Goal: Task Accomplishment & Management: Manage account settings

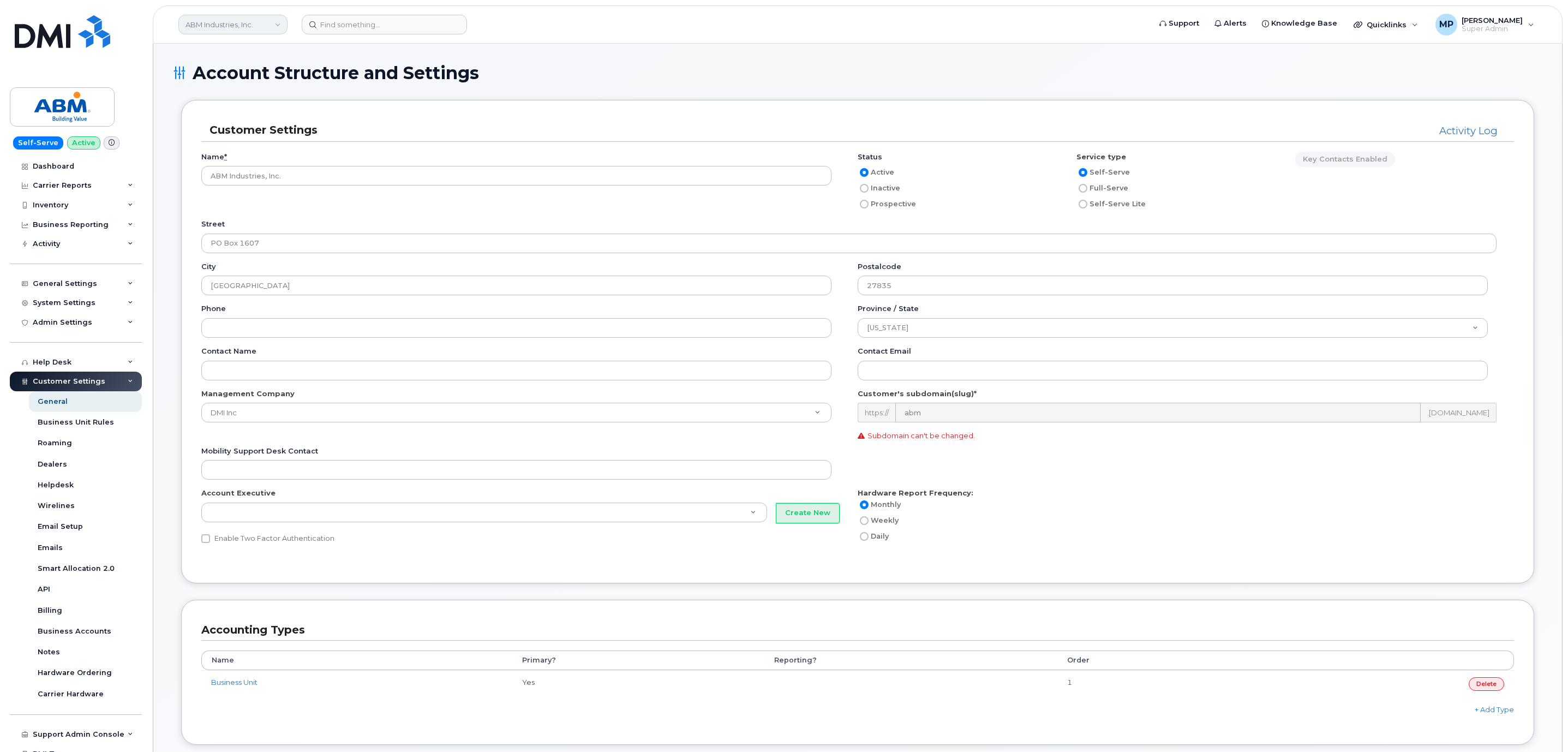
click at [228, 28] on link "ABM Industries, Inc." at bounding box center [233, 24] width 109 height 20
type input "desjar"
click at [229, 126] on span "Groupe Technologies Desjardins" at bounding box center [251, 126] width 126 height 21
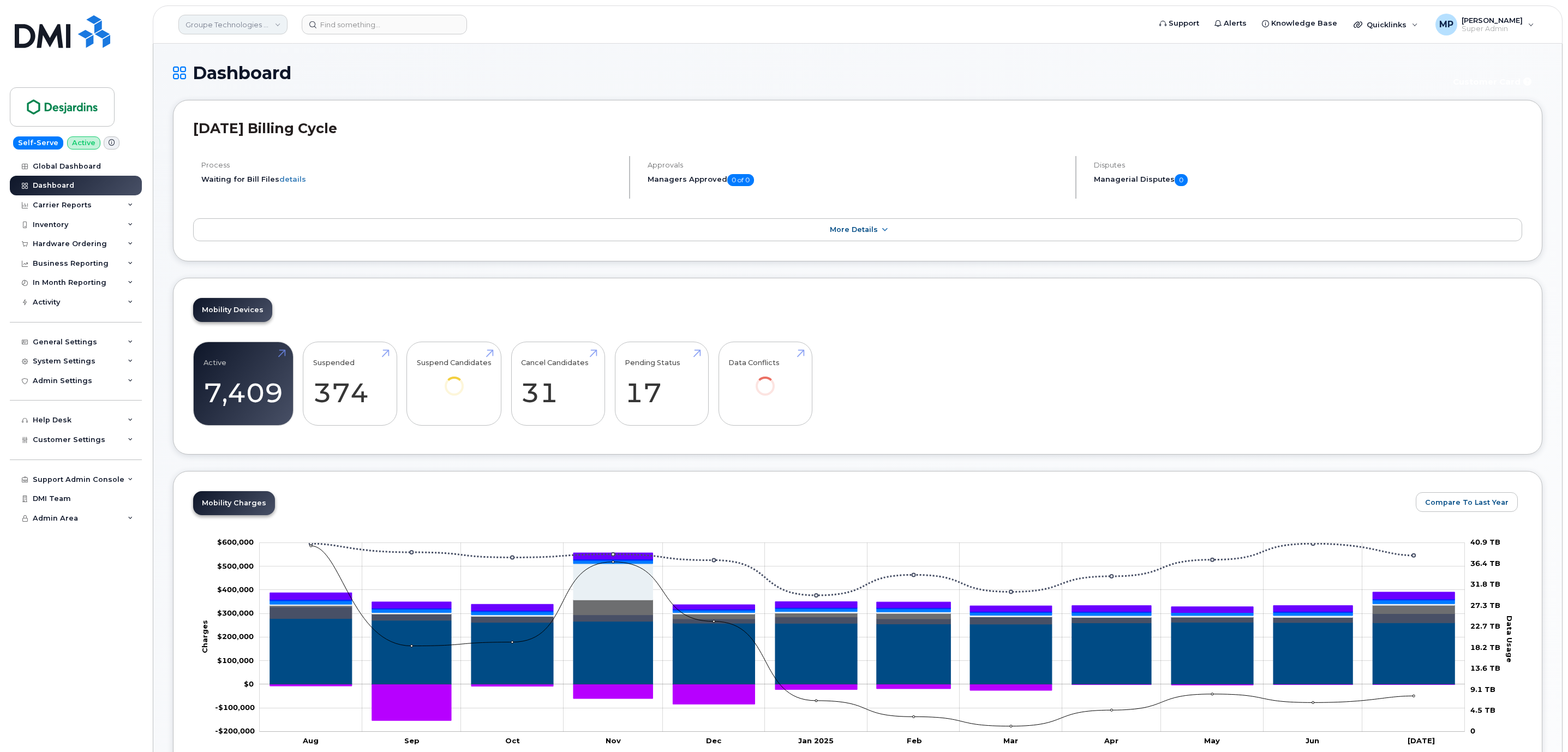
click at [245, 18] on link "Groupe Technologies [PERSON_NAME]" at bounding box center [233, 24] width 109 height 20
click at [60, 360] on div "System Settings" at bounding box center [64, 361] width 62 height 9
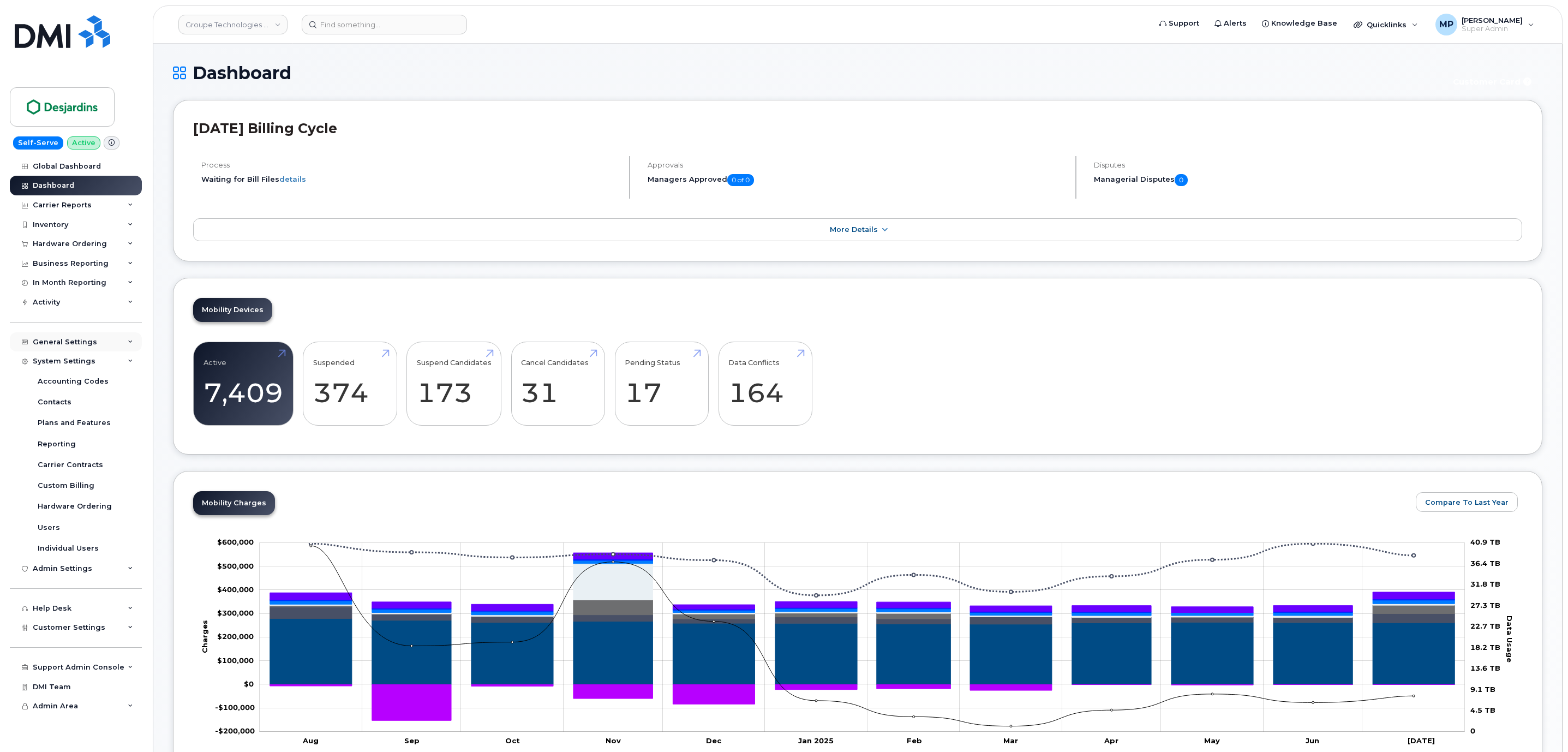
click at [64, 332] on div "General Settings" at bounding box center [76, 341] width 132 height 20
click at [76, 385] on div "Approval Mapping" at bounding box center [72, 383] width 69 height 10
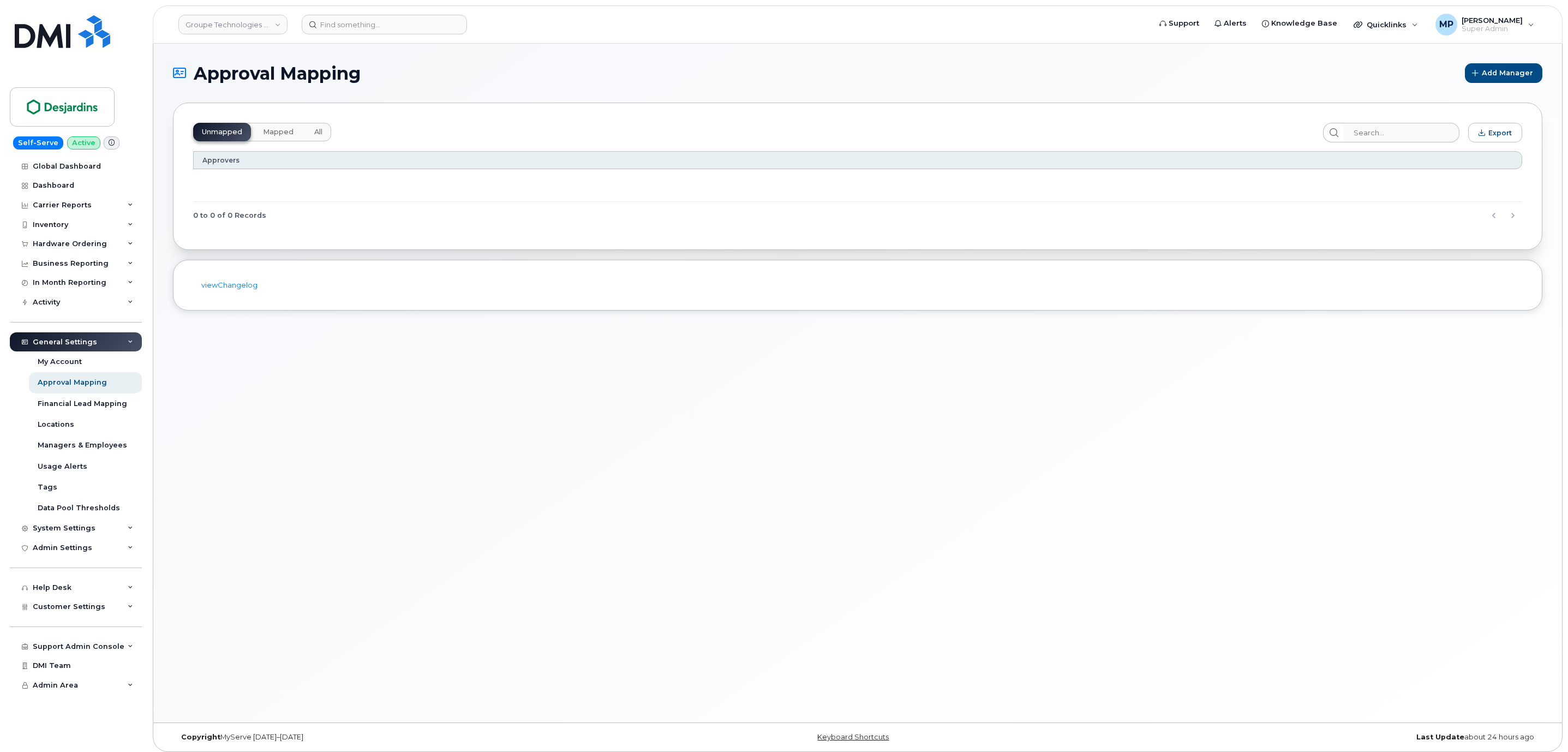
click at [277, 140] on button "Mapped" at bounding box center [278, 132] width 48 height 19
click at [313, 126] on button "All" at bounding box center [318, 132] width 25 height 19
click at [227, 132] on span "Unmapped" at bounding box center [222, 132] width 41 height 9
click at [251, 15] on link "Groupe Technologies Desjardins" at bounding box center [233, 24] width 109 height 20
type input "aecon"
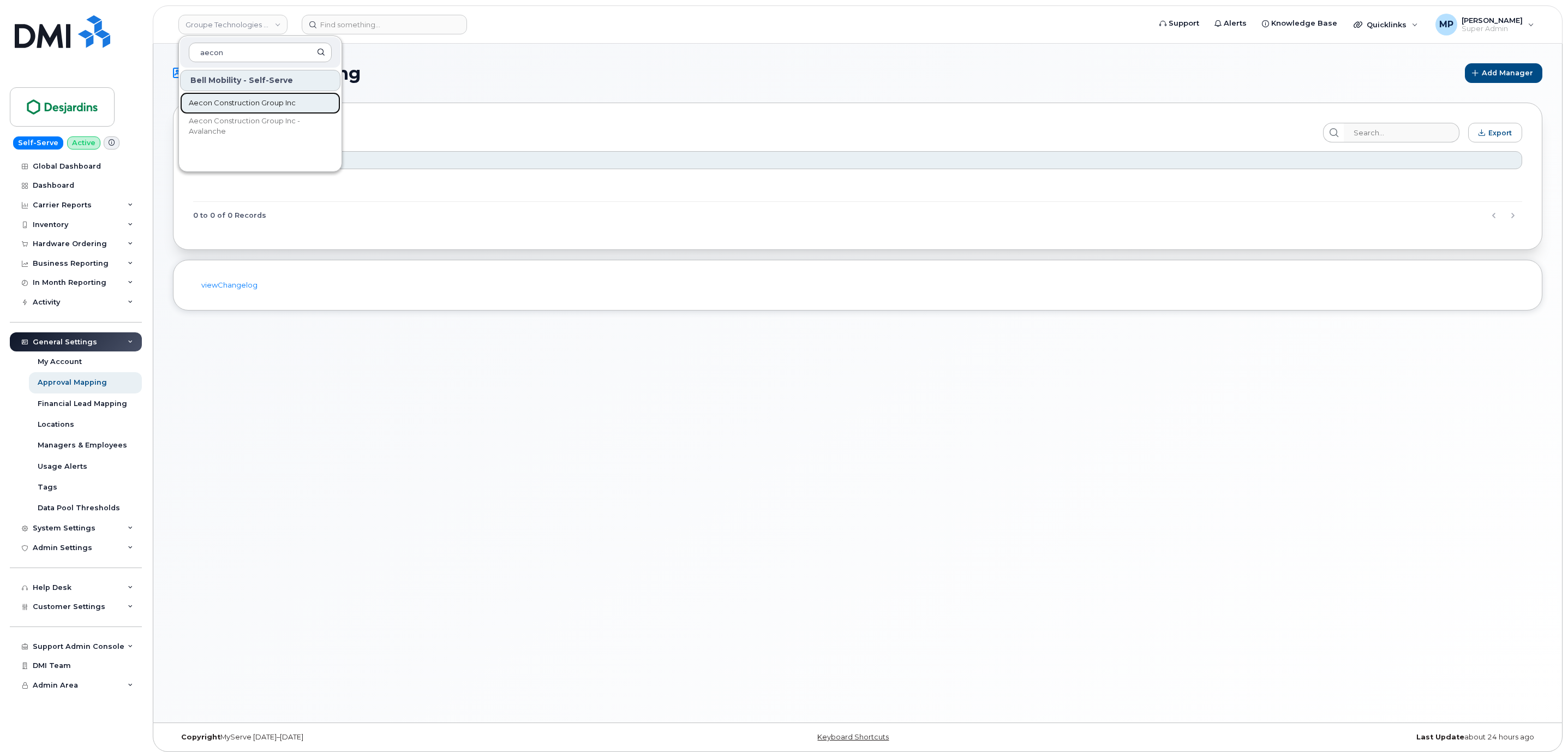
click at [214, 105] on span "Aecon Construction Group Inc" at bounding box center [242, 102] width 107 height 11
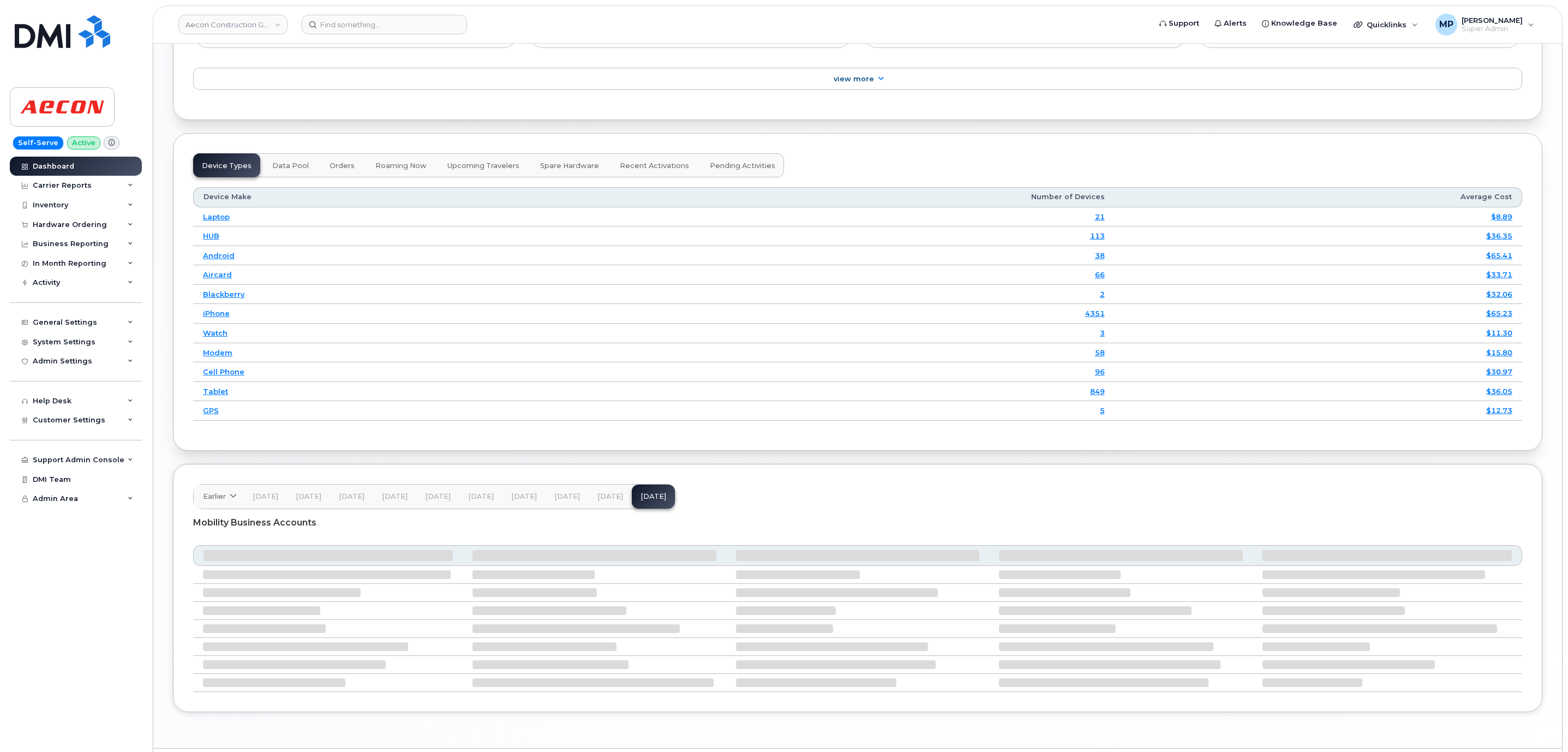
scroll to position [1228, 0]
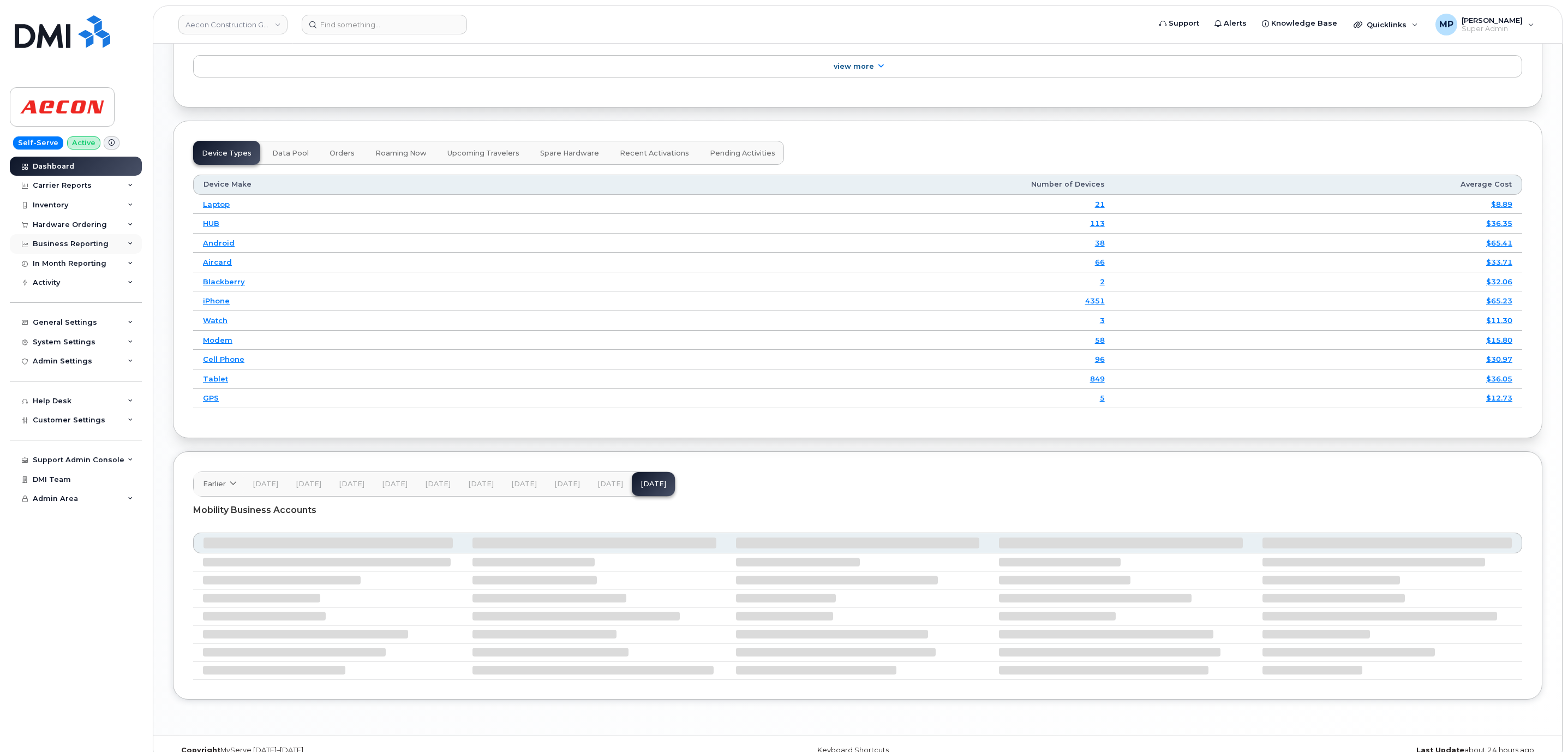
click at [72, 238] on div "Business Reporting" at bounding box center [76, 243] width 132 height 20
click at [68, 246] on div "Business Reporting" at bounding box center [70, 244] width 76 height 9
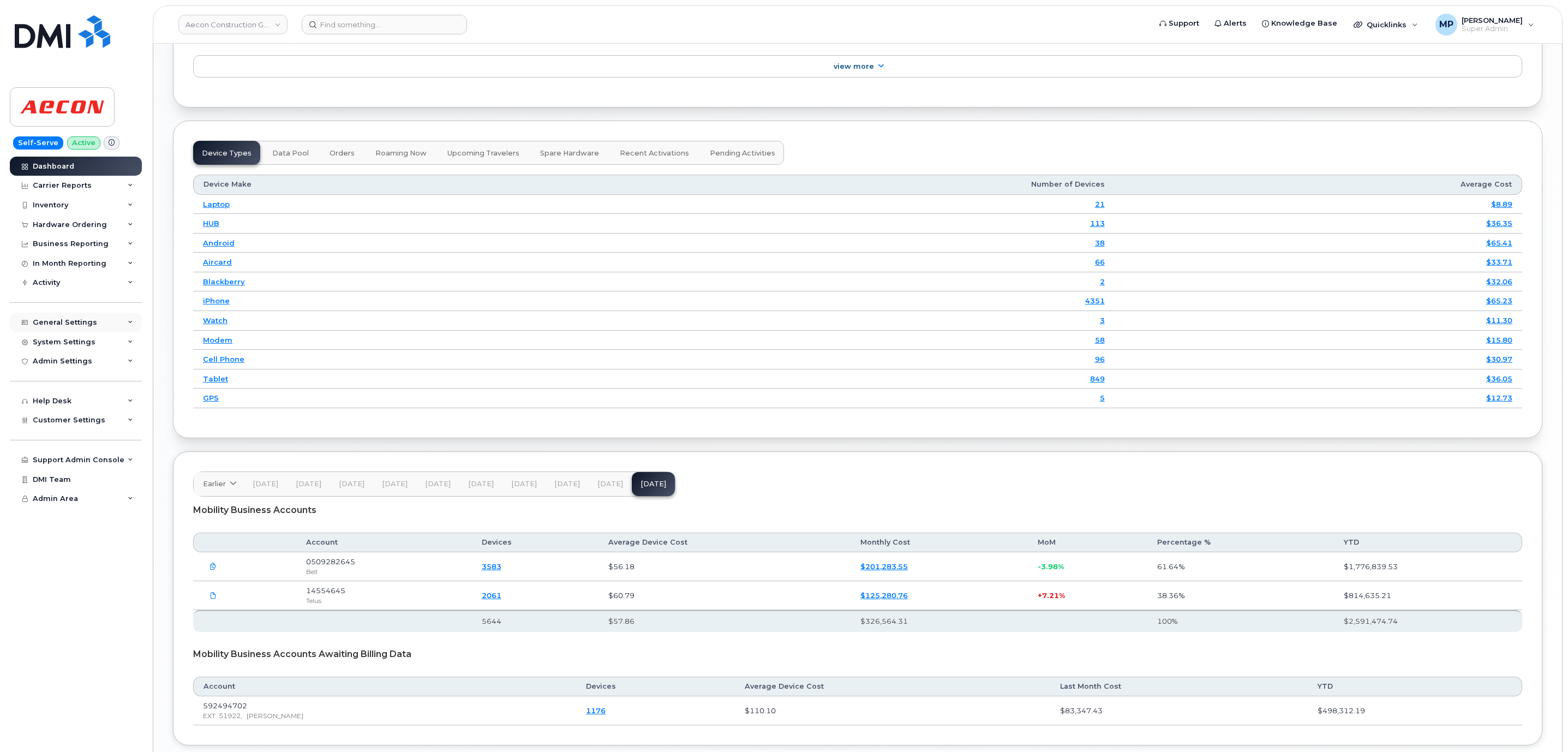
click at [64, 325] on div "General Settings" at bounding box center [65, 323] width 65 height 9
click at [73, 318] on div "General Settings" at bounding box center [76, 322] width 132 height 20
click at [76, 359] on div "Admin Settings" at bounding box center [62, 361] width 60 height 9
click at [78, 339] on div "System Settings" at bounding box center [64, 342] width 62 height 9
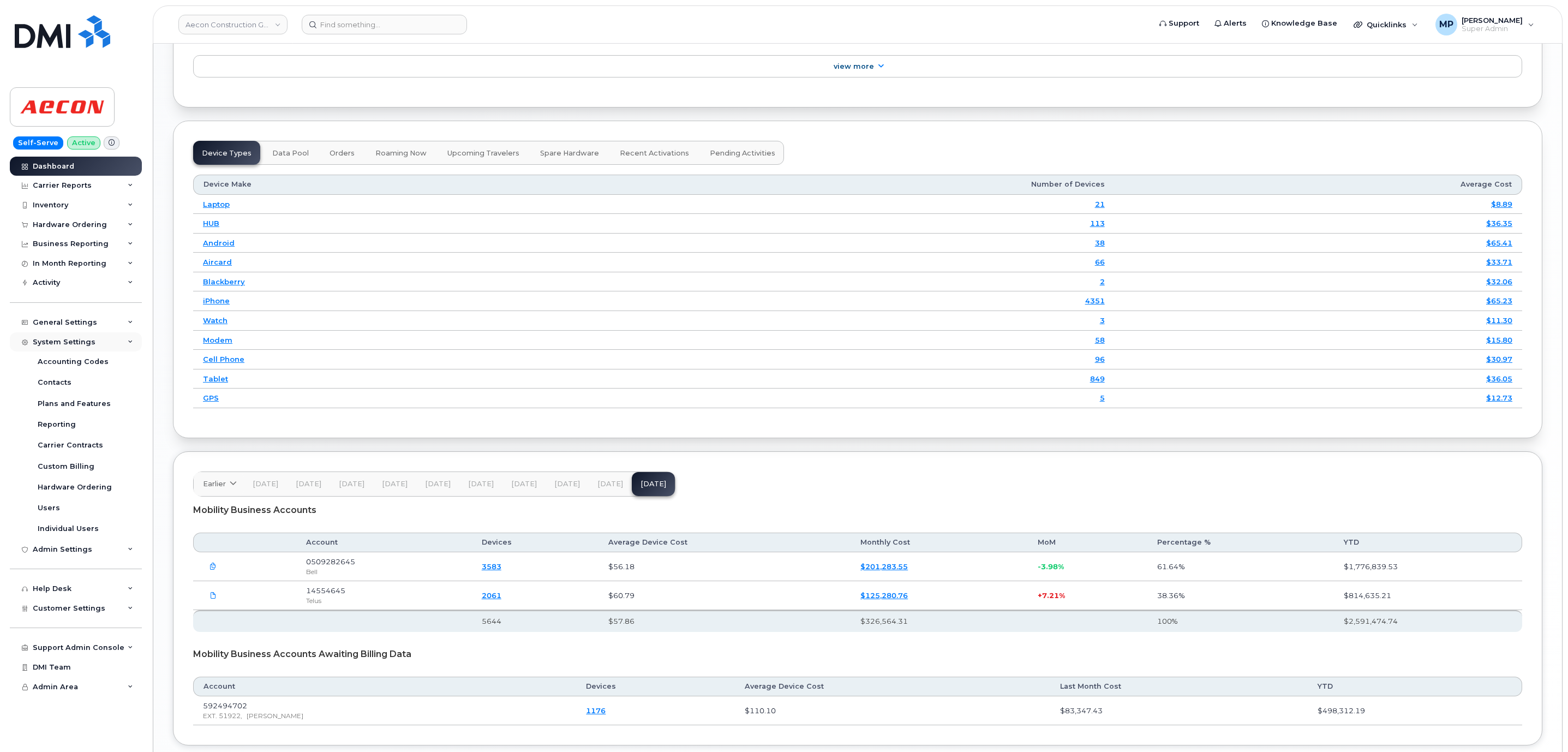
click at [78, 339] on div "System Settings" at bounding box center [64, 342] width 62 height 9
click at [82, 313] on div "General Settings" at bounding box center [76, 322] width 132 height 20
click at [78, 321] on div "General Settings" at bounding box center [65, 323] width 65 height 9
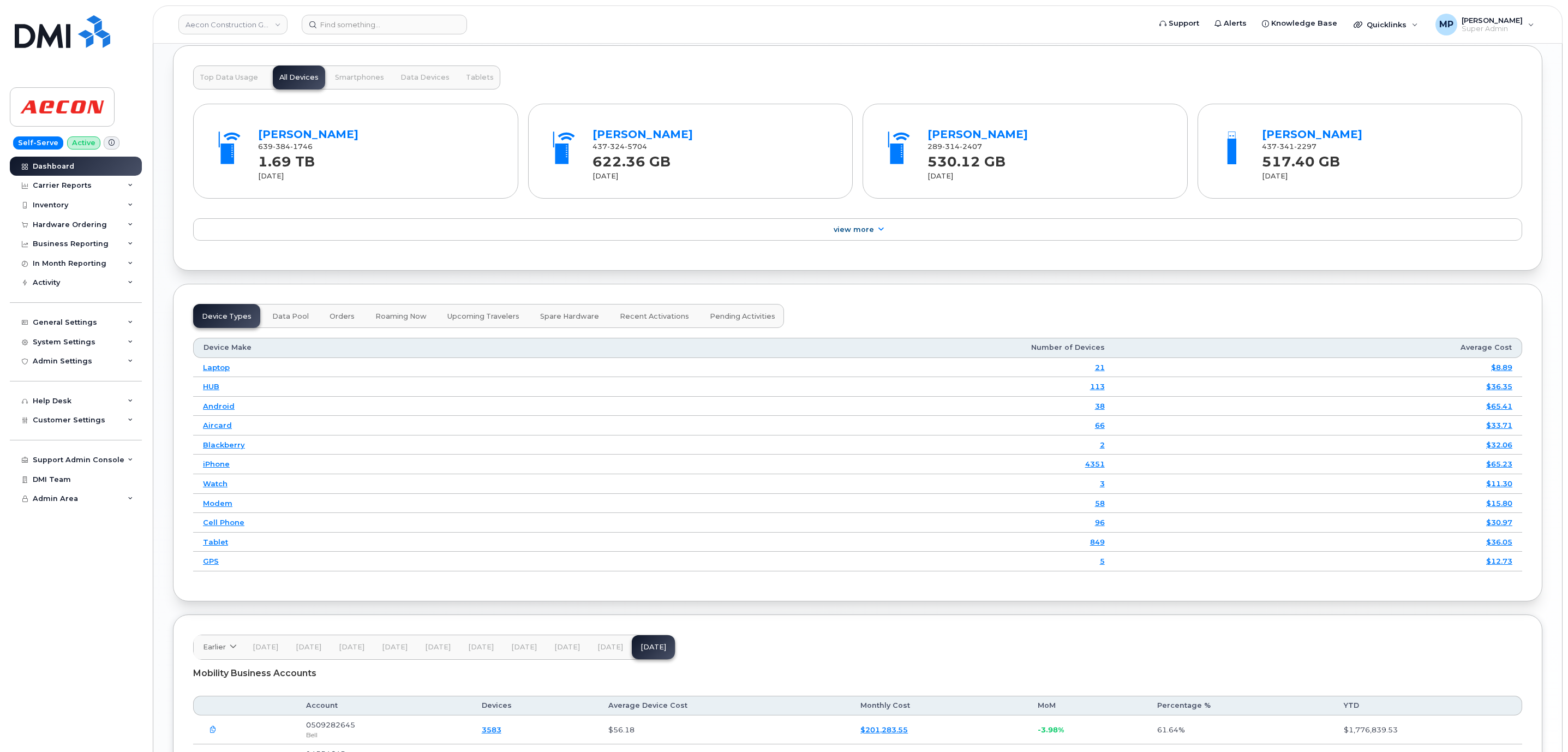
scroll to position [1064, 0]
click at [245, 18] on link "Aecon Construction Group Inc" at bounding box center [233, 24] width 109 height 20
type input "k"
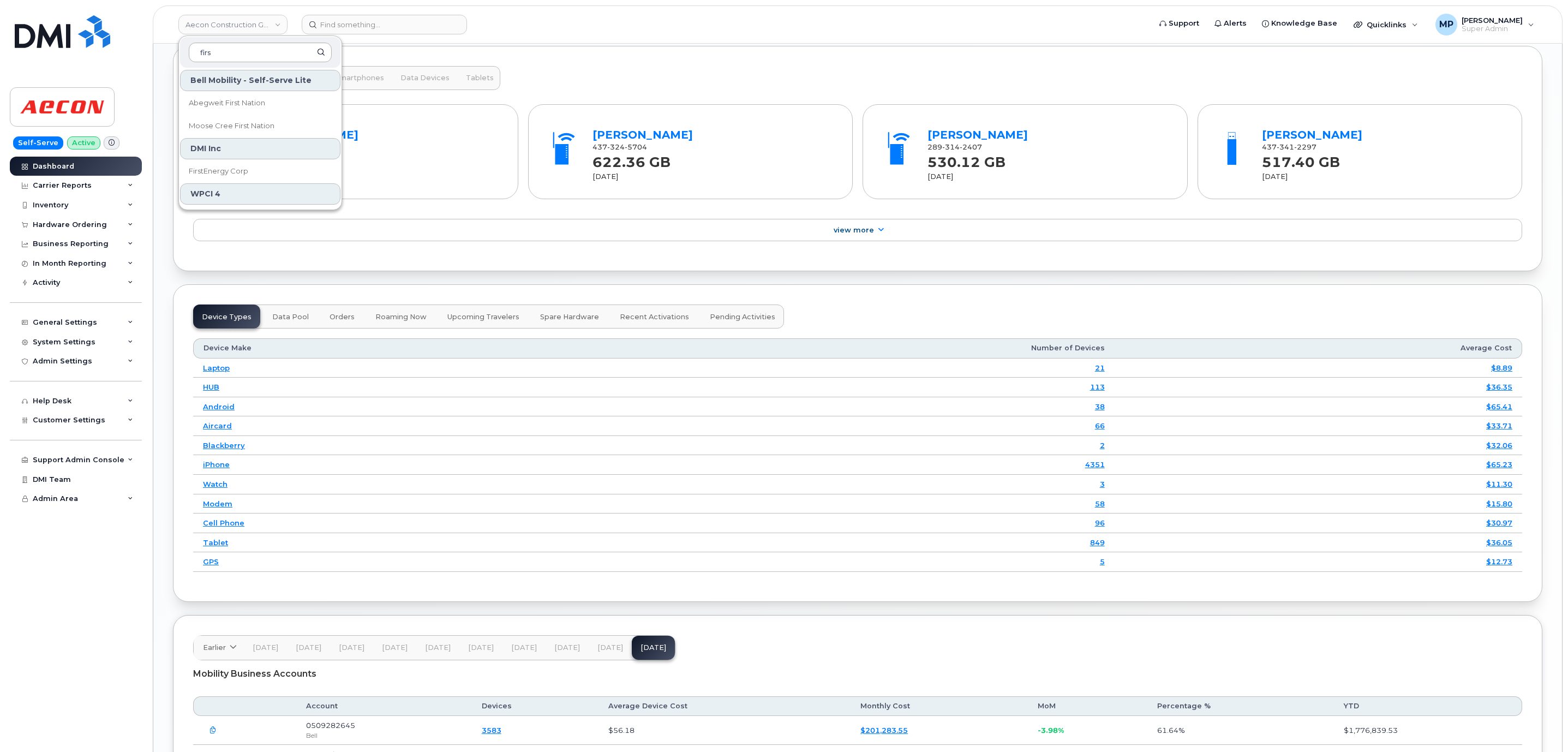
type input "first"
drag, startPoint x: 227, startPoint y: 49, endPoint x: 84, endPoint y: 69, distance: 144.4
click at [153, 44] on div "Aecon Construction Group Inc first Bell Mobility - Self-Serve Lite Abegweit Fir…" at bounding box center [857, 25] width 1410 height 39
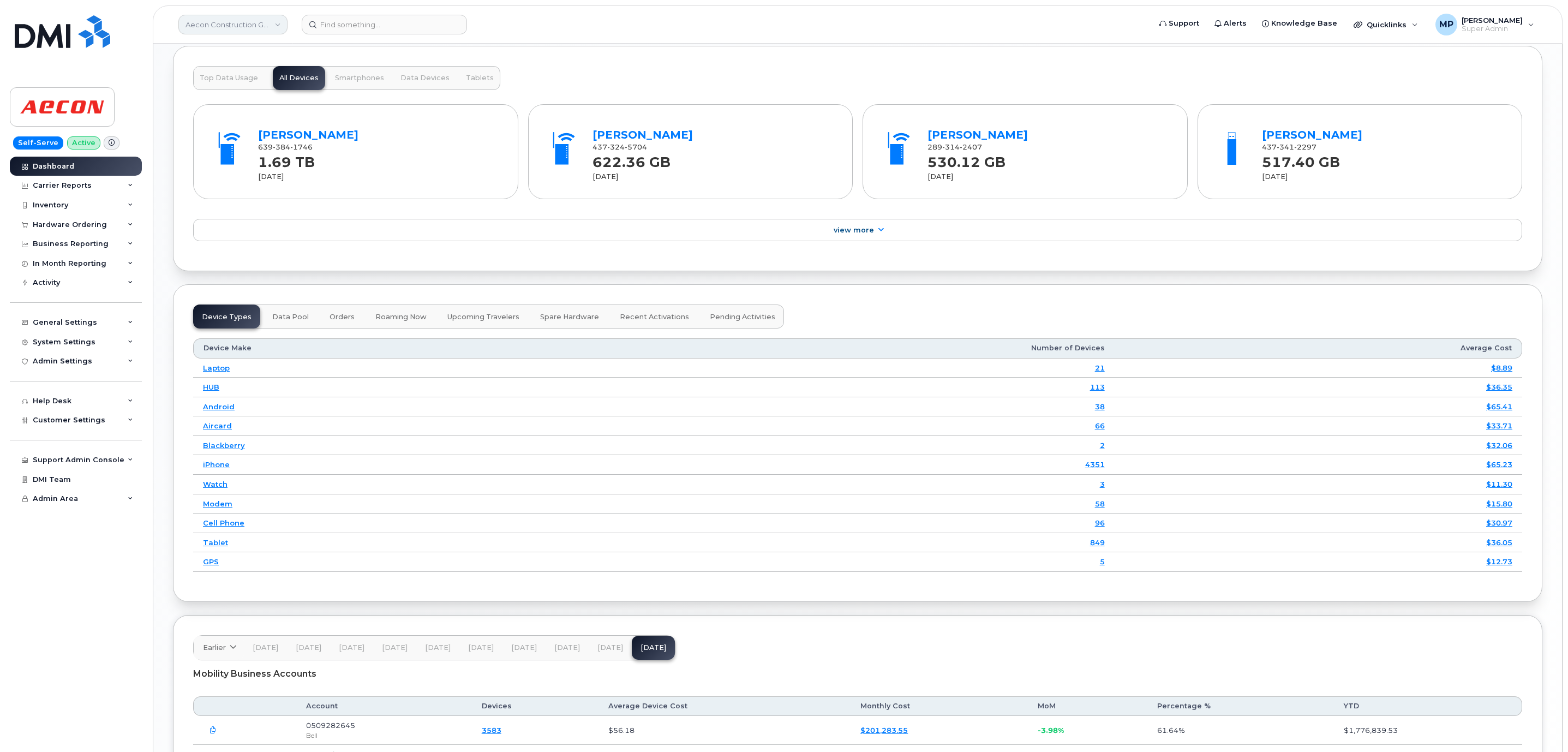
click at [227, 21] on link "Aecon Construction Group Inc" at bounding box center [233, 24] width 109 height 20
type input "kiewi"
click at [224, 140] on link "Kiewit Corporation" at bounding box center [260, 149] width 161 height 22
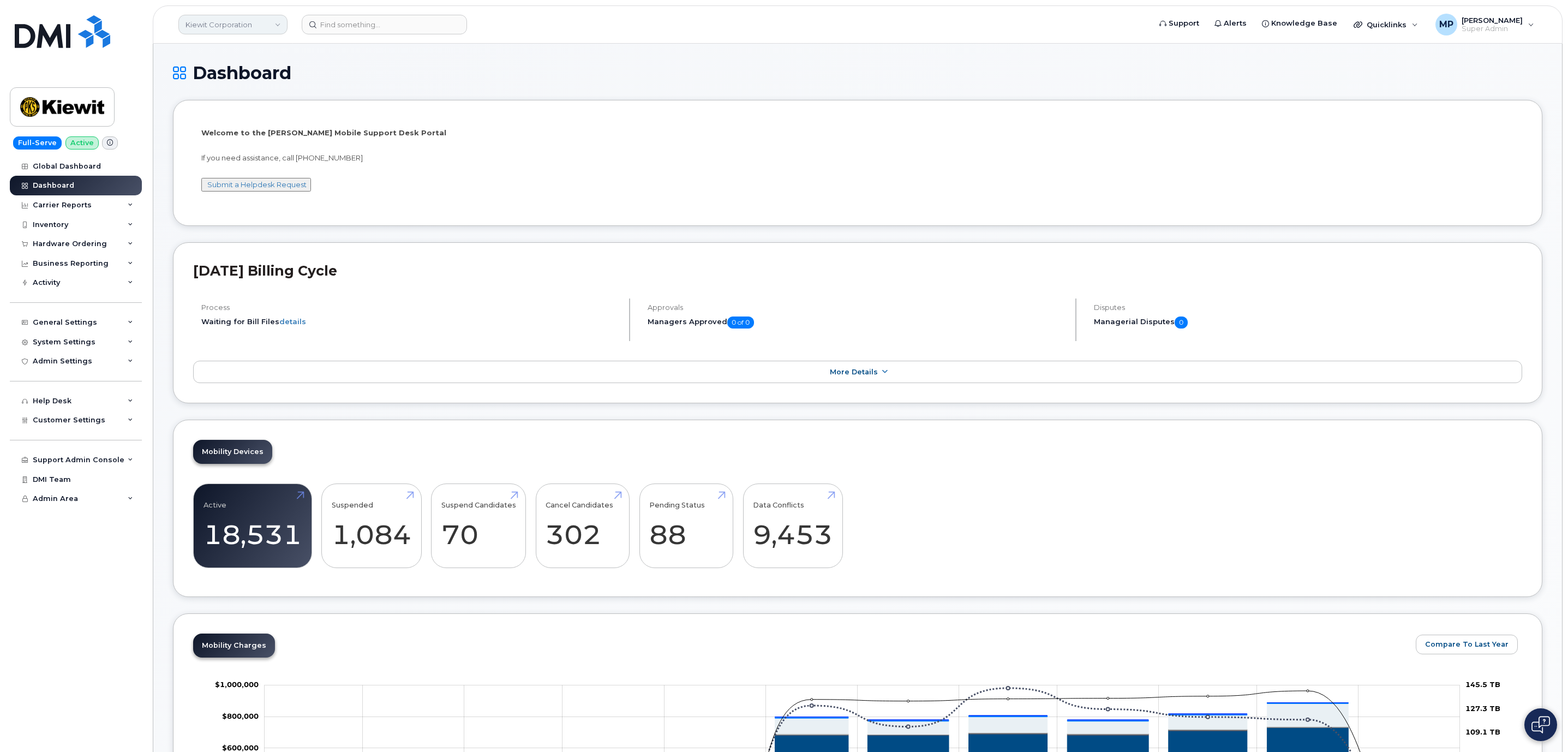
click at [243, 25] on link "Kiewit Corporation" at bounding box center [233, 24] width 109 height 20
type input "kiewi"
click at [232, 122] on span "Kiewit Canada Inc" at bounding box center [220, 126] width 63 height 11
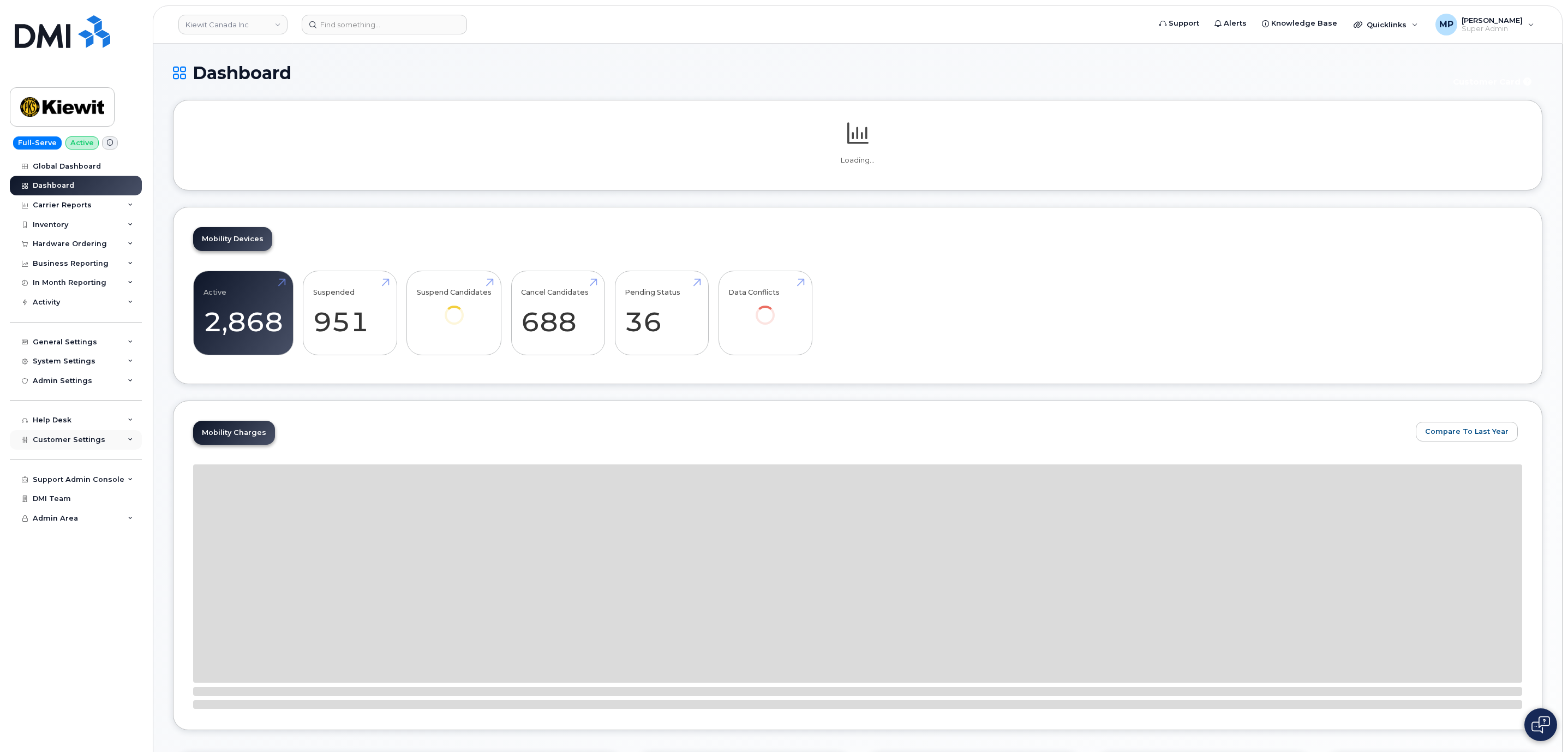
click at [52, 444] on div "Customer Settings" at bounding box center [76, 440] width 132 height 20
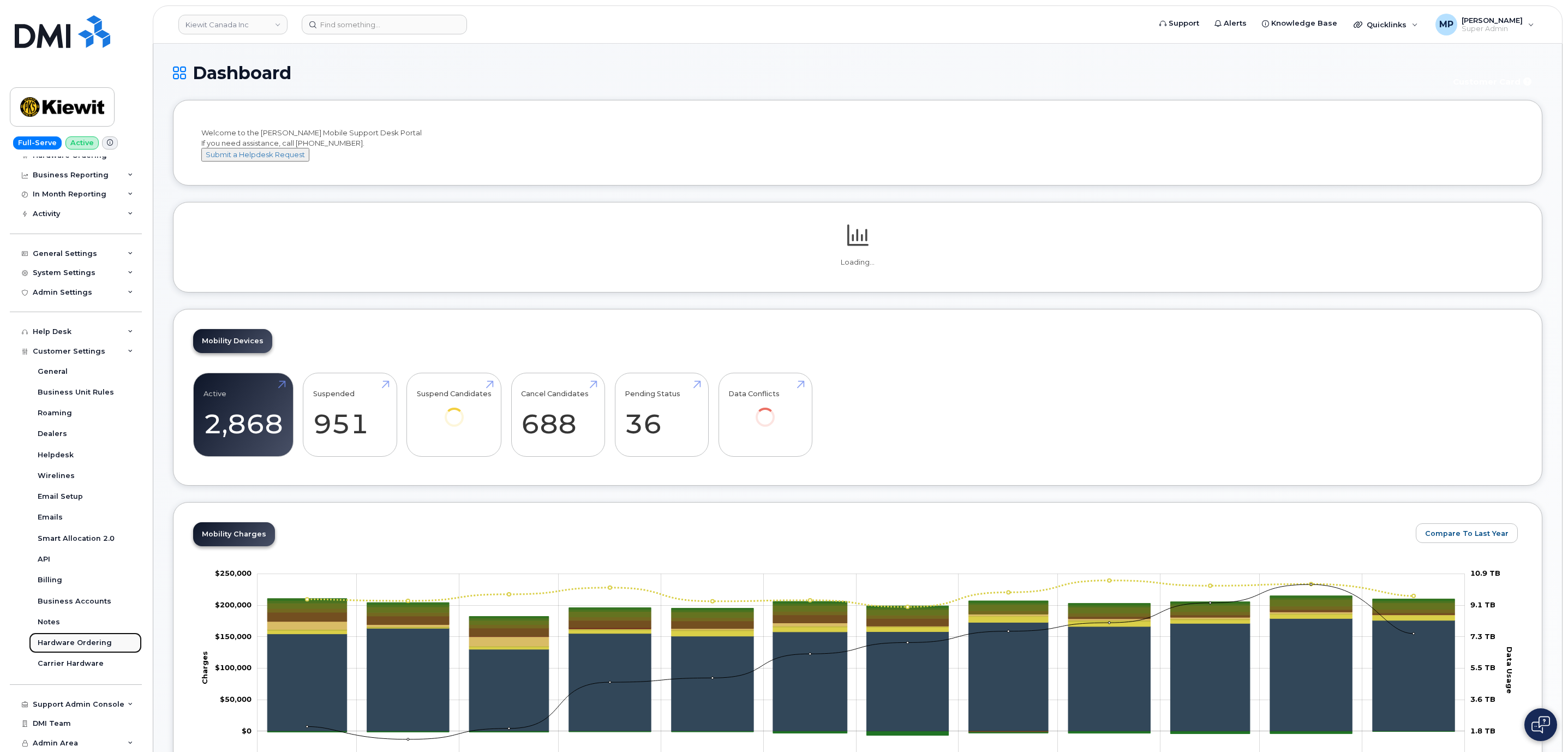
click at [70, 645] on div "Hardware Ordering" at bounding box center [75, 643] width 74 height 10
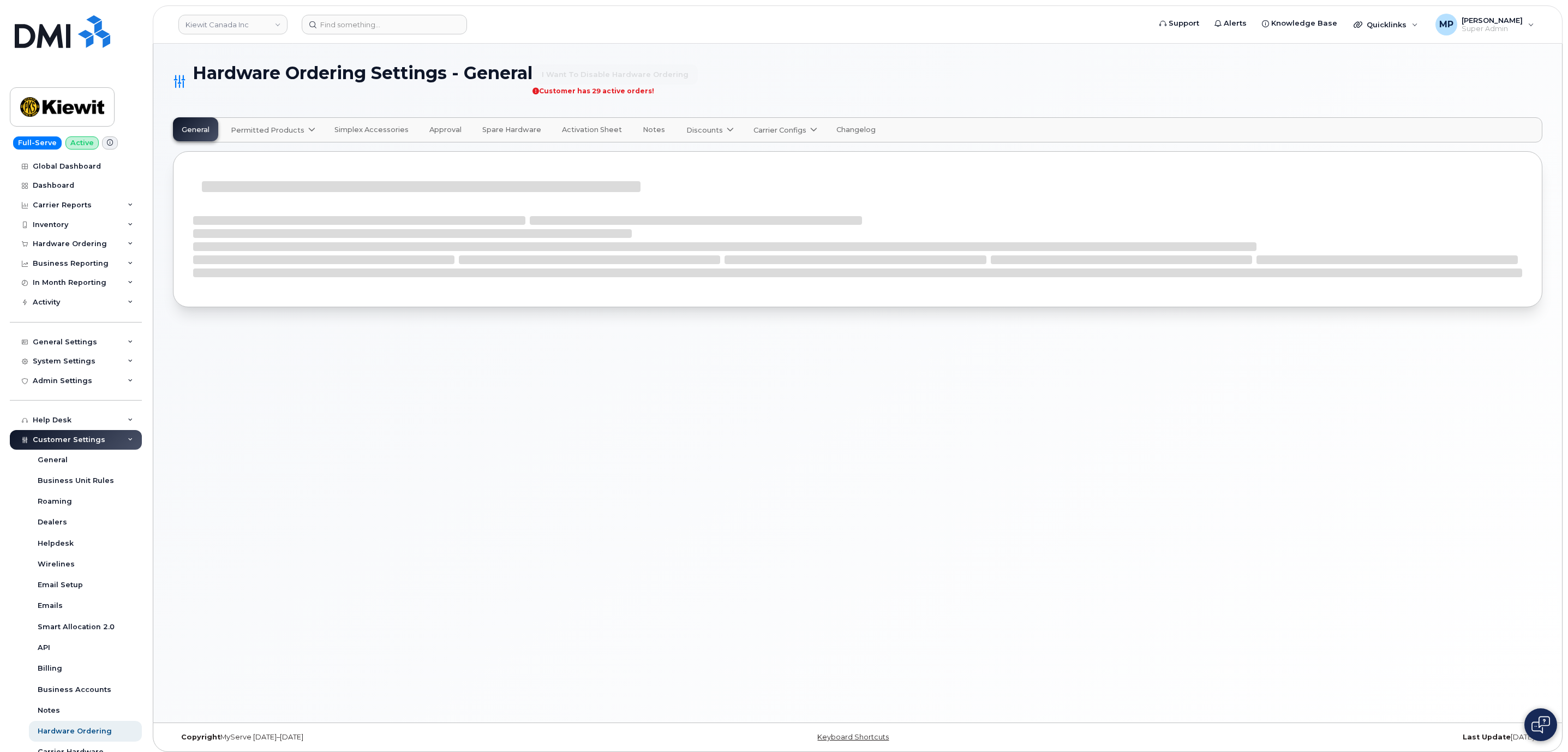
select select "admins"
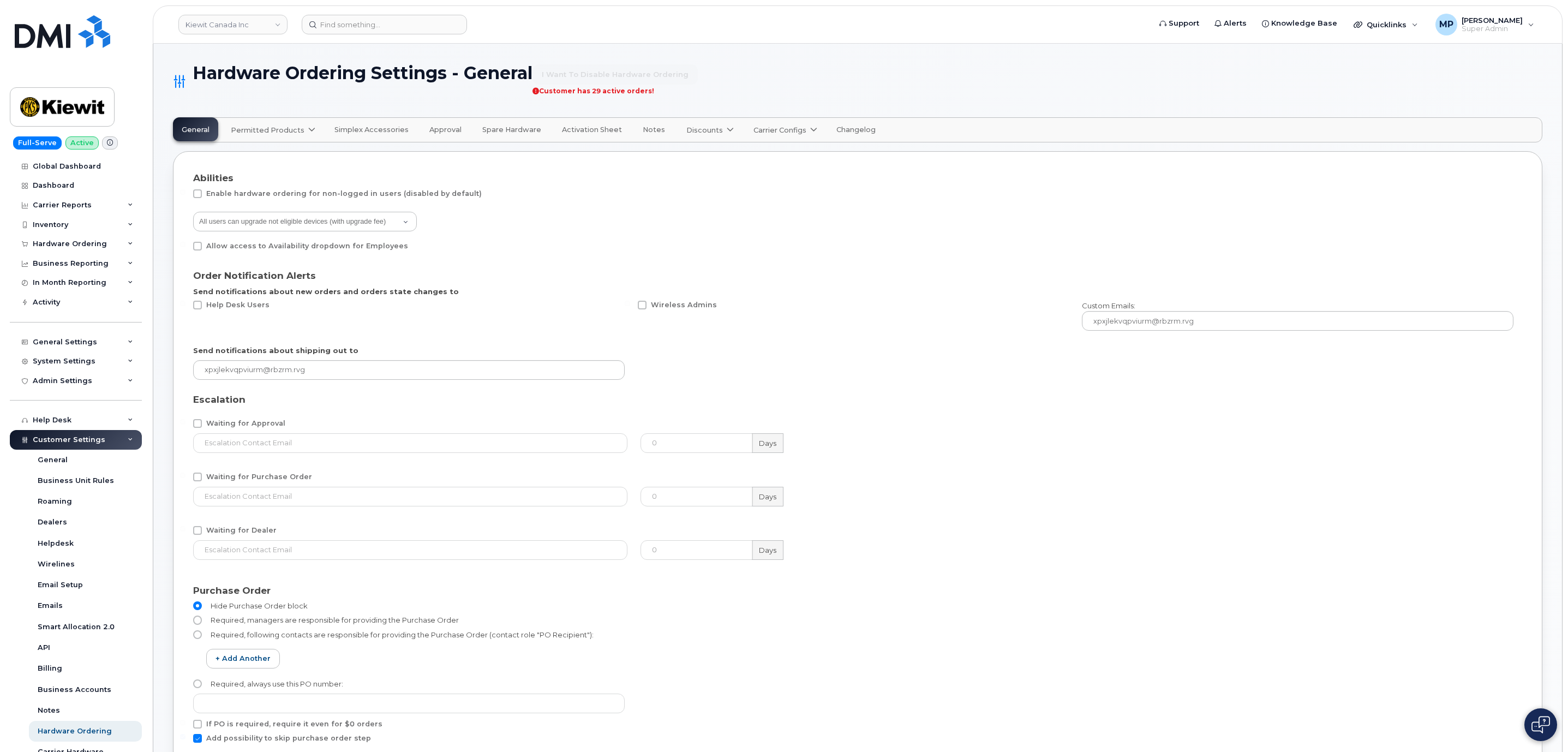
click at [429, 129] on span "Approval" at bounding box center [445, 130] width 32 height 9
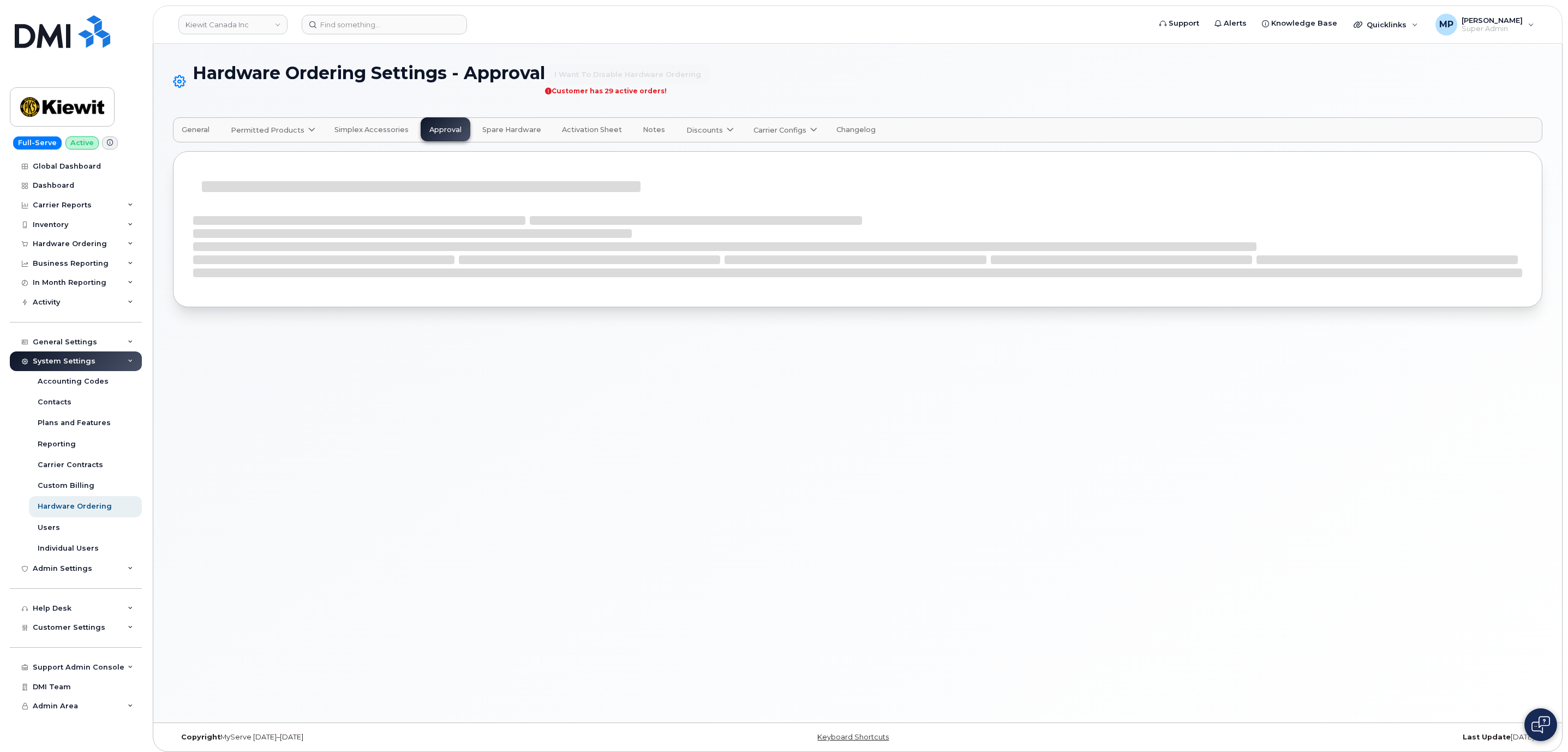
select select "suggested"
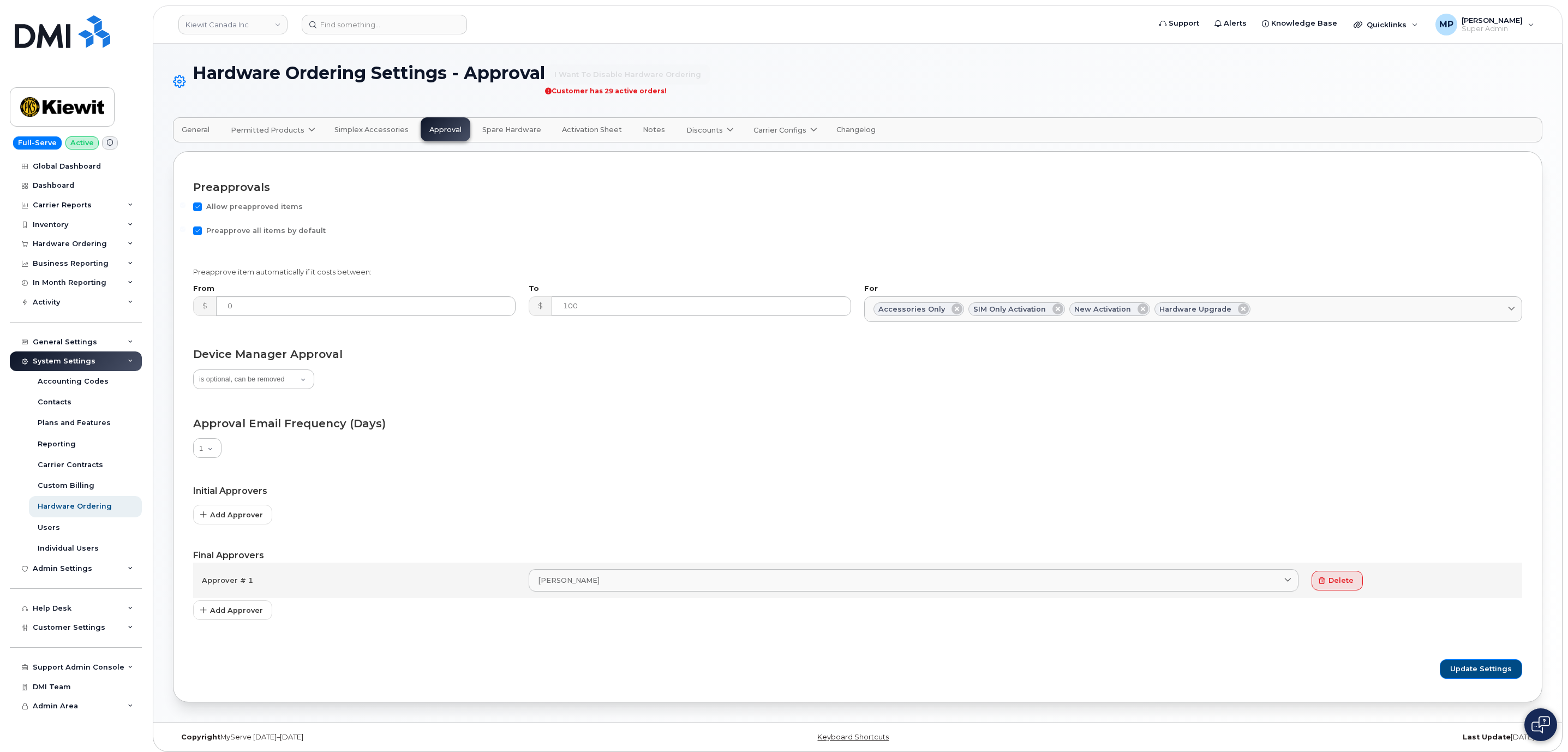
click at [195, 126] on span "General" at bounding box center [195, 130] width 28 height 9
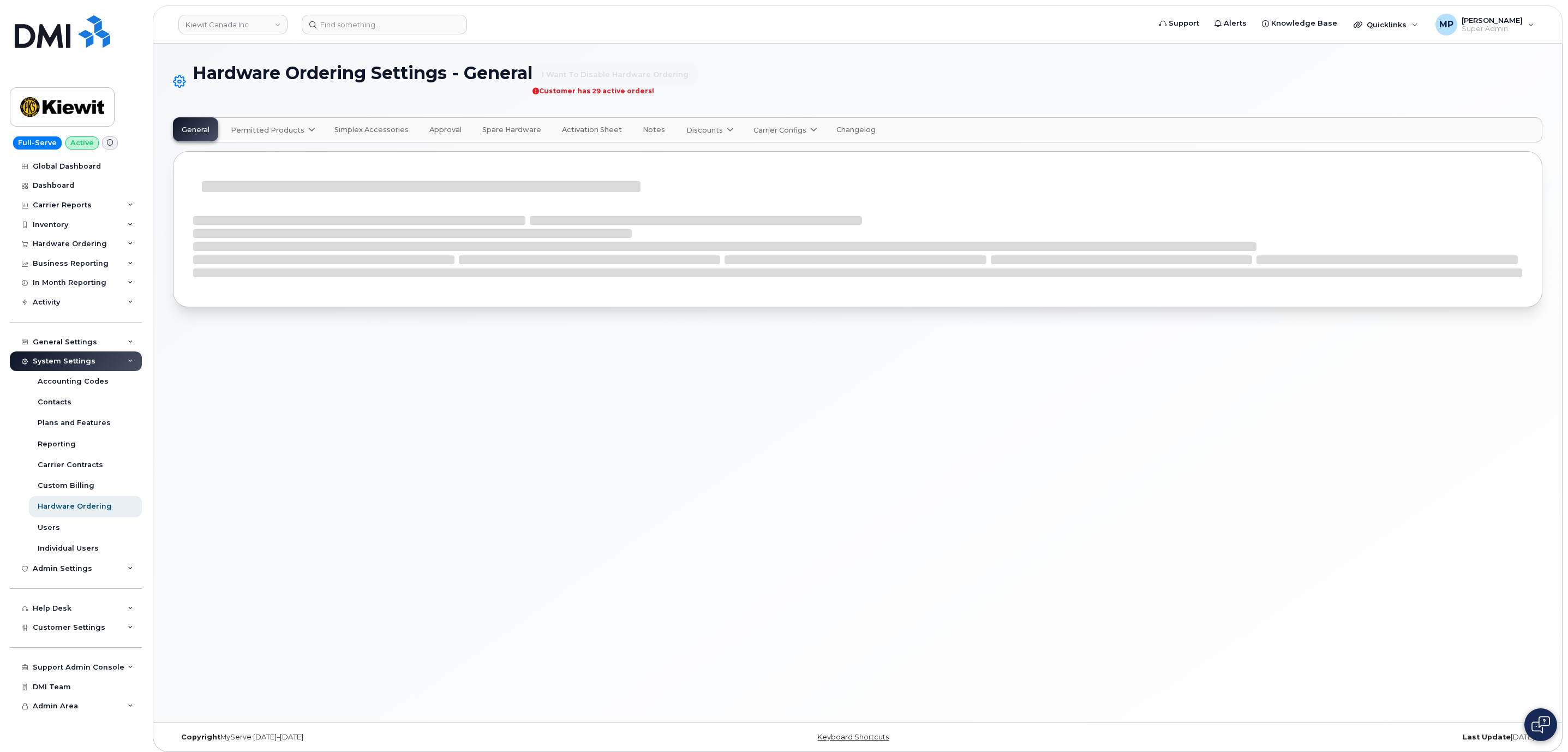
select select "admins"
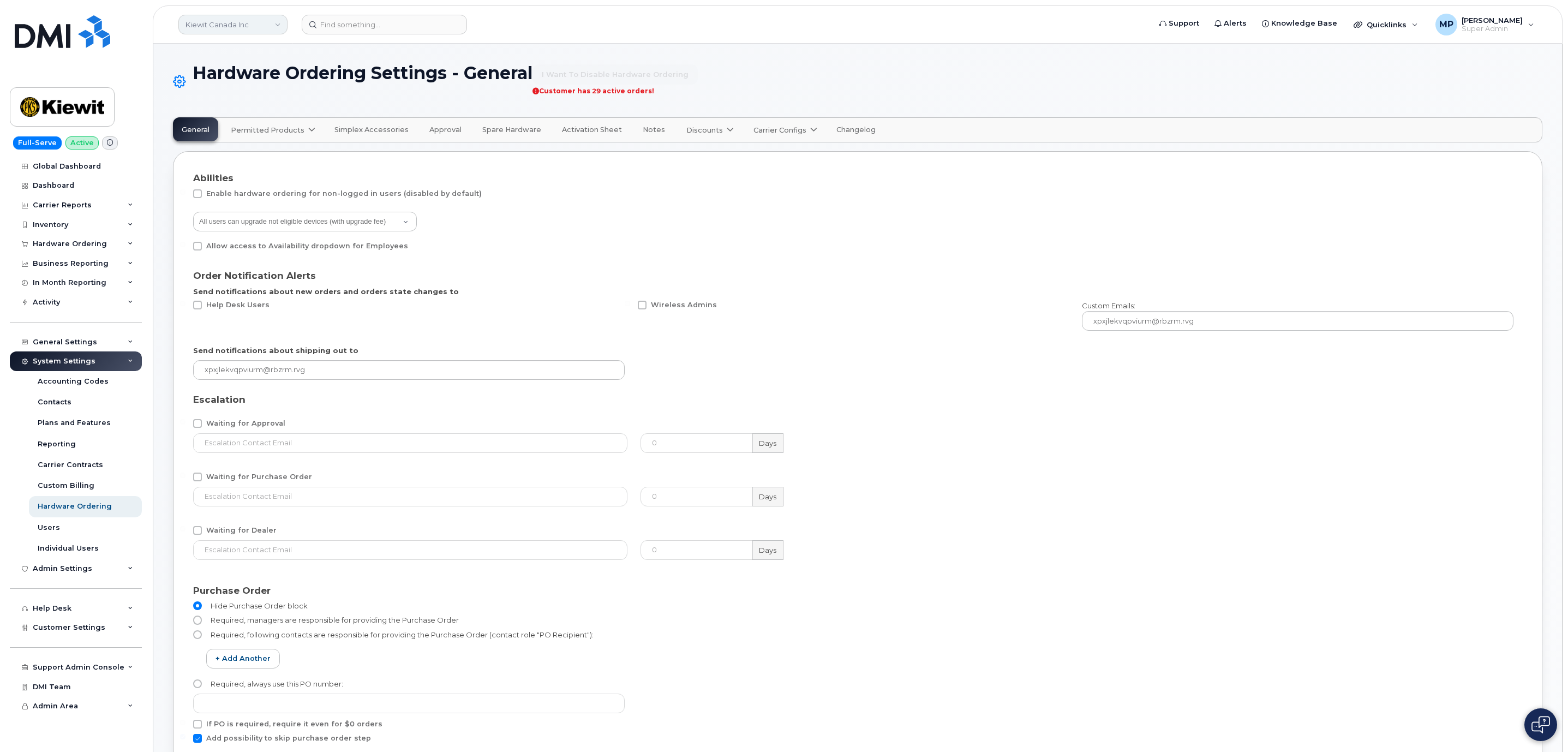
click at [221, 25] on link "Kiewit Canada Inc" at bounding box center [233, 24] width 109 height 20
type input "clar"
click at [231, 149] on span "Clark Builders Group of Companies" at bounding box center [251, 148] width 124 height 11
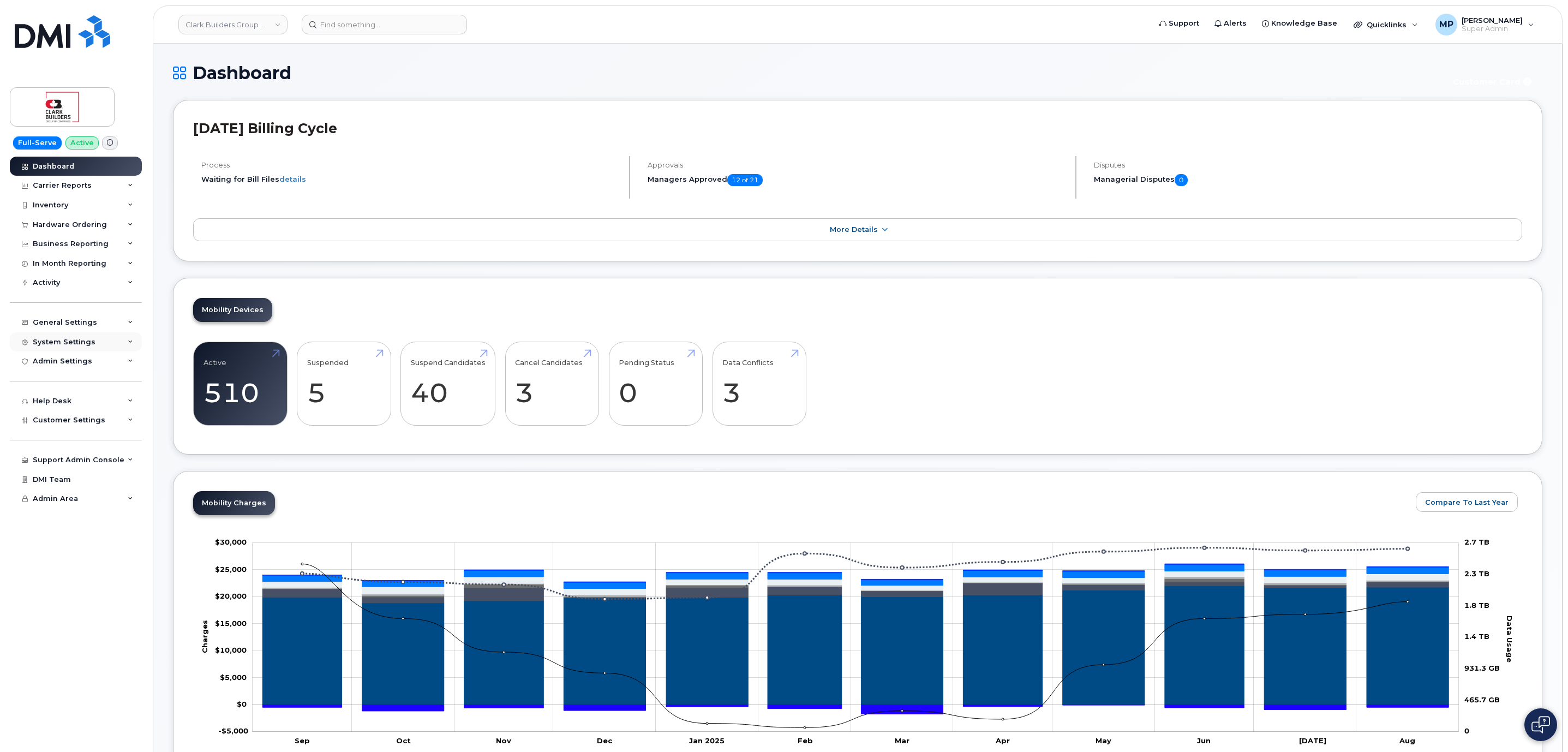
click at [74, 339] on div "System Settings" at bounding box center [64, 342] width 62 height 9
click at [74, 339] on div "System Settings" at bounding box center [64, 342] width 62 height 9
click at [74, 323] on div "General Settings" at bounding box center [65, 323] width 65 height 9
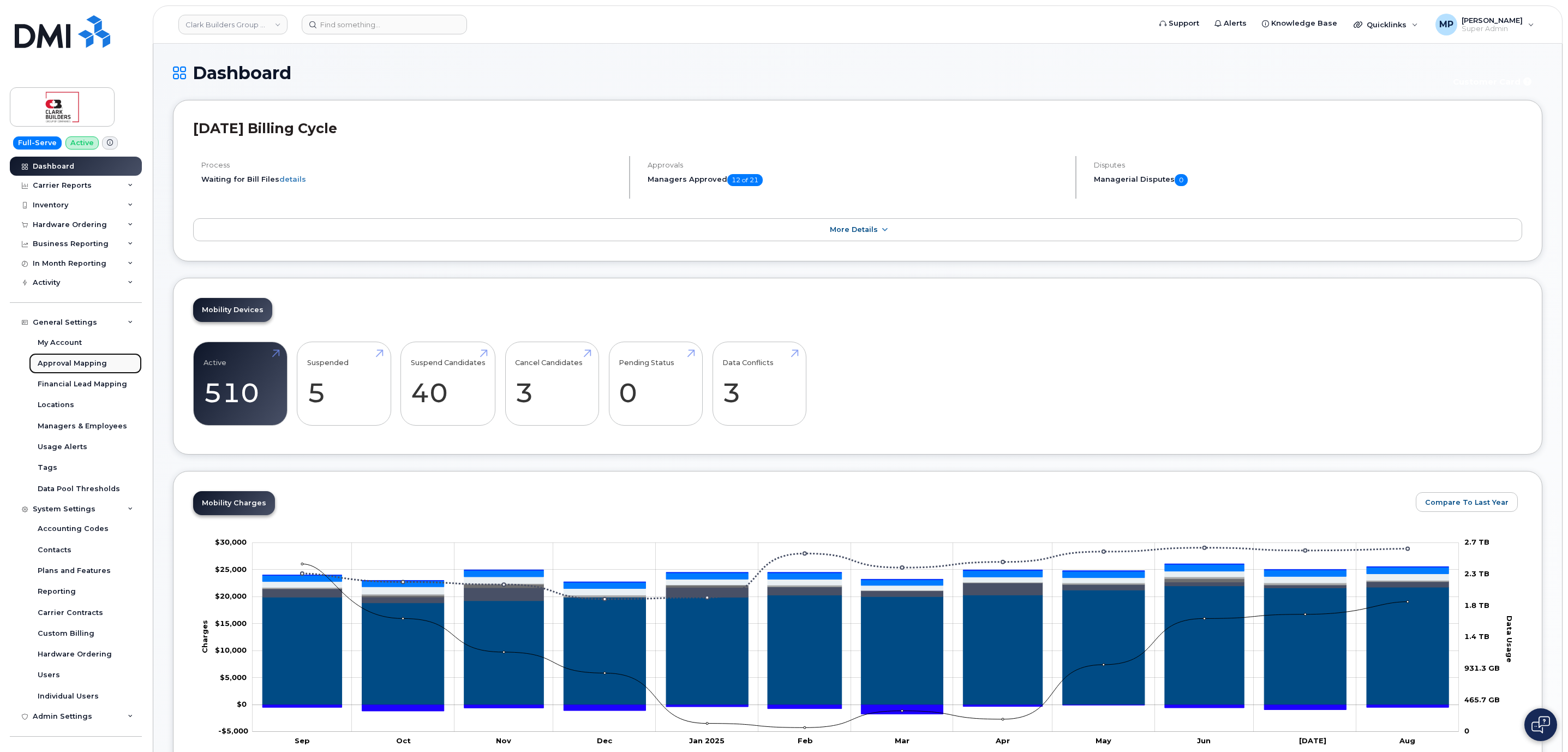
click at [73, 365] on div "Approval Mapping" at bounding box center [72, 364] width 69 height 10
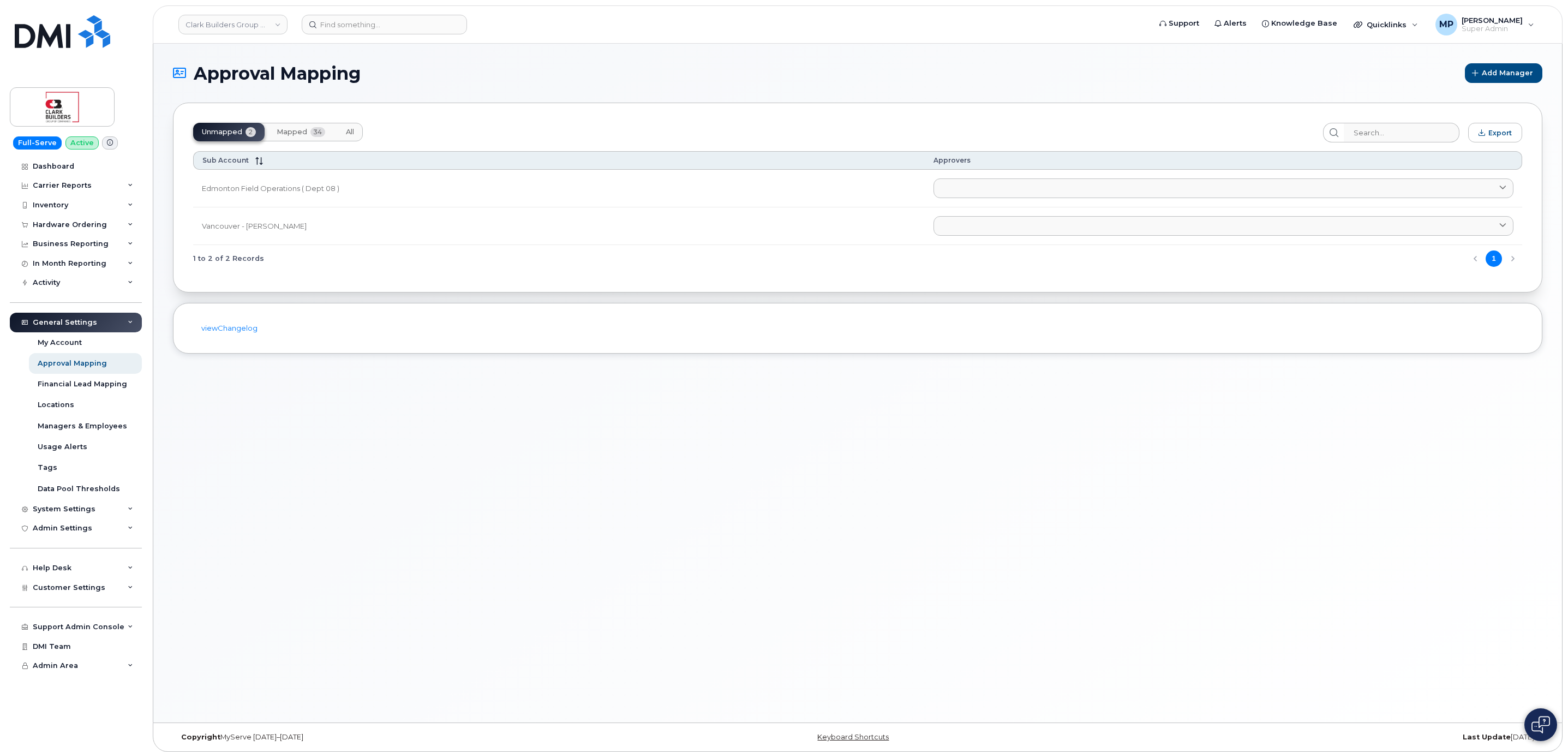
click at [311, 132] on span "34" at bounding box center [317, 132] width 15 height 10
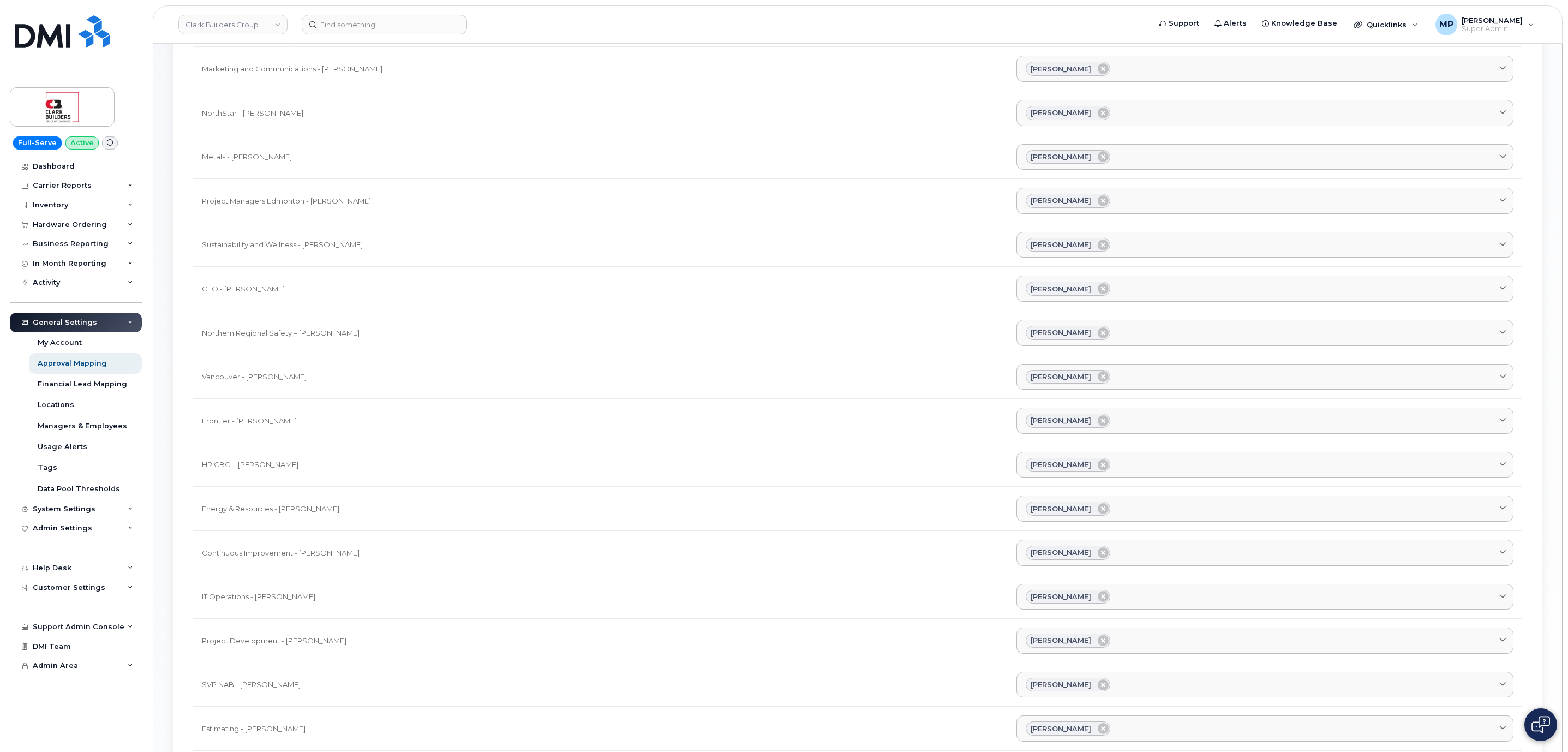
scroll to position [718, 0]
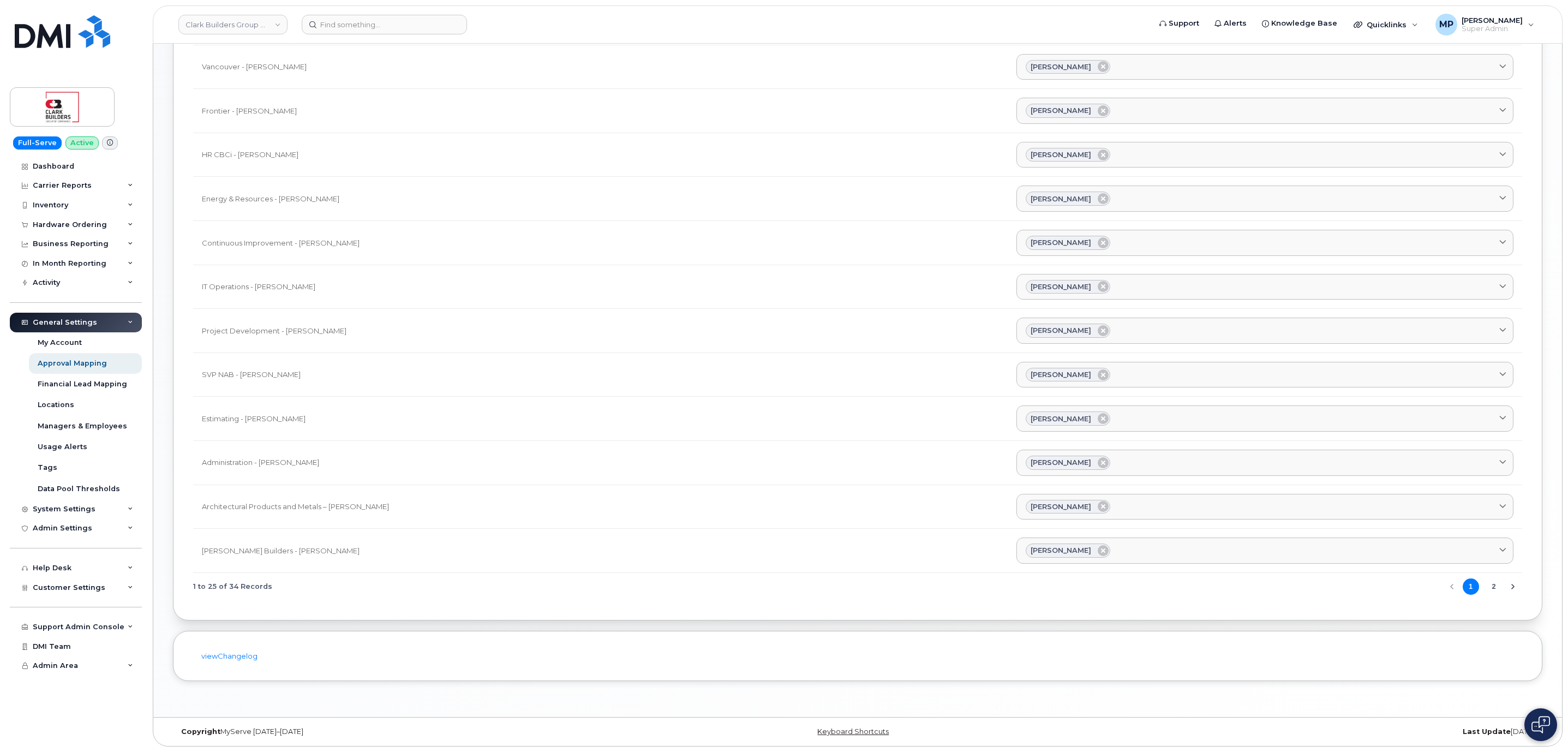
click at [1495, 586] on button "2" at bounding box center [1494, 586] width 17 height 17
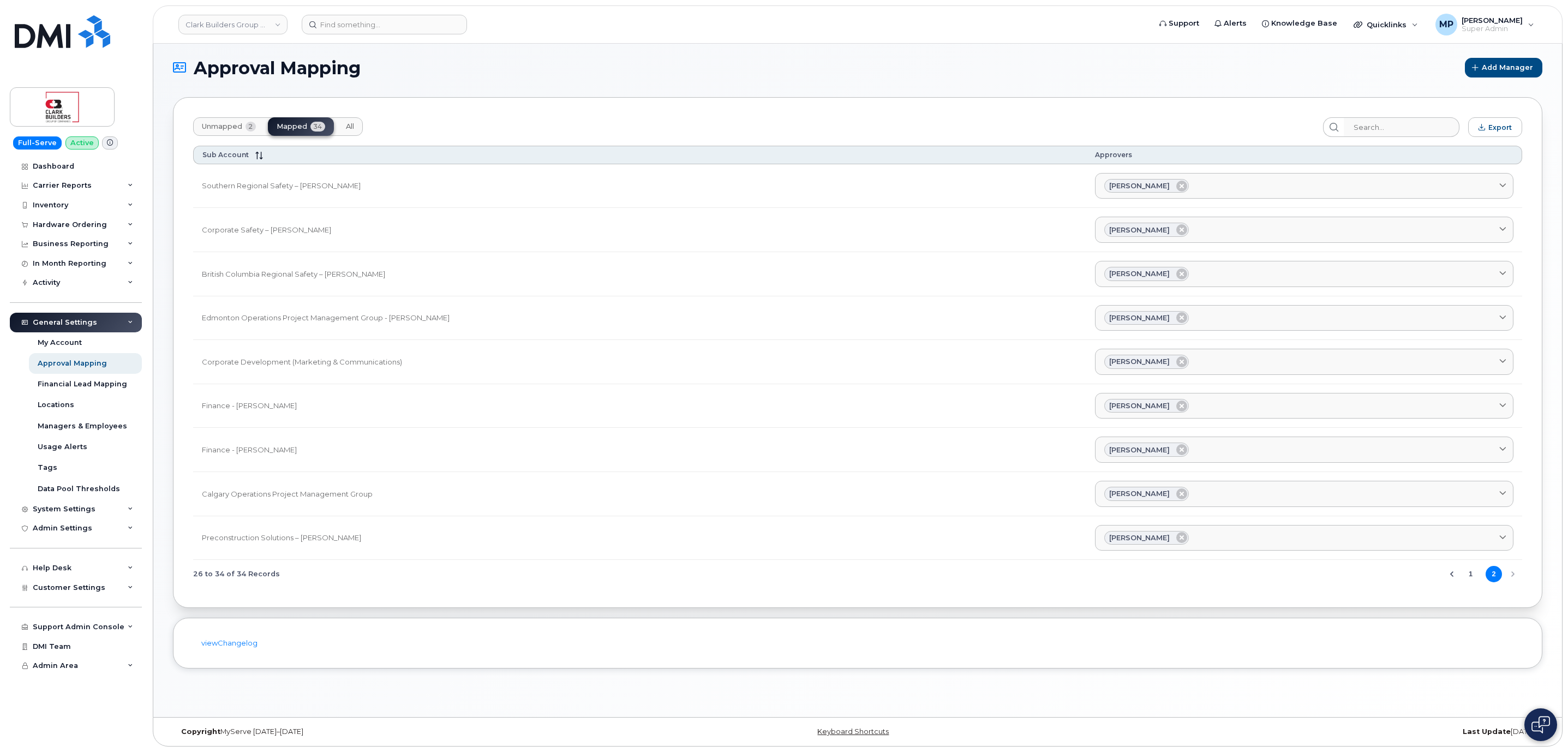
scroll to position [6, 0]
click at [1470, 583] on button "1" at bounding box center [1471, 574] width 17 height 17
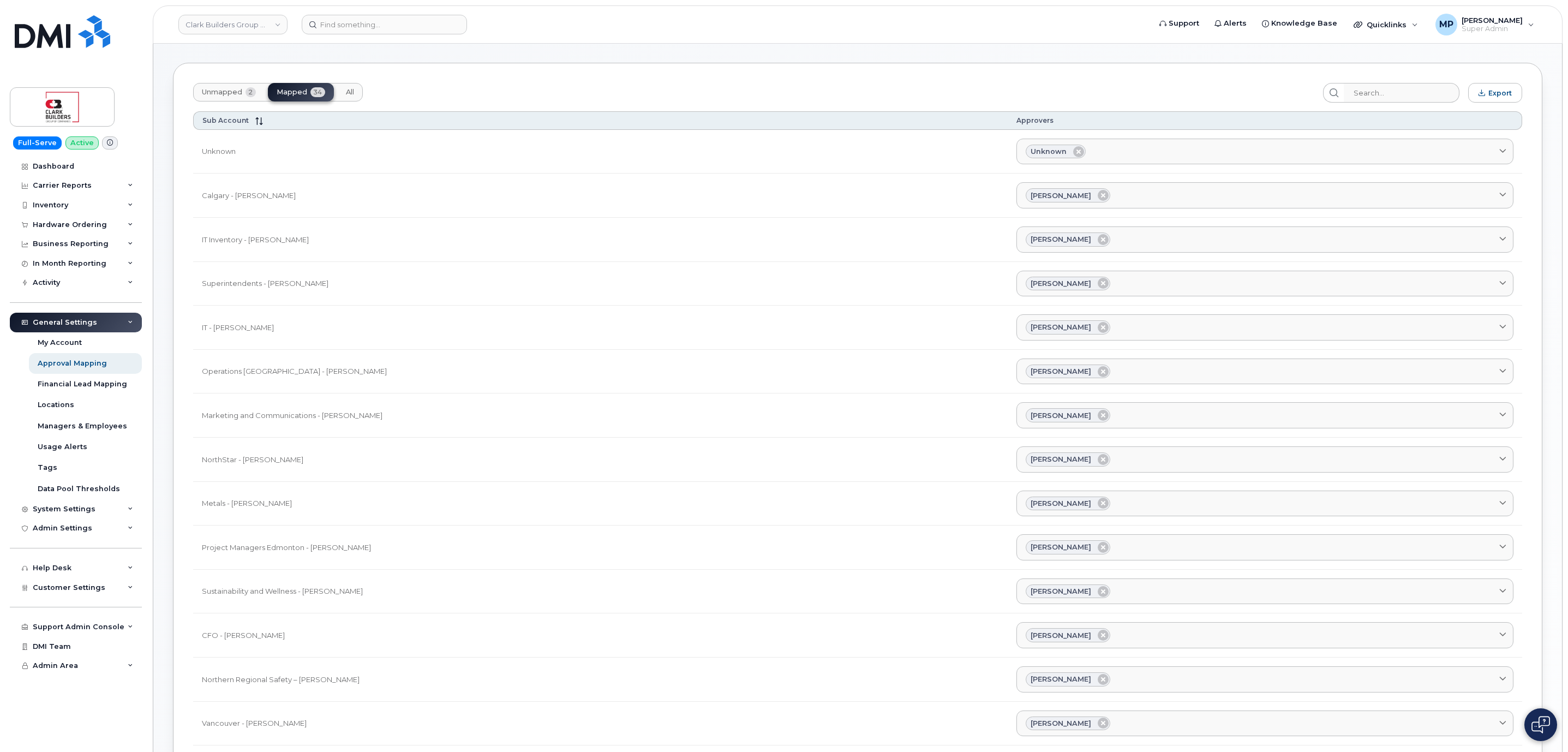
scroll to position [0, 0]
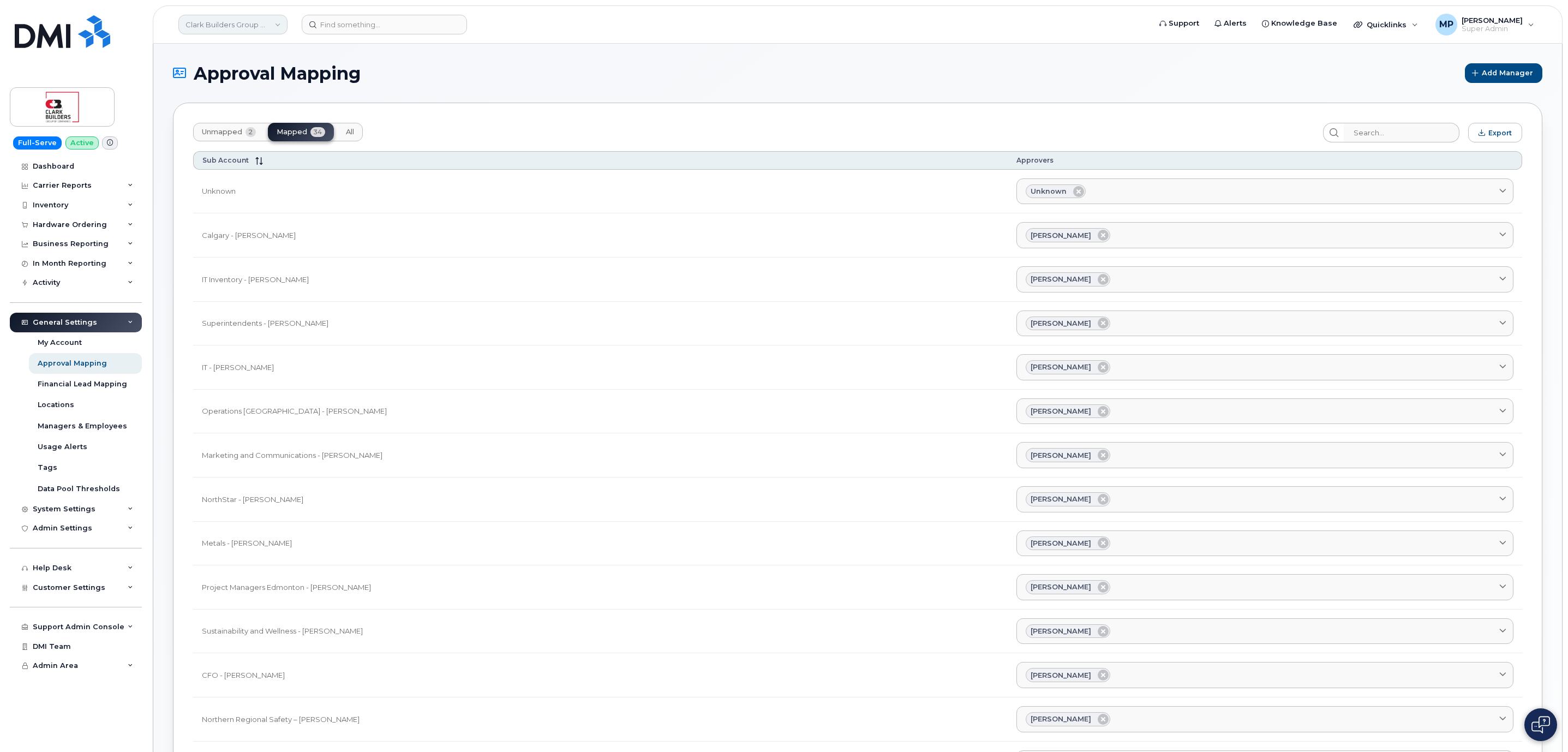
click at [222, 23] on link "Clark Builders Group of Companies" at bounding box center [233, 24] width 109 height 20
click at [500, 47] on div "Approval Mapping Add Manager Unmapped 2 Mapped 34 All Export Sub Account Approv…" at bounding box center [858, 729] width 1409 height 1370
click at [247, 31] on link "Clark Builders Group of Companies" at bounding box center [233, 24] width 109 height 20
type input "a"
type input "first"
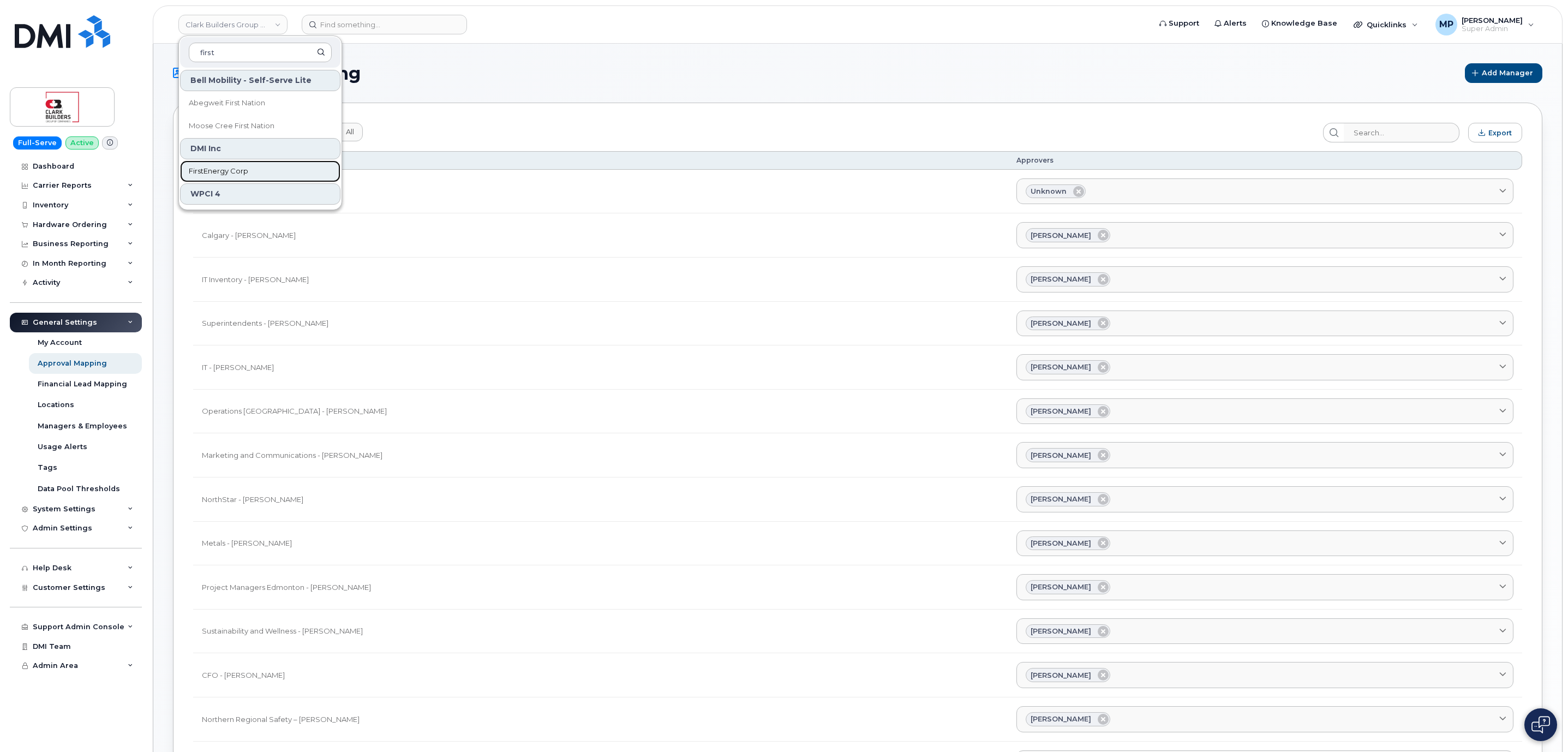
click at [229, 166] on link "FirstEnergy Corp" at bounding box center [260, 171] width 161 height 22
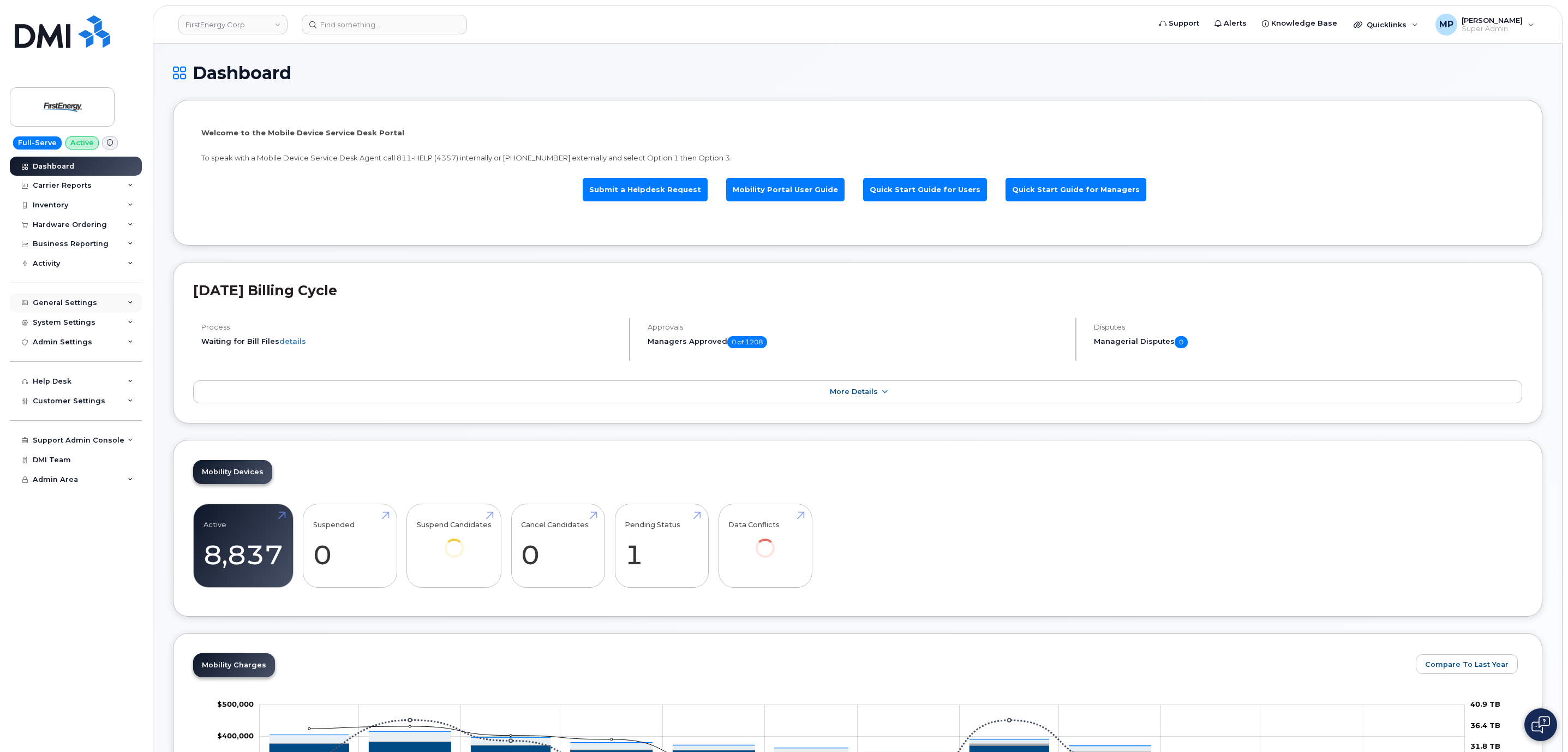
click at [67, 307] on div "General Settings" at bounding box center [65, 303] width 65 height 9
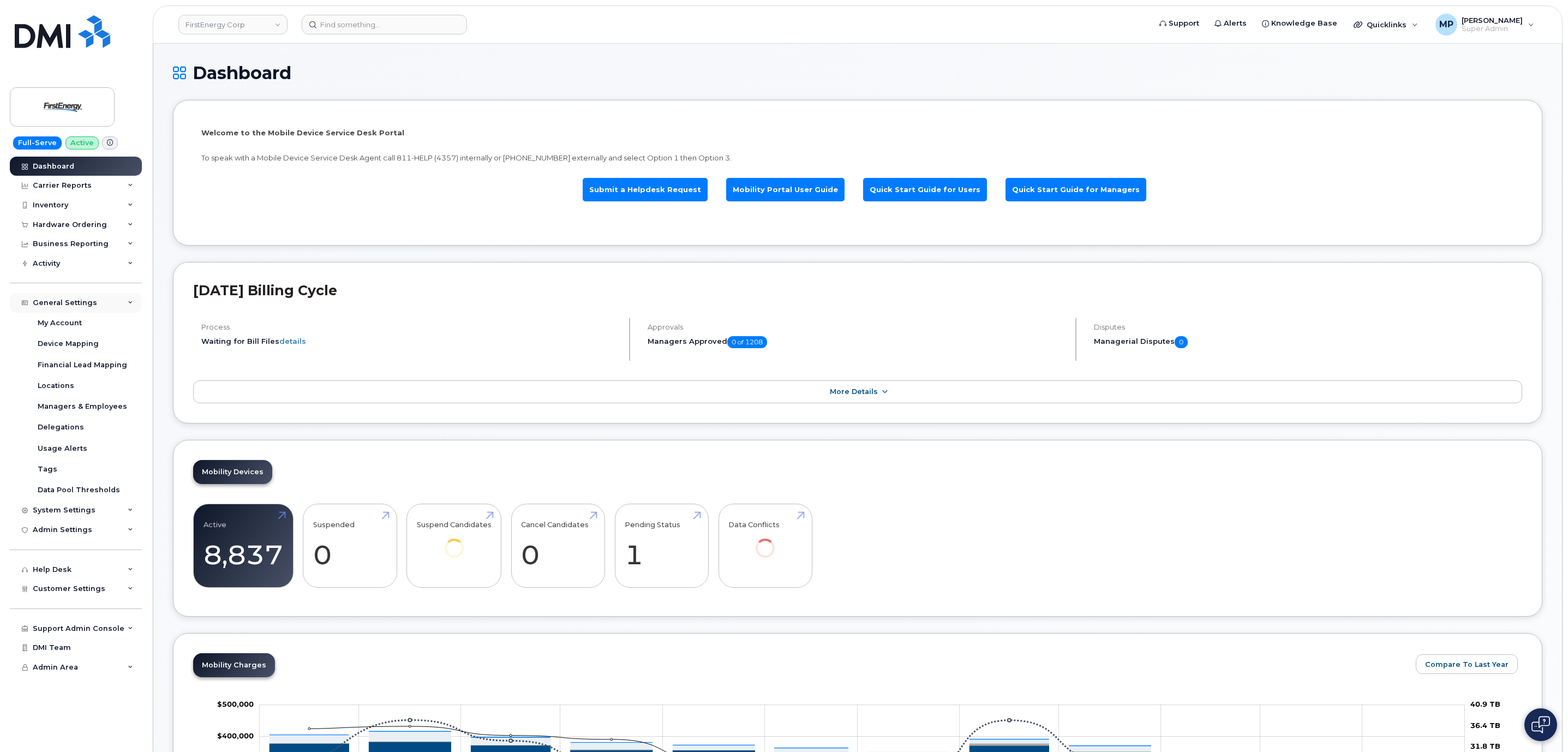
click at [72, 302] on div "General Settings" at bounding box center [65, 303] width 65 height 9
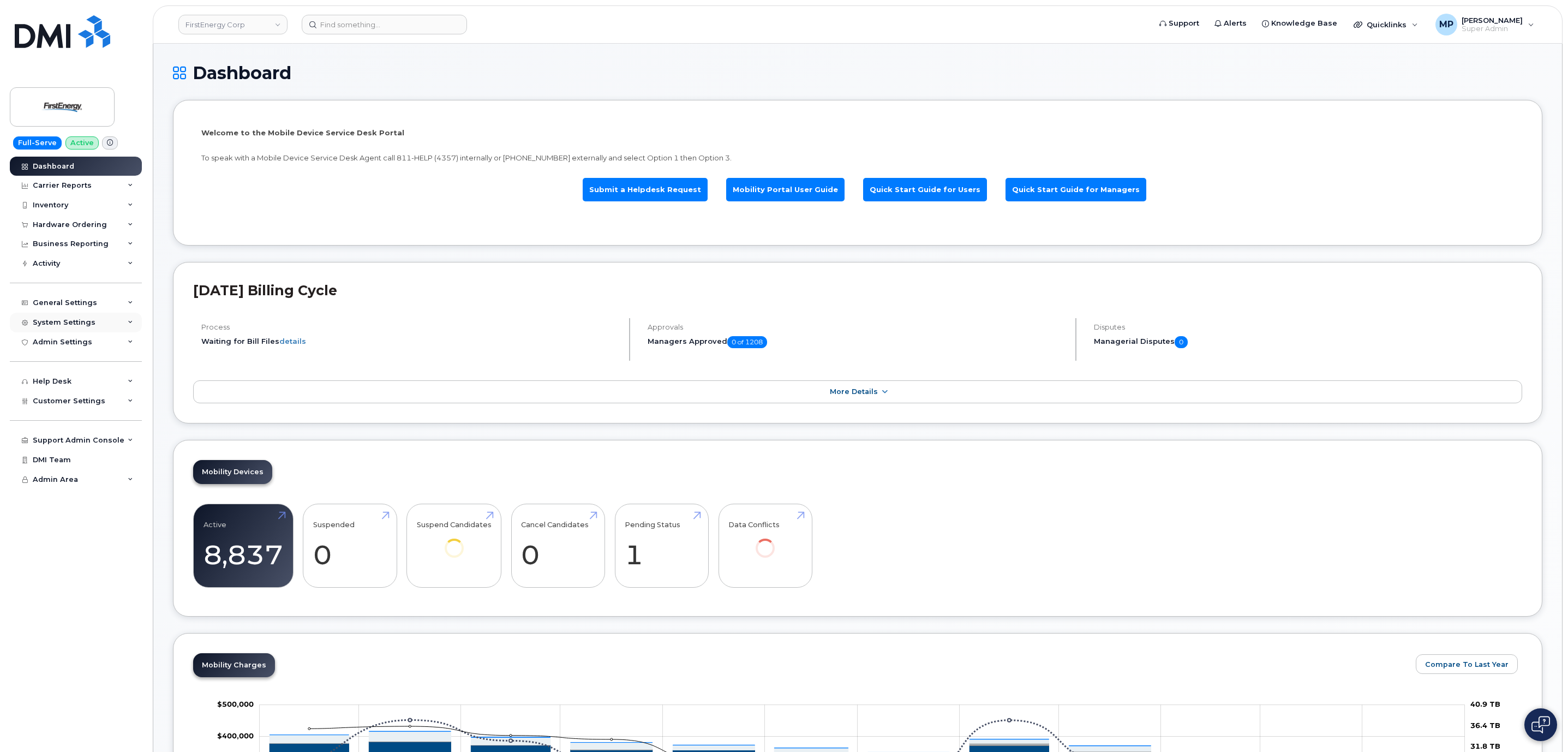
click at [66, 315] on div "System Settings" at bounding box center [76, 322] width 132 height 20
click at [62, 321] on div "System Settings" at bounding box center [64, 323] width 62 height 9
click at [65, 302] on div "General Settings" at bounding box center [65, 303] width 65 height 9
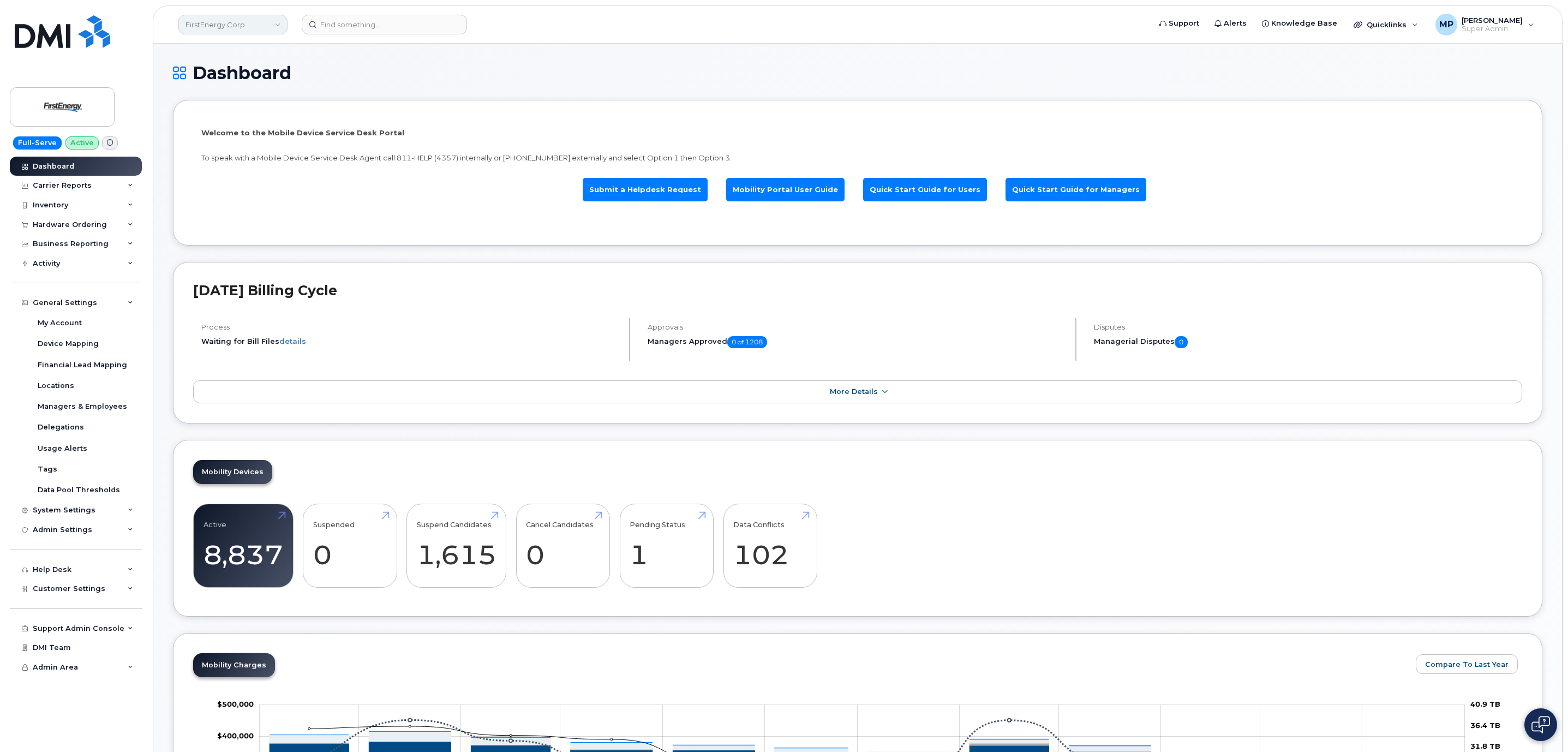
click at [246, 30] on link "FirstEnergy Corp" at bounding box center [233, 24] width 109 height 20
type input "clark"
click at [259, 106] on span "Clark Builders Group of Companies" at bounding box center [251, 102] width 124 height 11
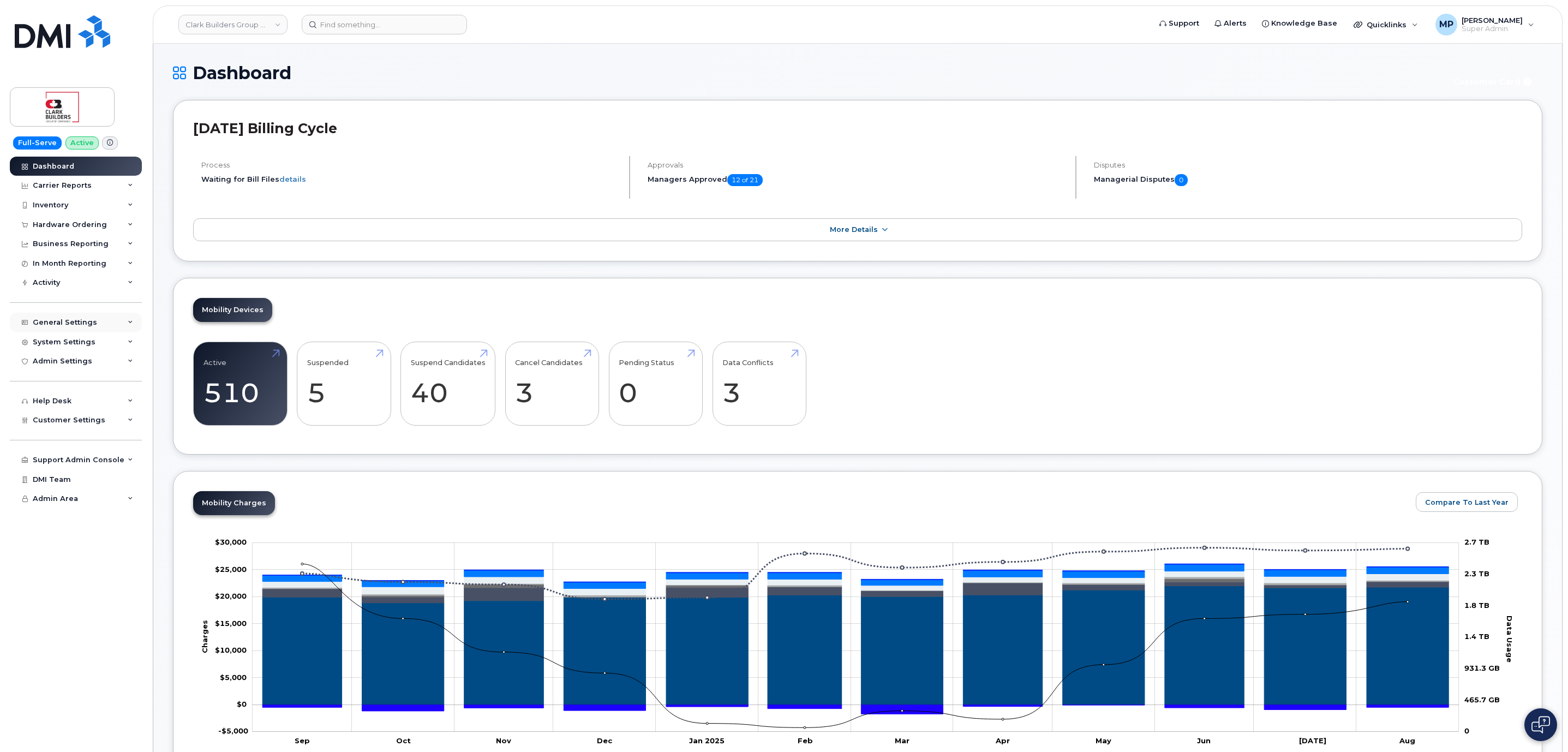
click at [48, 326] on div "General Settings" at bounding box center [65, 323] width 65 height 9
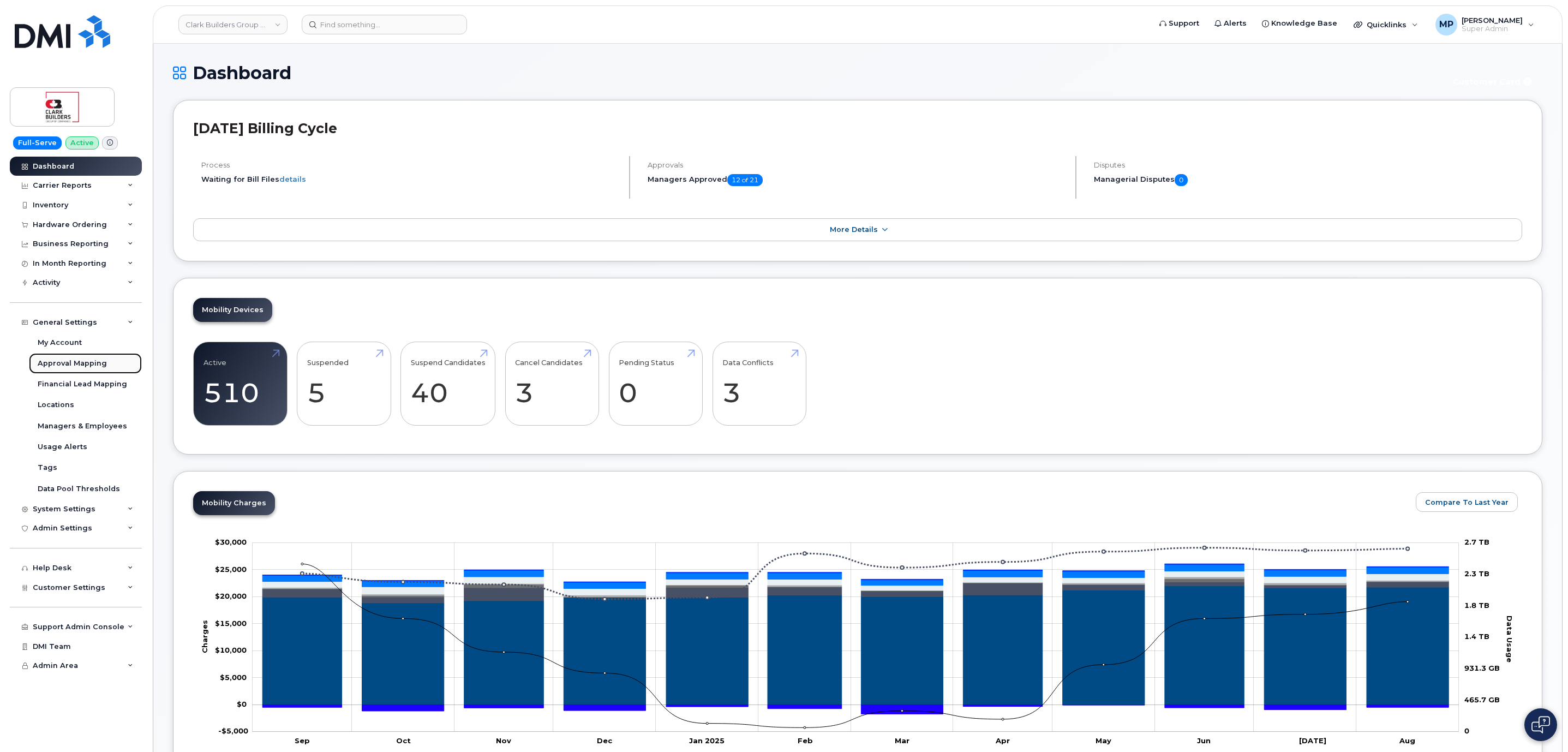
click at [52, 368] on div "Approval Mapping" at bounding box center [72, 364] width 69 height 10
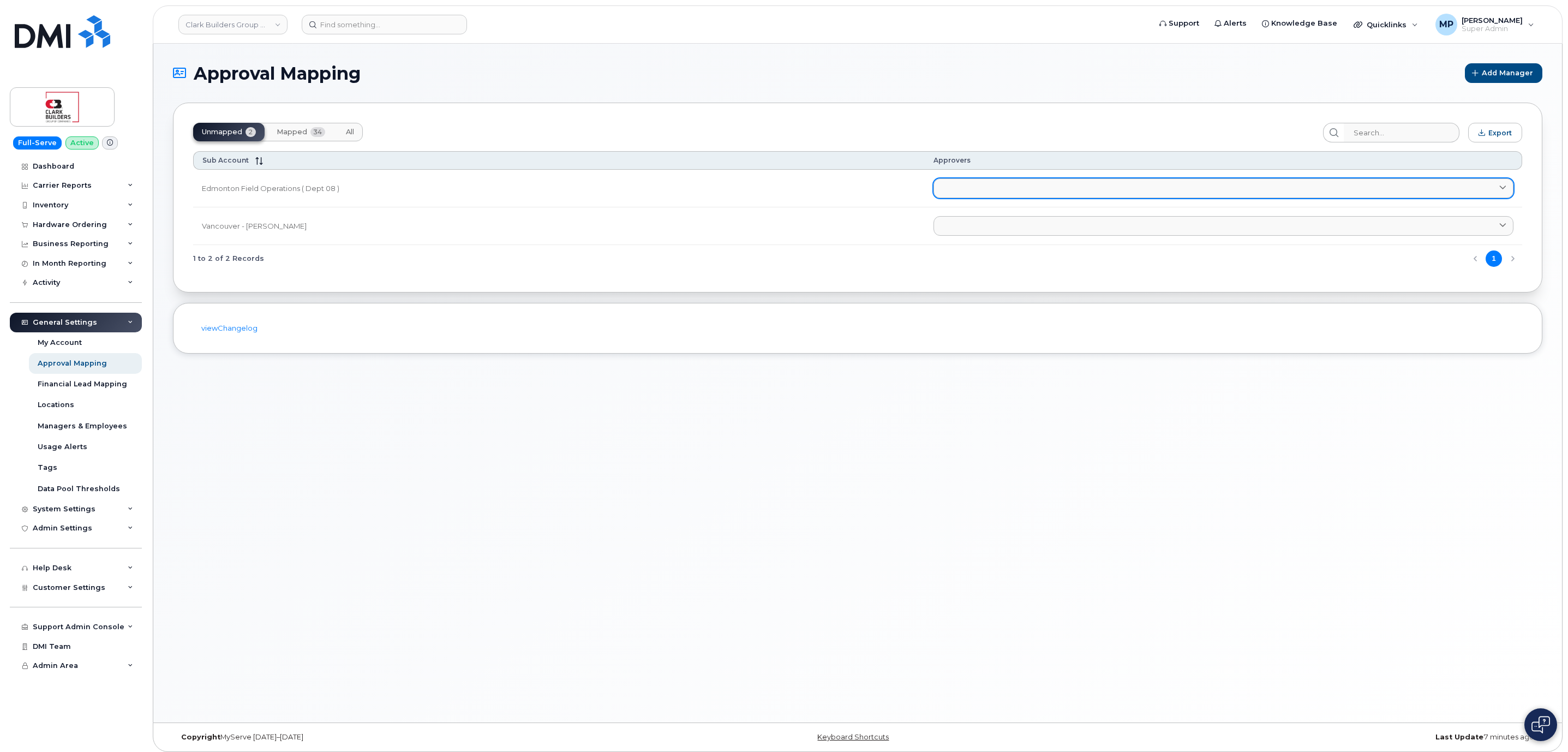
click at [1234, 188] on link at bounding box center [1223, 188] width 580 height 20
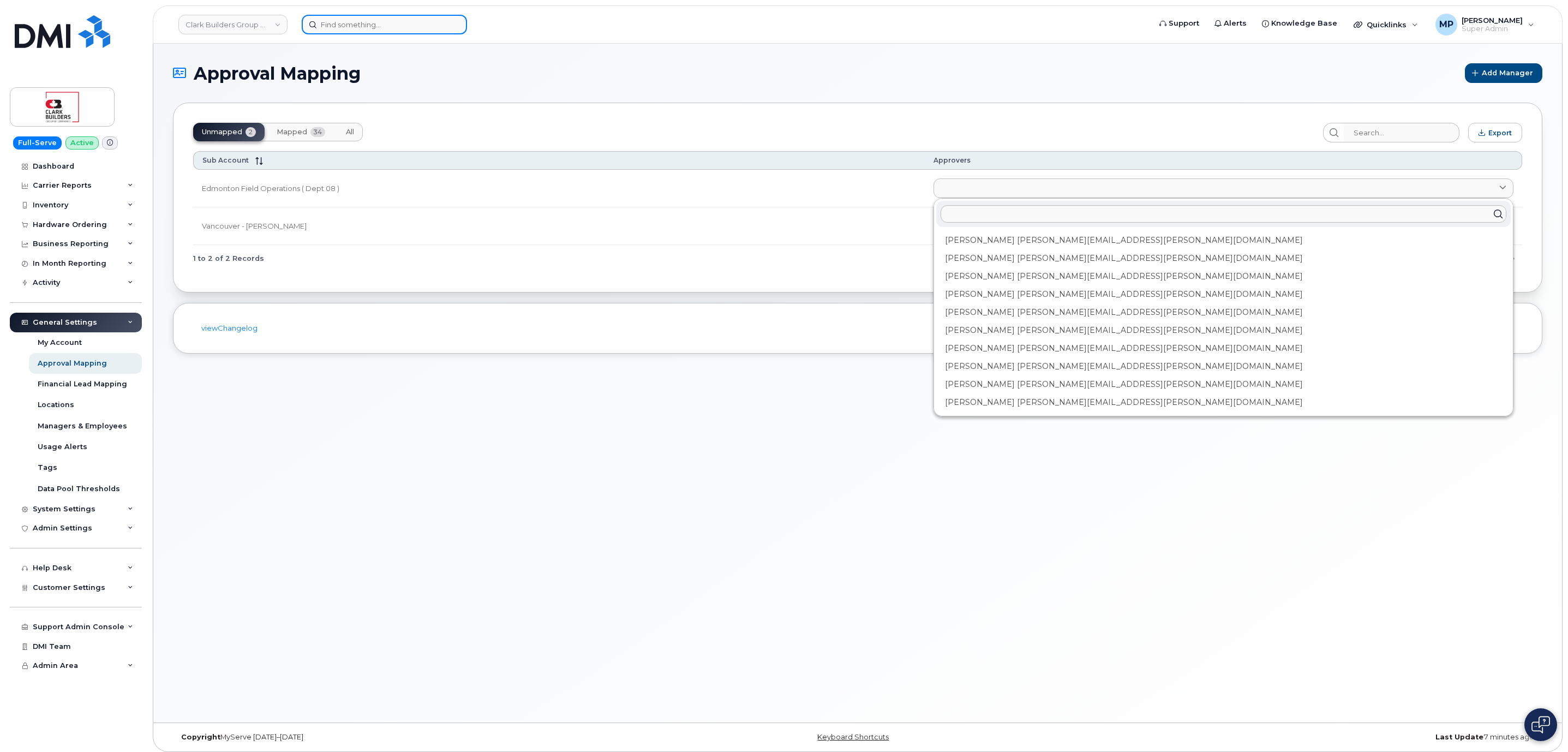
click at [349, 20] on input at bounding box center [384, 24] width 166 height 20
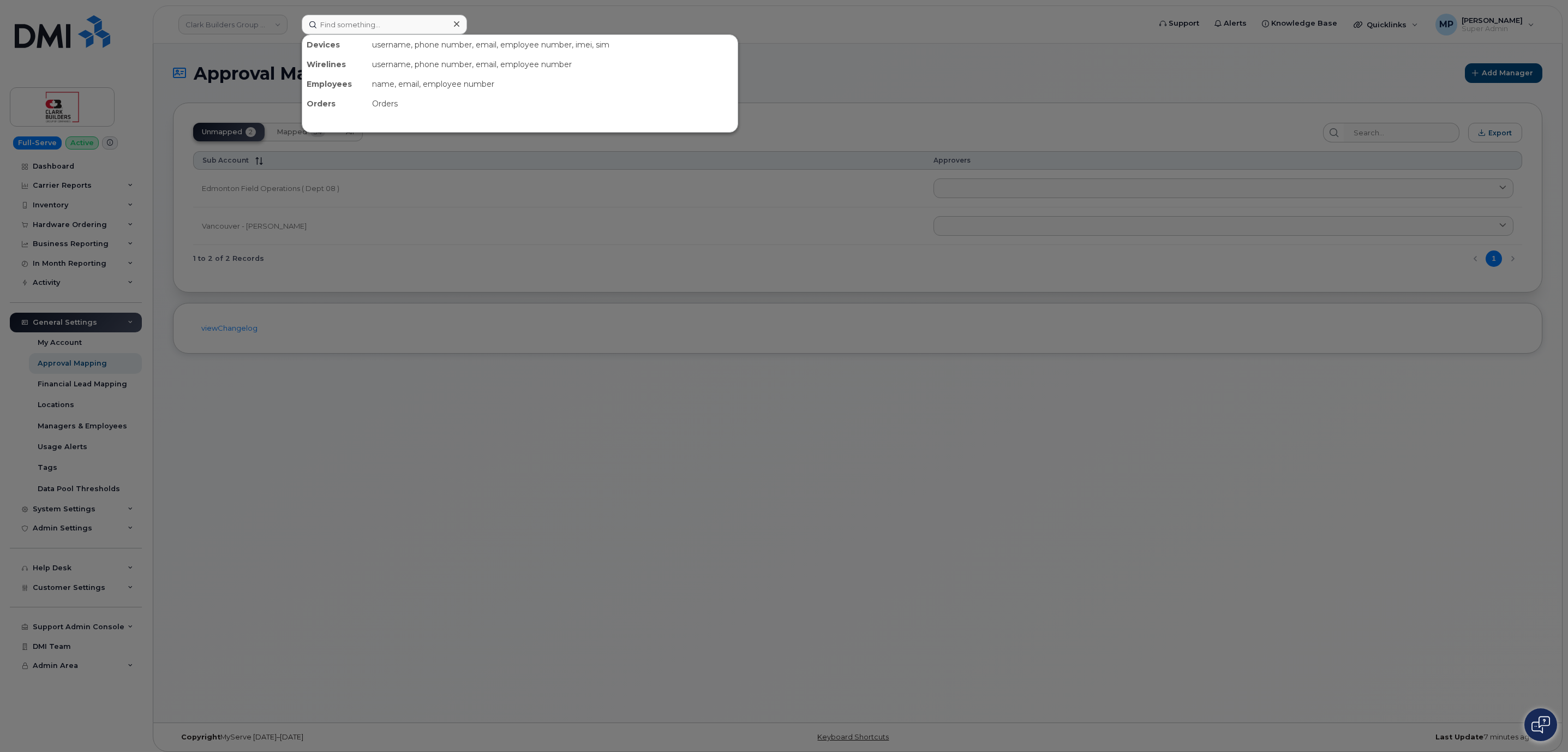
drag, startPoint x: 894, startPoint y: 71, endPoint x: 1031, endPoint y: 155, distance: 160.7
click at [895, 71] on div at bounding box center [784, 376] width 1568 height 752
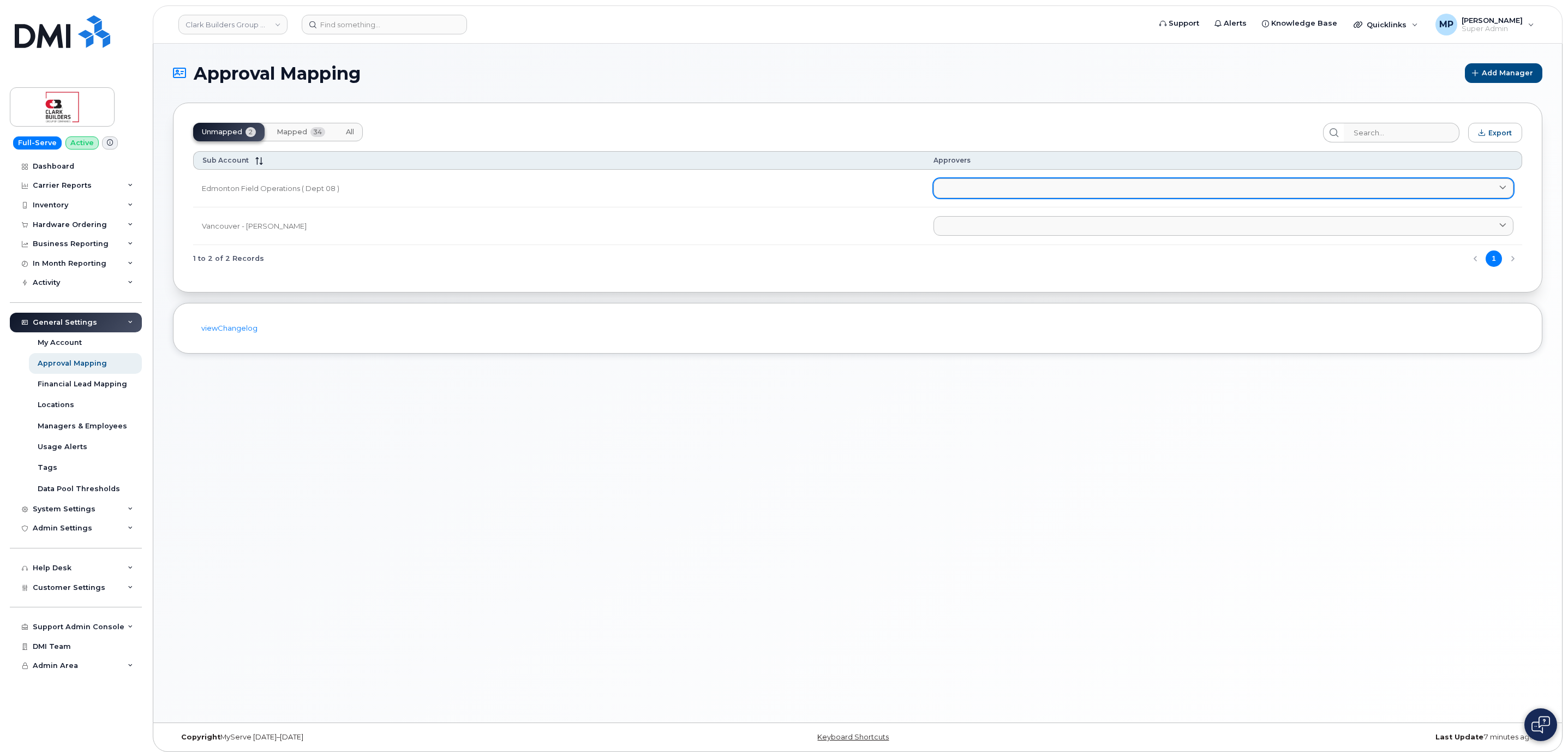
click at [1095, 192] on link at bounding box center [1223, 188] width 580 height 20
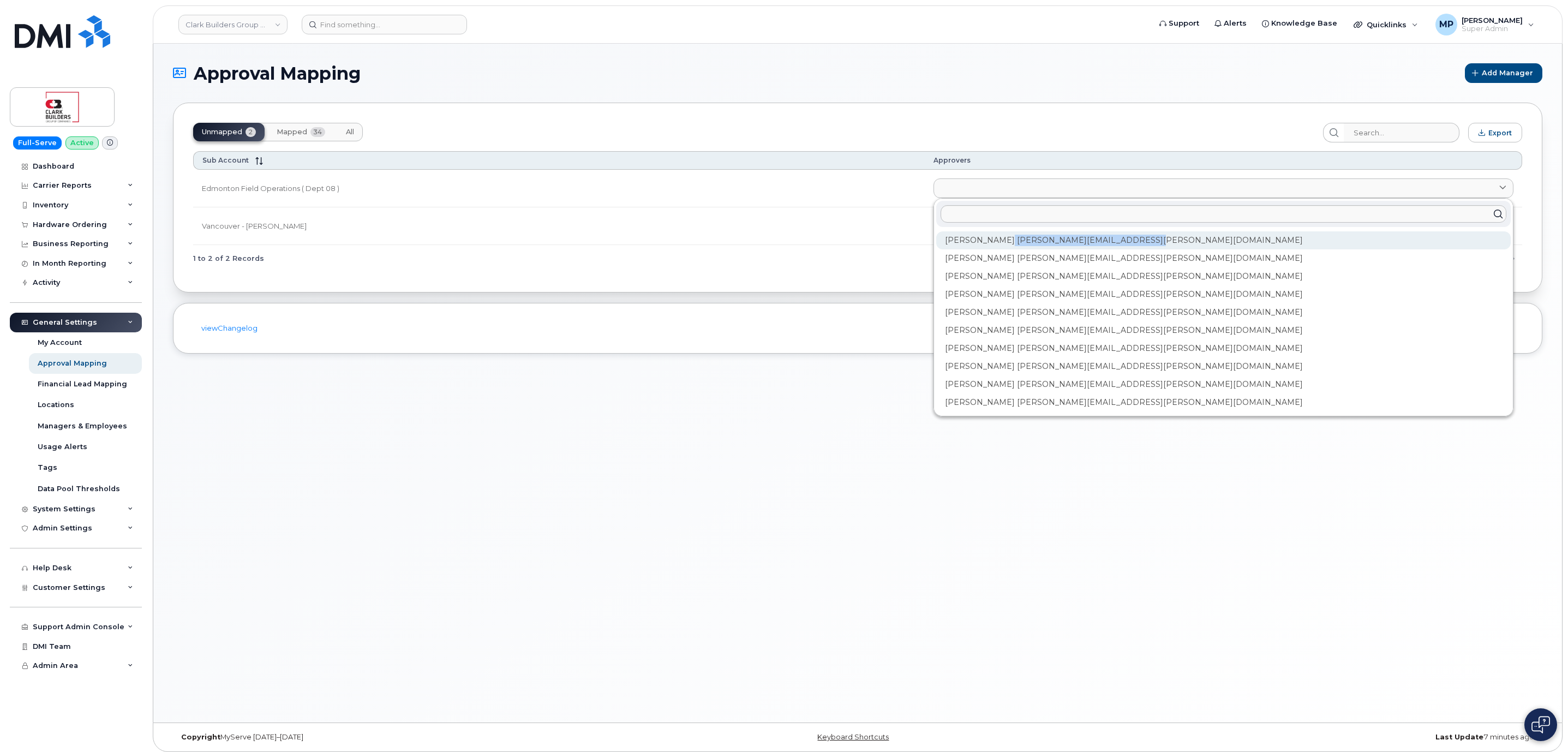
drag, startPoint x: 1137, startPoint y: 245, endPoint x: 1001, endPoint y: 246, distance: 136.0
click at [1001, 246] on div "Aaron Randle aaron.randle@clarkbuilders.com" at bounding box center [1223, 240] width 574 height 18
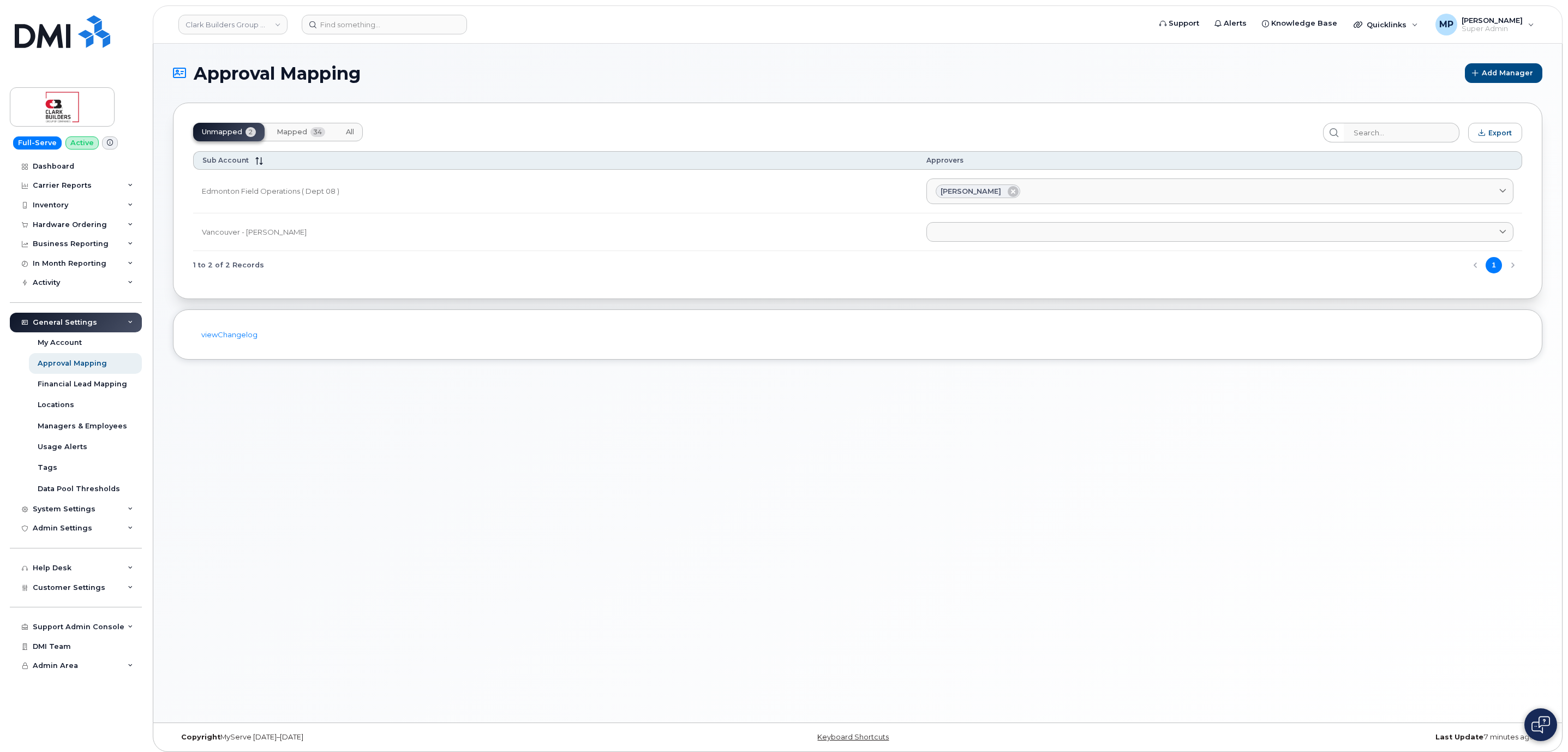
copy div "aaron.randle@clarkbuilders.com"
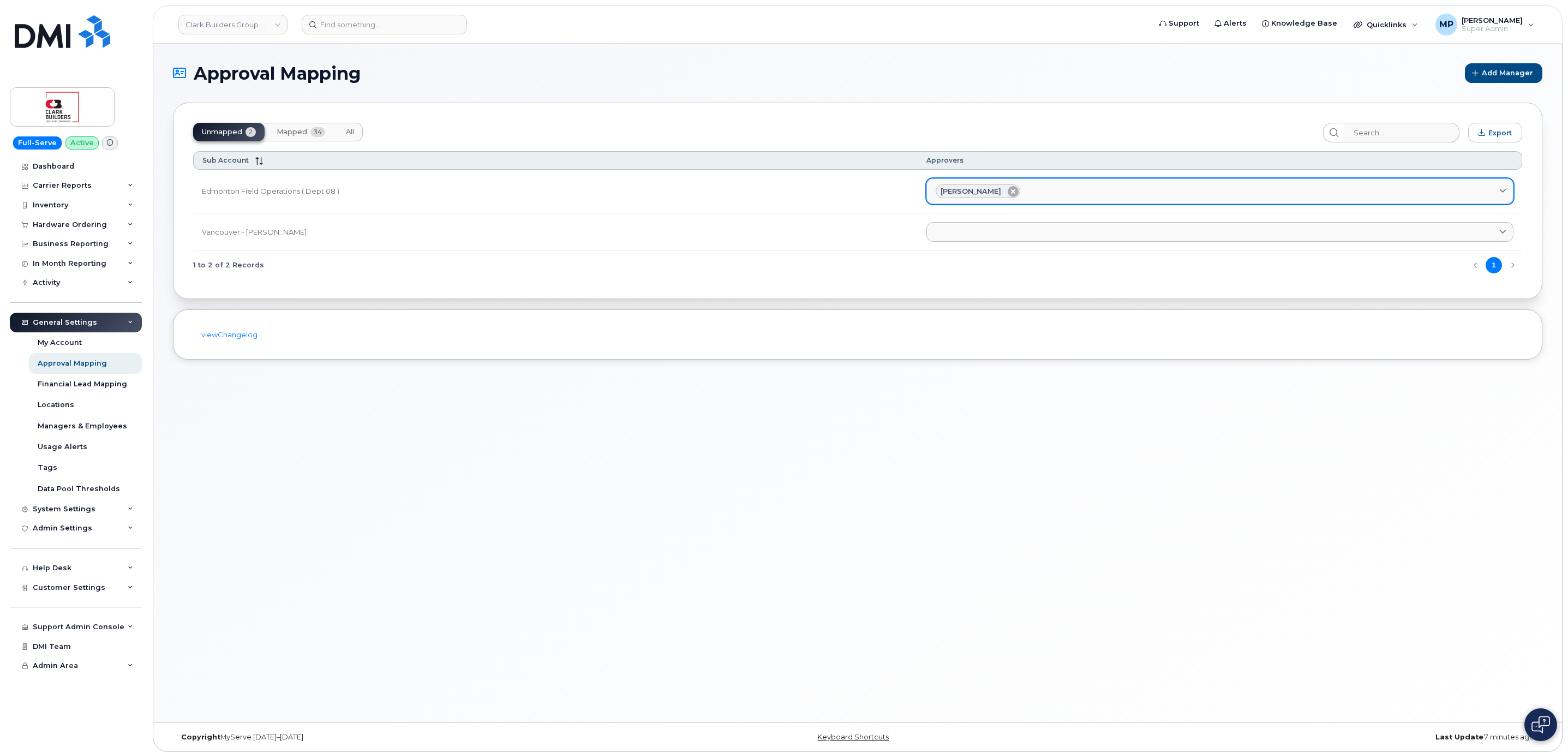
click at [1012, 192] on icon at bounding box center [1012, 191] width 11 height 11
click at [1416, 190] on link at bounding box center [1223, 188] width 580 height 20
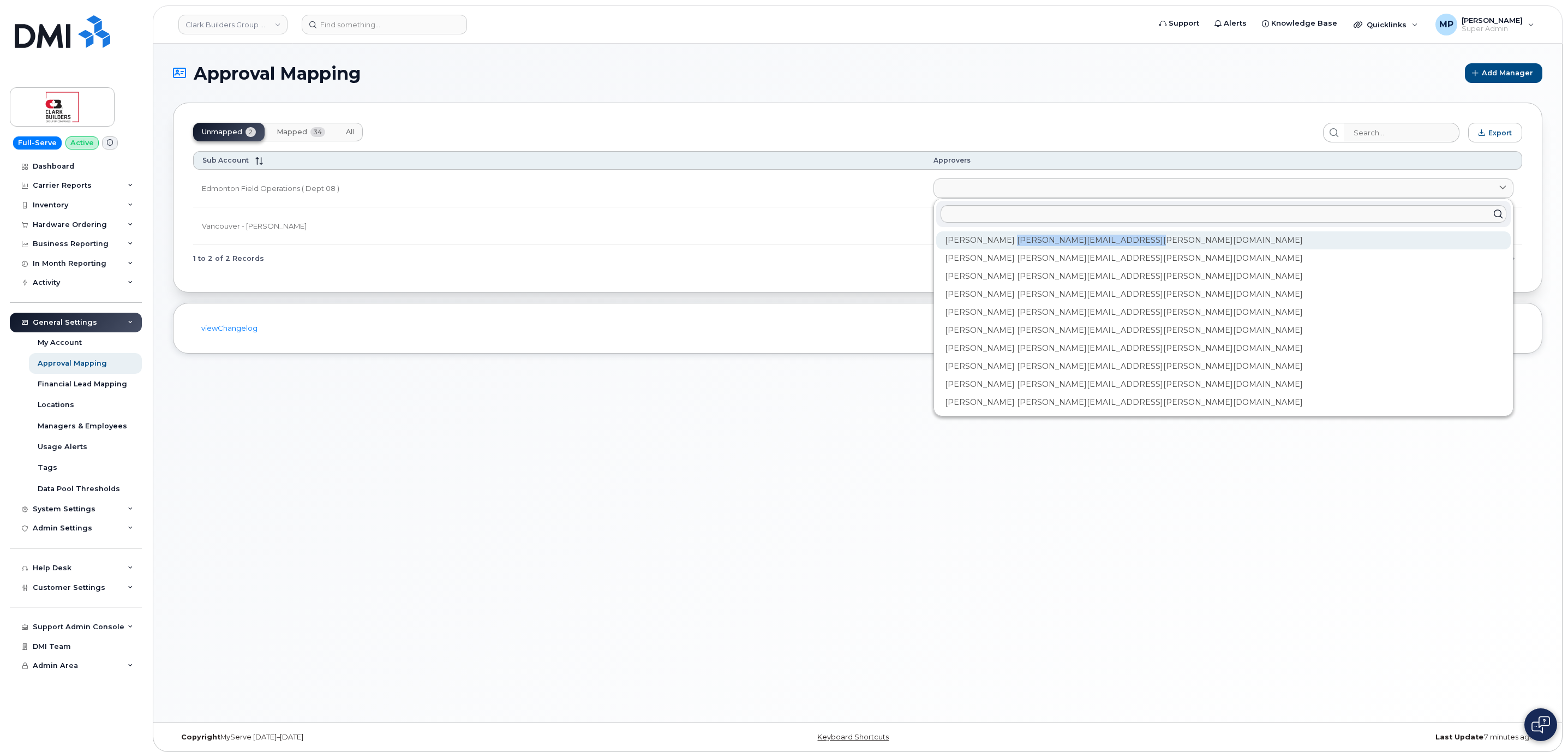
drag, startPoint x: 1140, startPoint y: 243, endPoint x: 1004, endPoint y: 251, distance: 136.2
click at [1004, 249] on div "Aaron Randle aaron.randle@clarkbuilders.com" at bounding box center [1223, 240] width 574 height 18
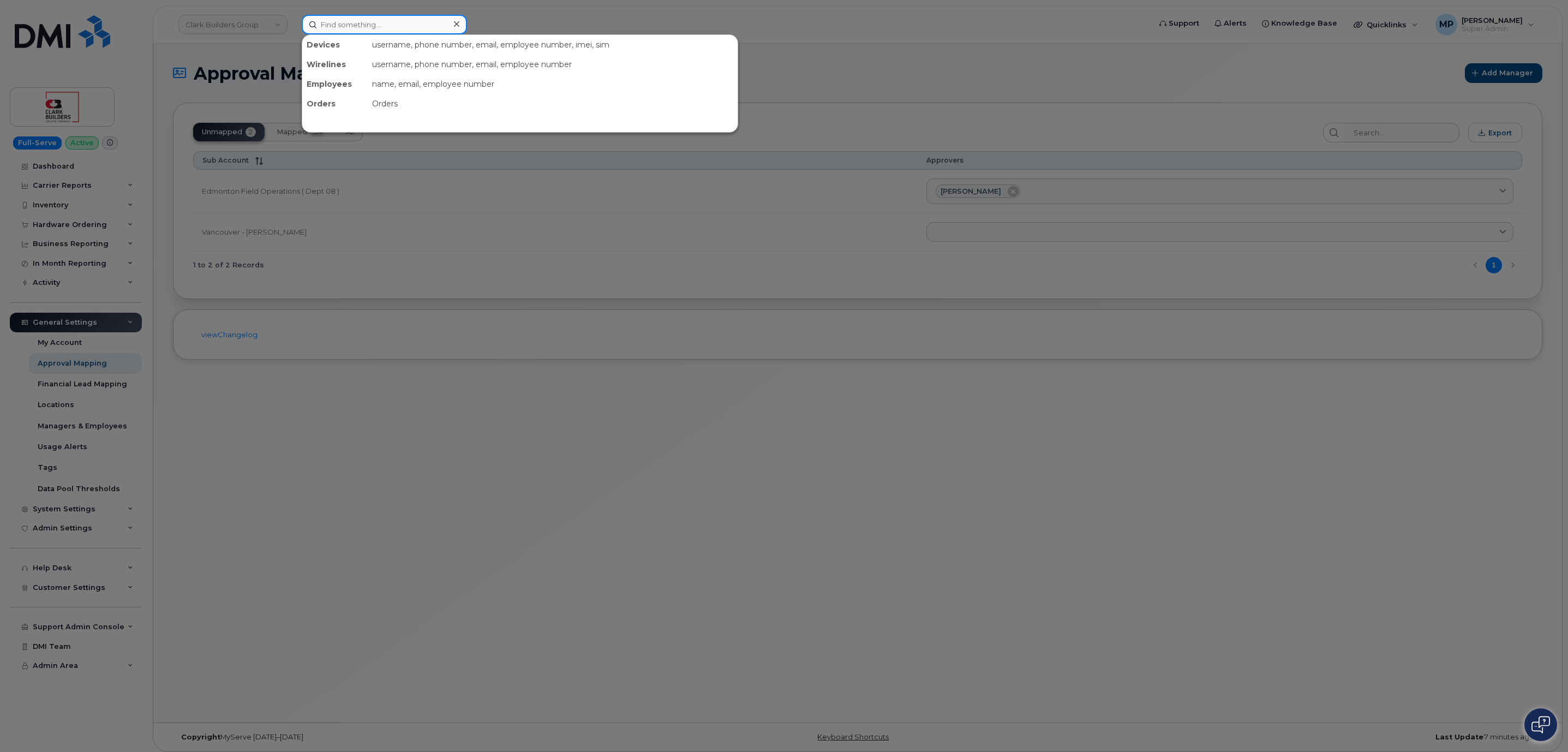
click at [321, 28] on input at bounding box center [384, 24] width 166 height 20
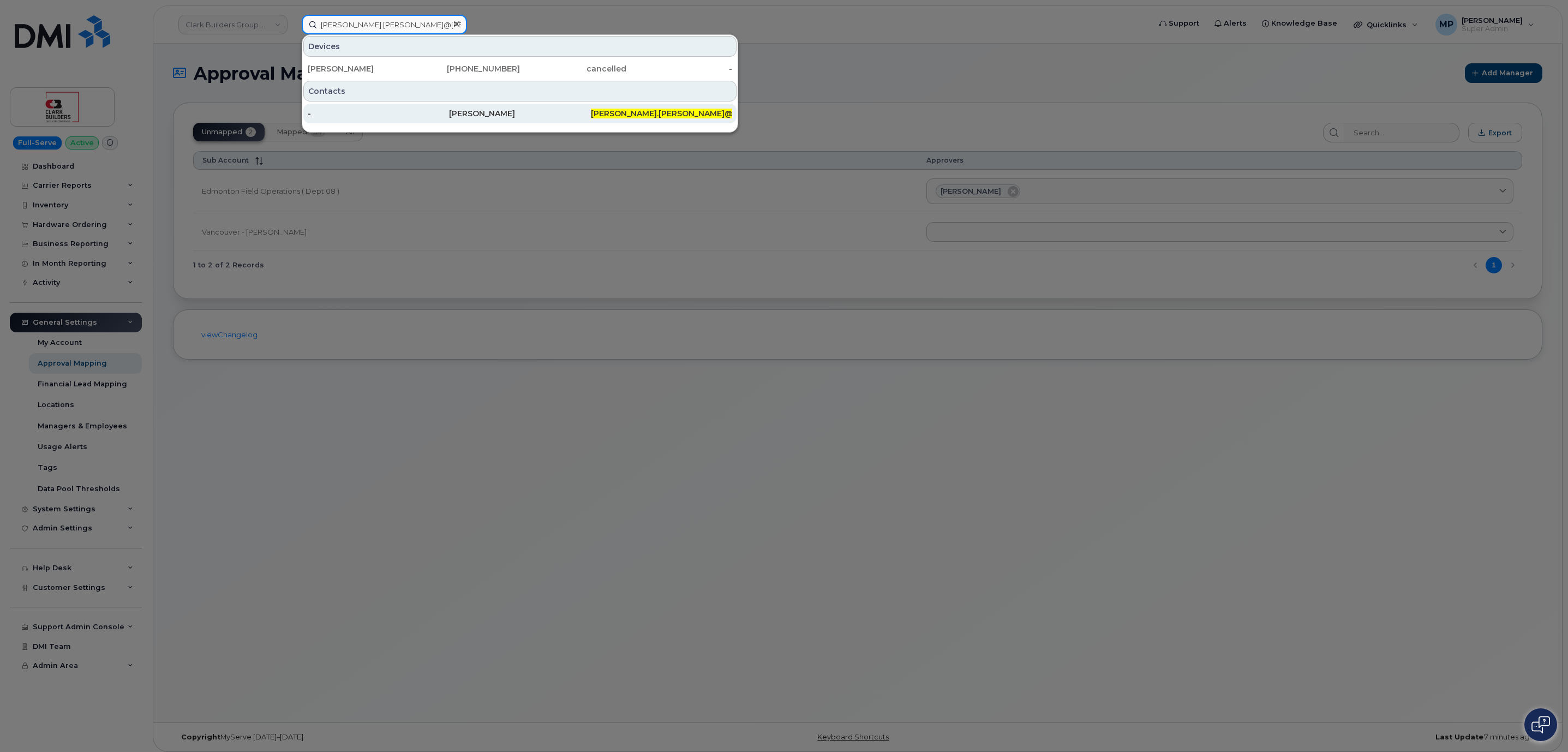
type input "aaron.randle@clark"
click at [460, 116] on div "Aaron Randle" at bounding box center [519, 113] width 142 height 11
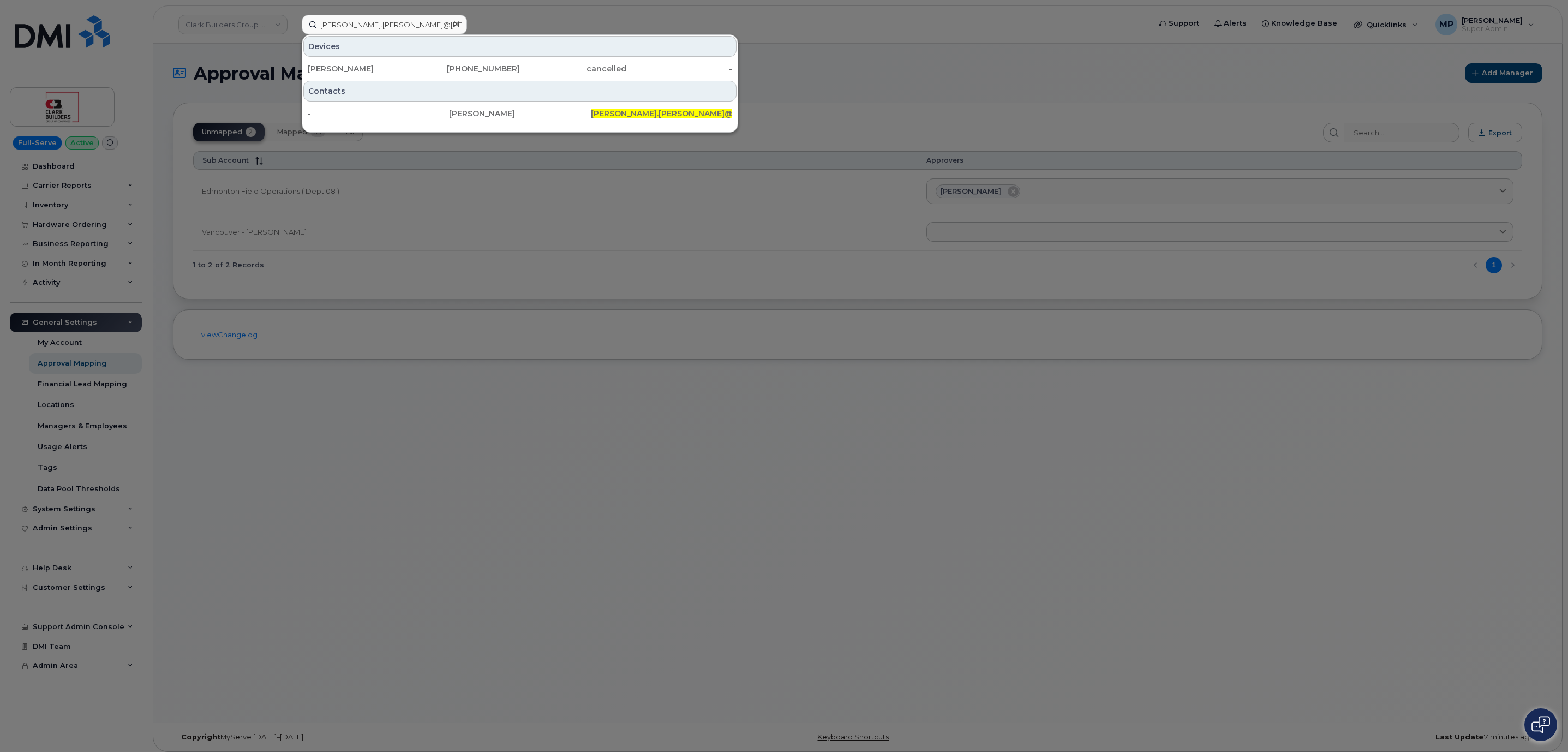
click at [850, 92] on div at bounding box center [784, 376] width 1568 height 752
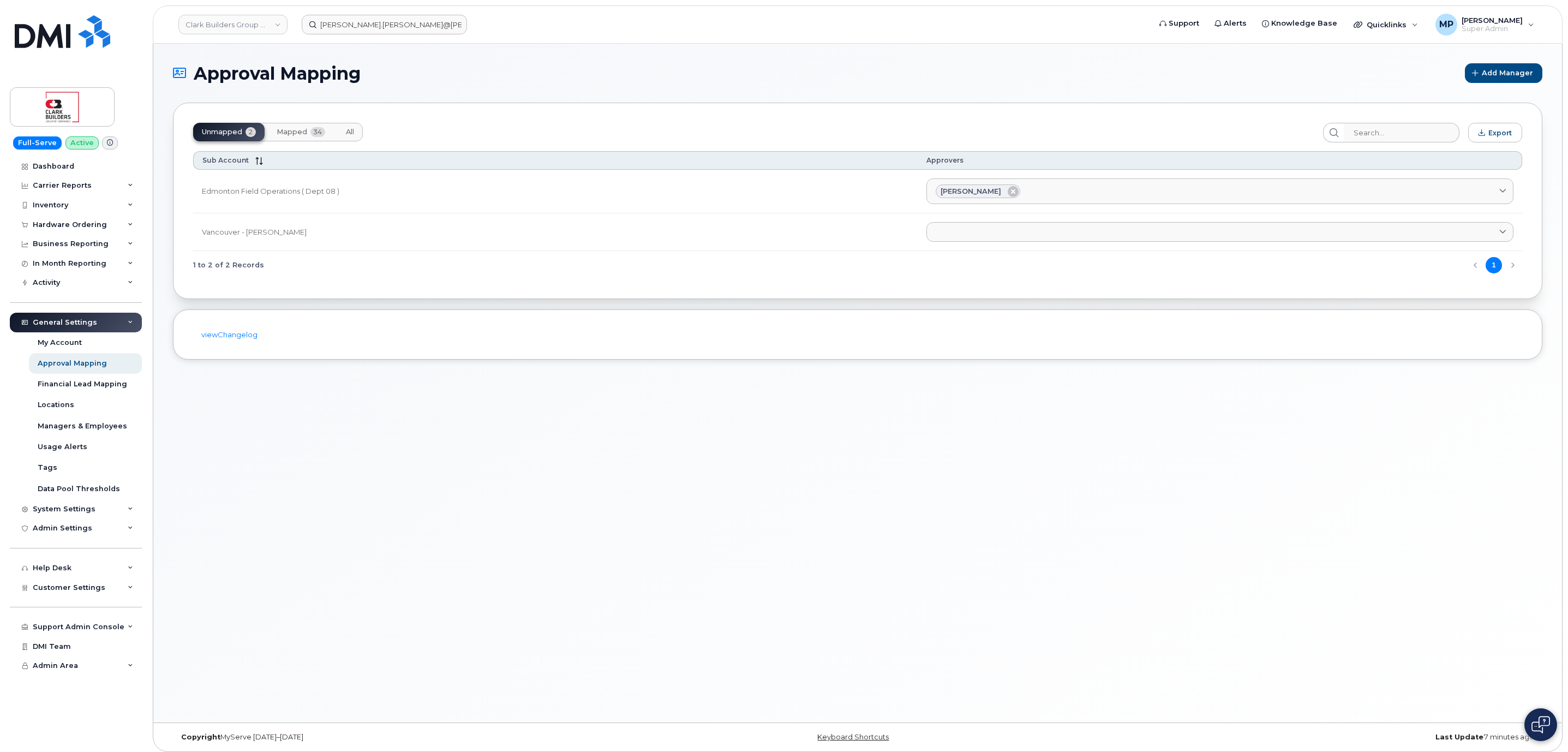
click at [1015, 190] on div "Aaron Randle" at bounding box center [978, 192] width 84 height 15
click at [1010, 190] on icon at bounding box center [1012, 191] width 11 height 11
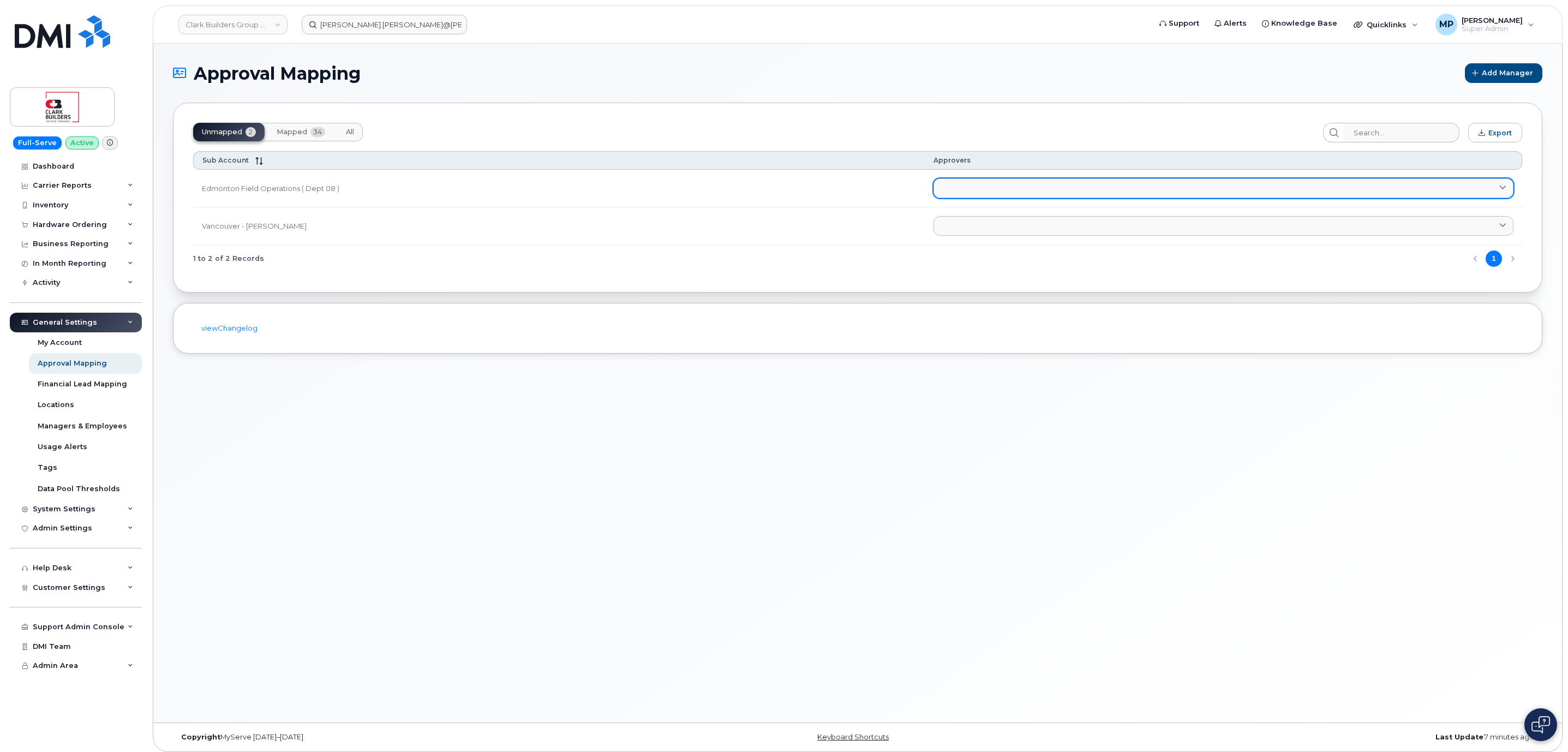
click at [1061, 184] on link at bounding box center [1223, 188] width 580 height 20
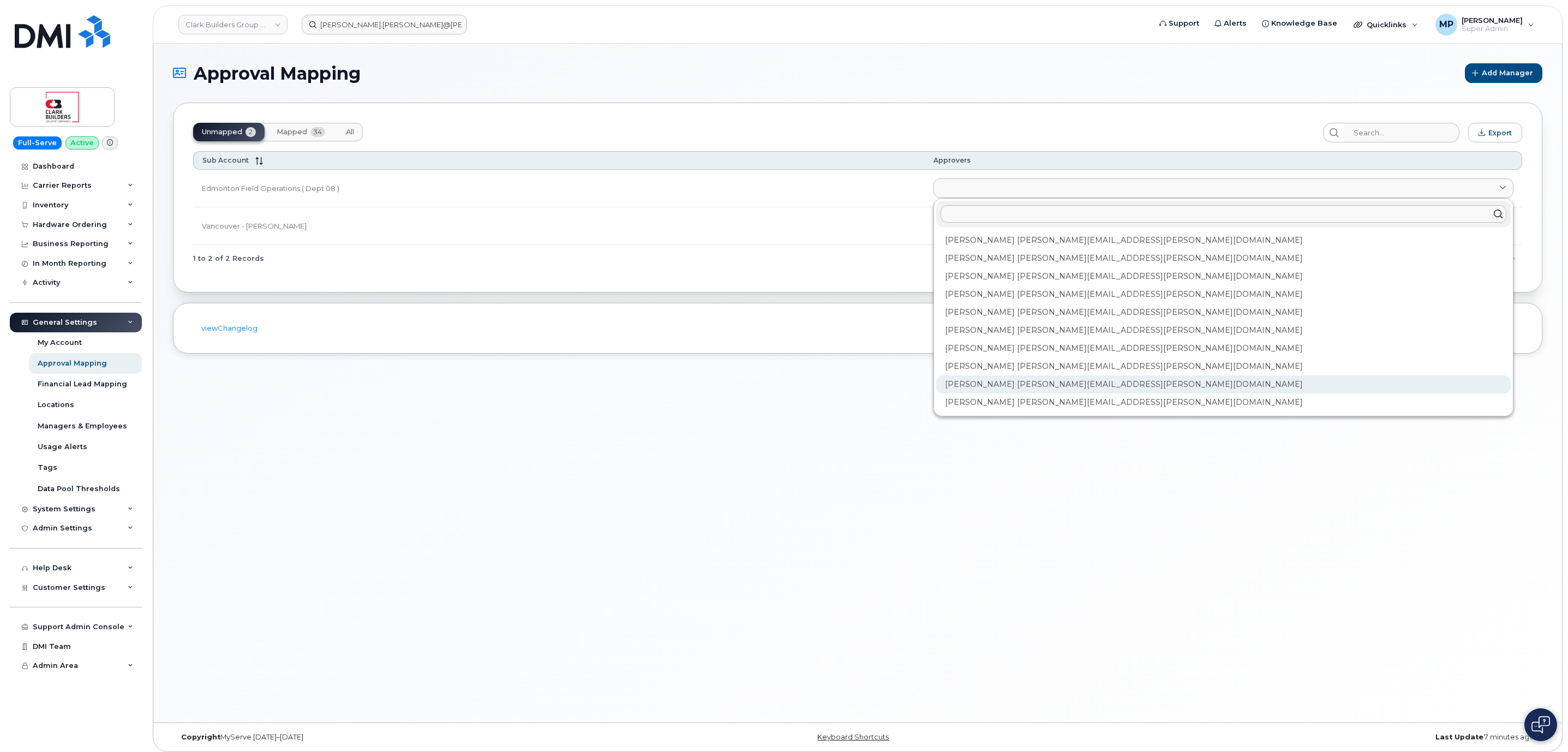
click at [1112, 387] on div "Brian Lacey brian.lacey@clarkbuilders.com" at bounding box center [1223, 384] width 574 height 18
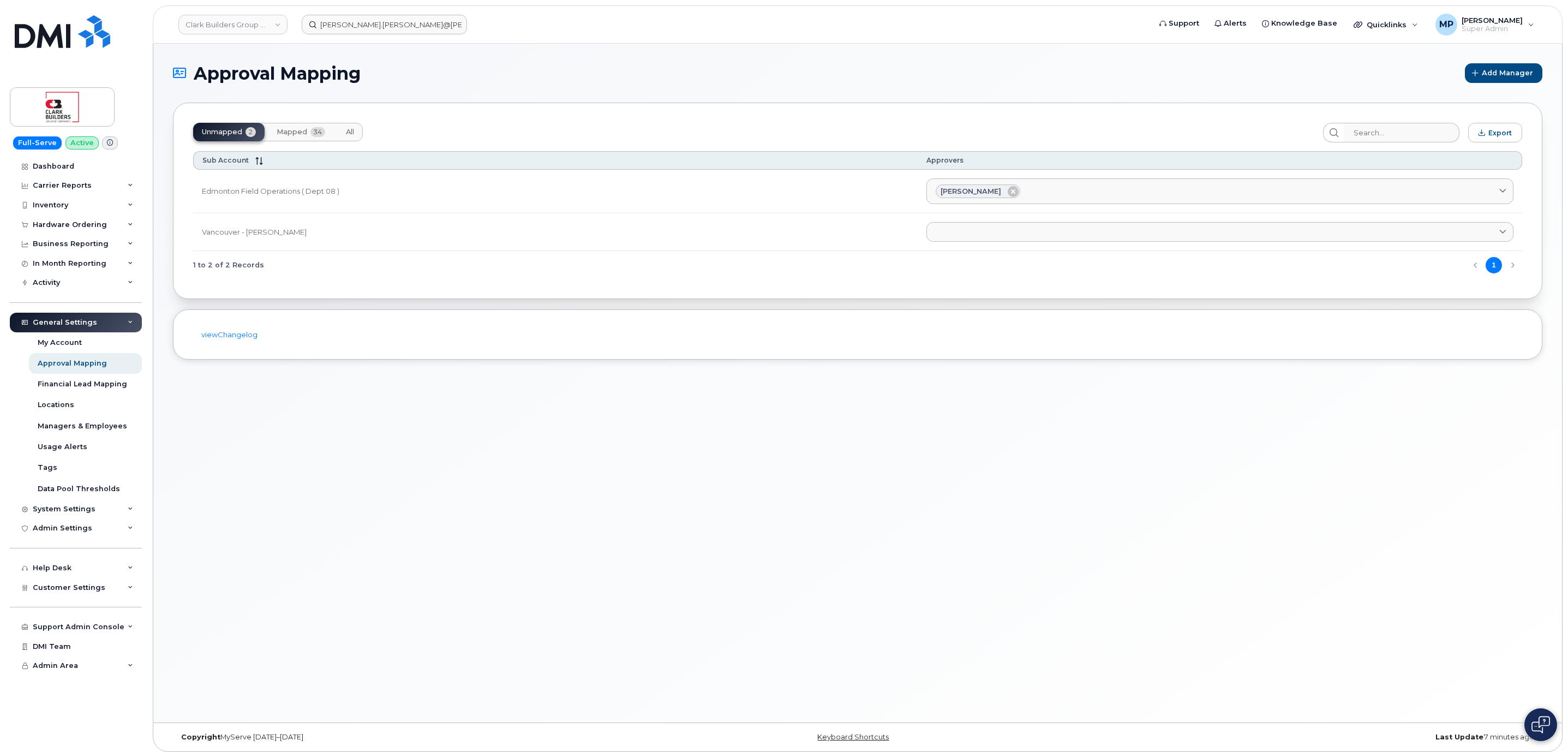
click at [1155, 198] on div "Brian Lacey" at bounding box center [1219, 192] width 569 height 15
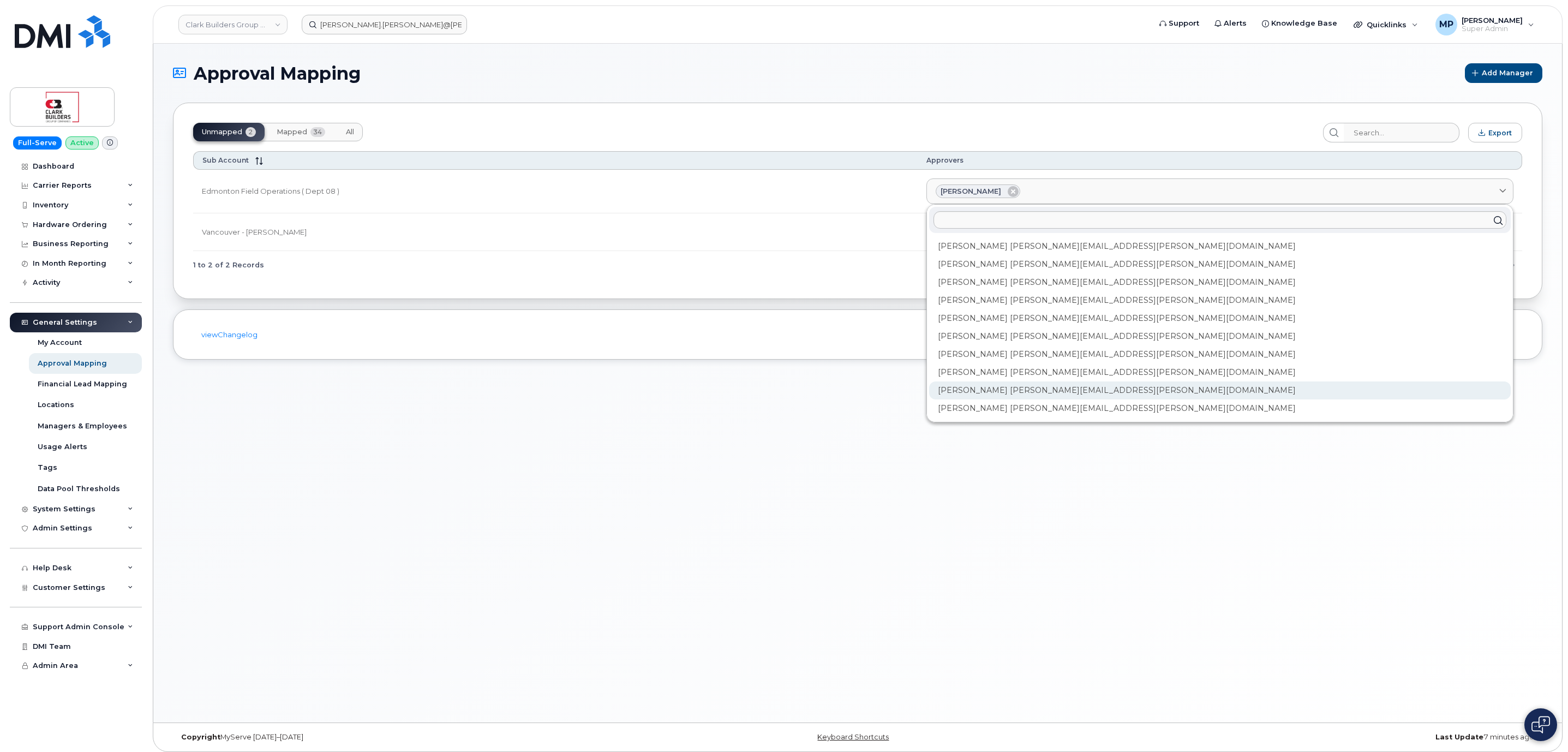
click at [1133, 392] on div "Brian Lacey brian.lacey@clarkbuilders.com" at bounding box center [1219, 390] width 582 height 18
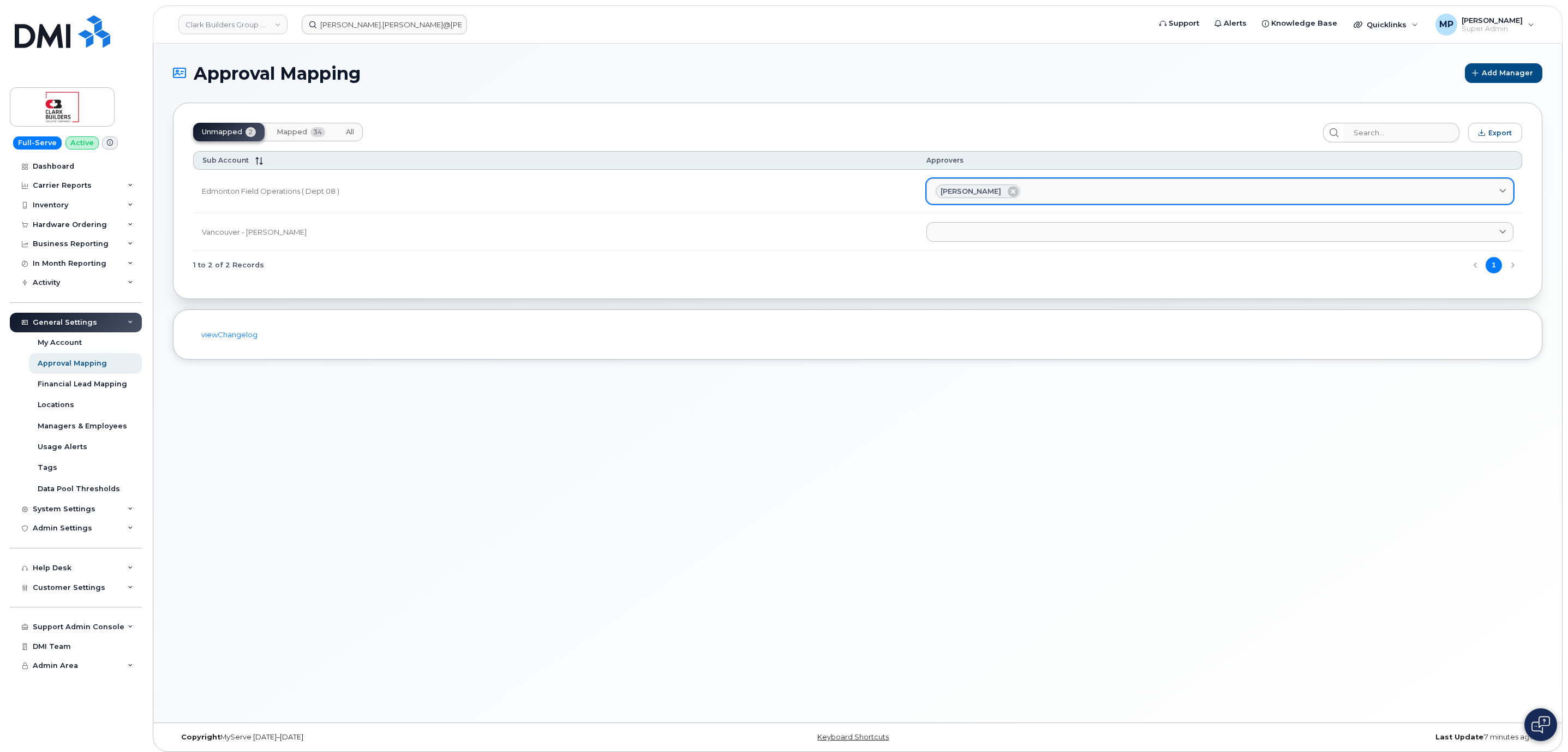
click at [1185, 195] on div "Brian Lacey" at bounding box center [1219, 192] width 569 height 15
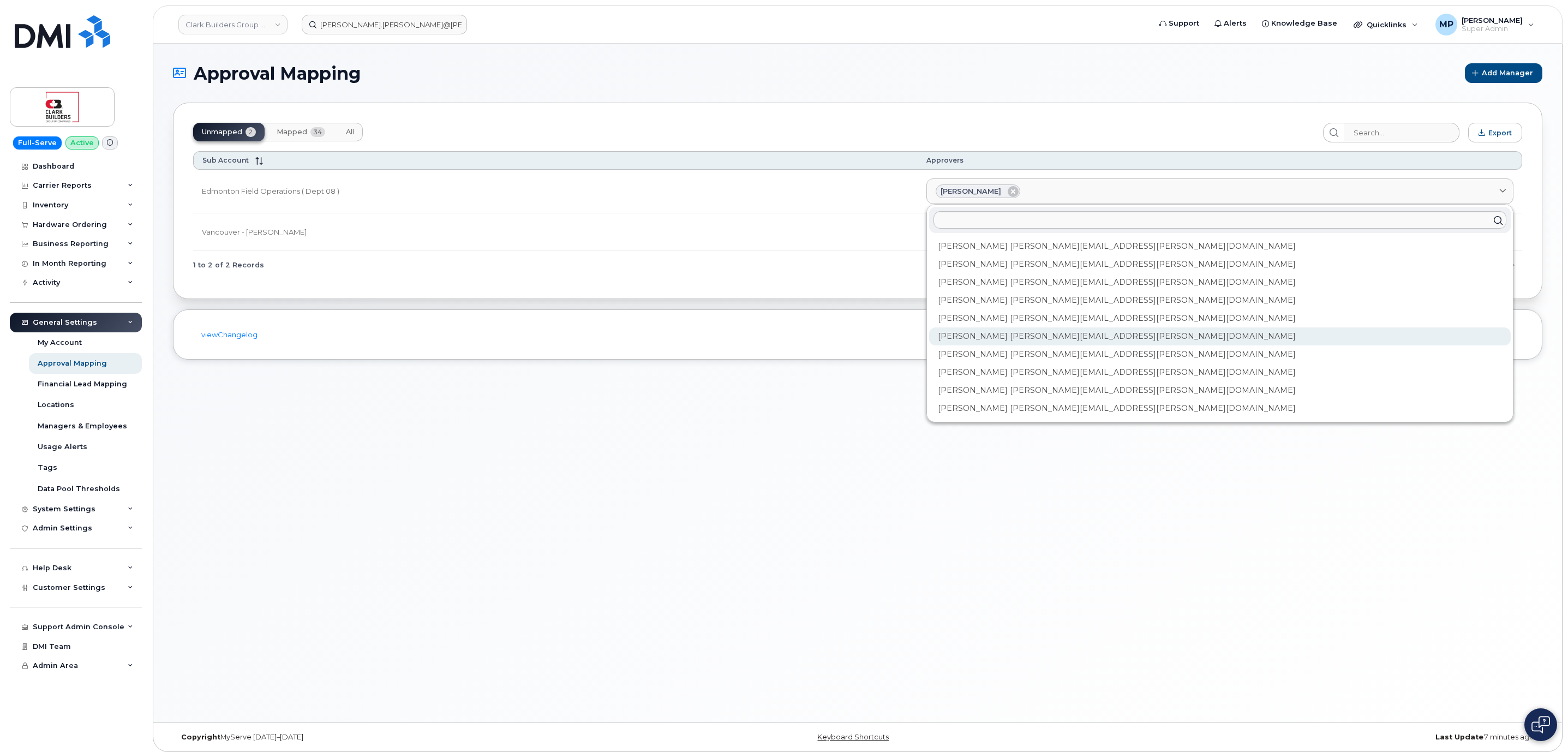
click at [1185, 331] on div "Andrew Tarling andrew.tarling@clarkbuilders.com" at bounding box center [1219, 336] width 582 height 18
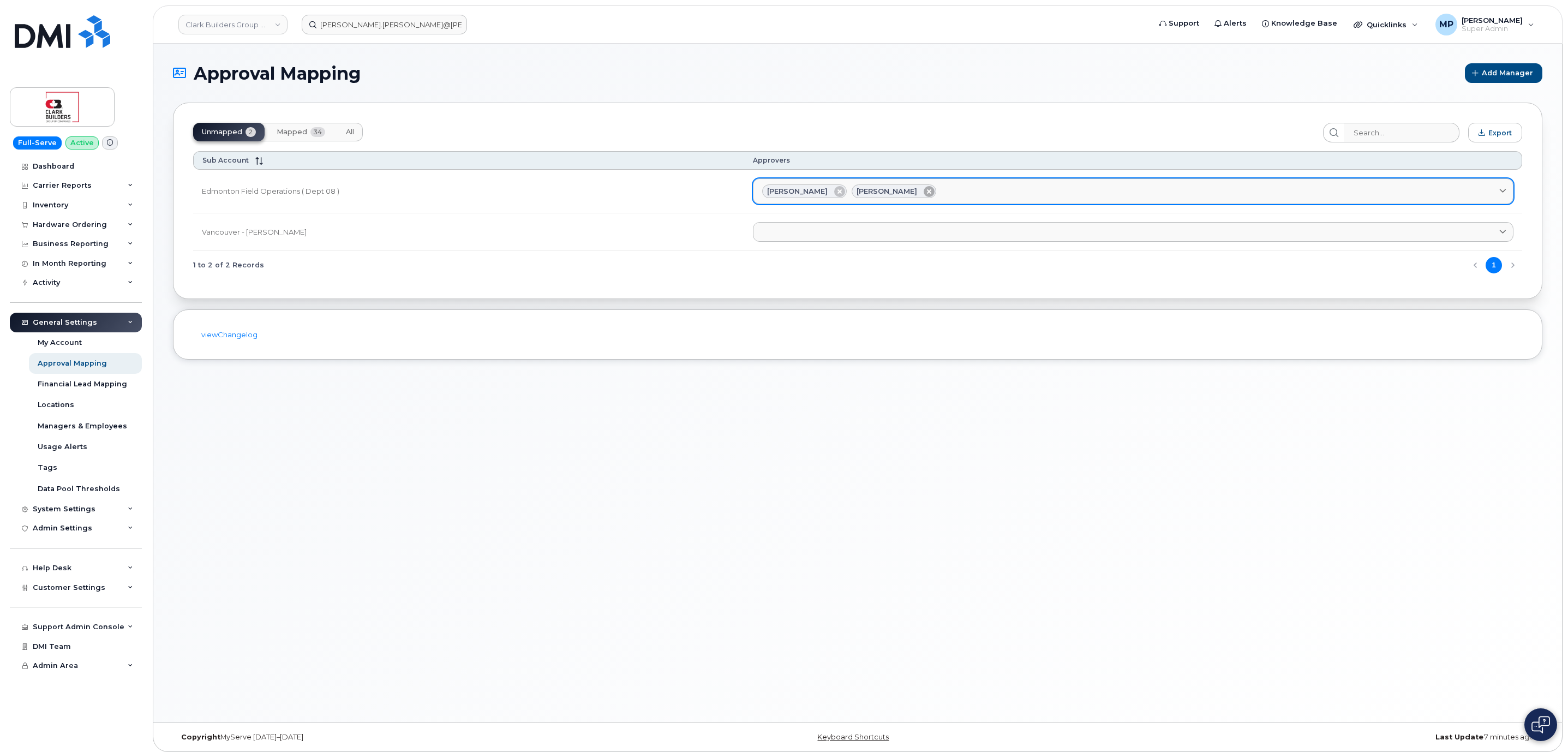
click at [935, 192] on icon at bounding box center [929, 191] width 11 height 11
click at [1007, 192] on icon at bounding box center [1012, 191] width 11 height 11
click at [1018, 182] on link at bounding box center [1223, 188] width 580 height 20
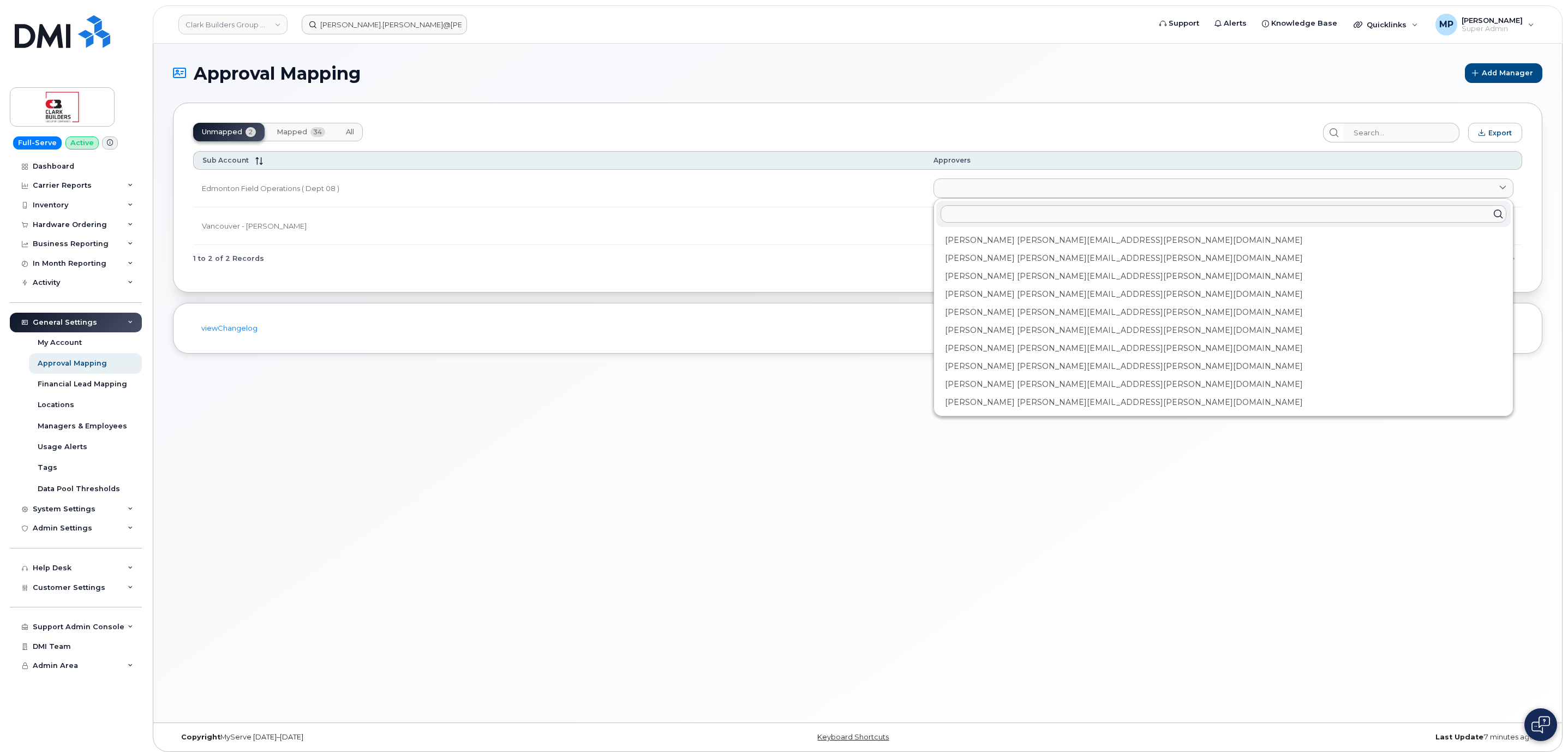
click at [720, 448] on div "Approval Mapping Add Manager Unmapped 2 Mapped 34 All Export Sub Account Approv…" at bounding box center [858, 383] width 1409 height 679
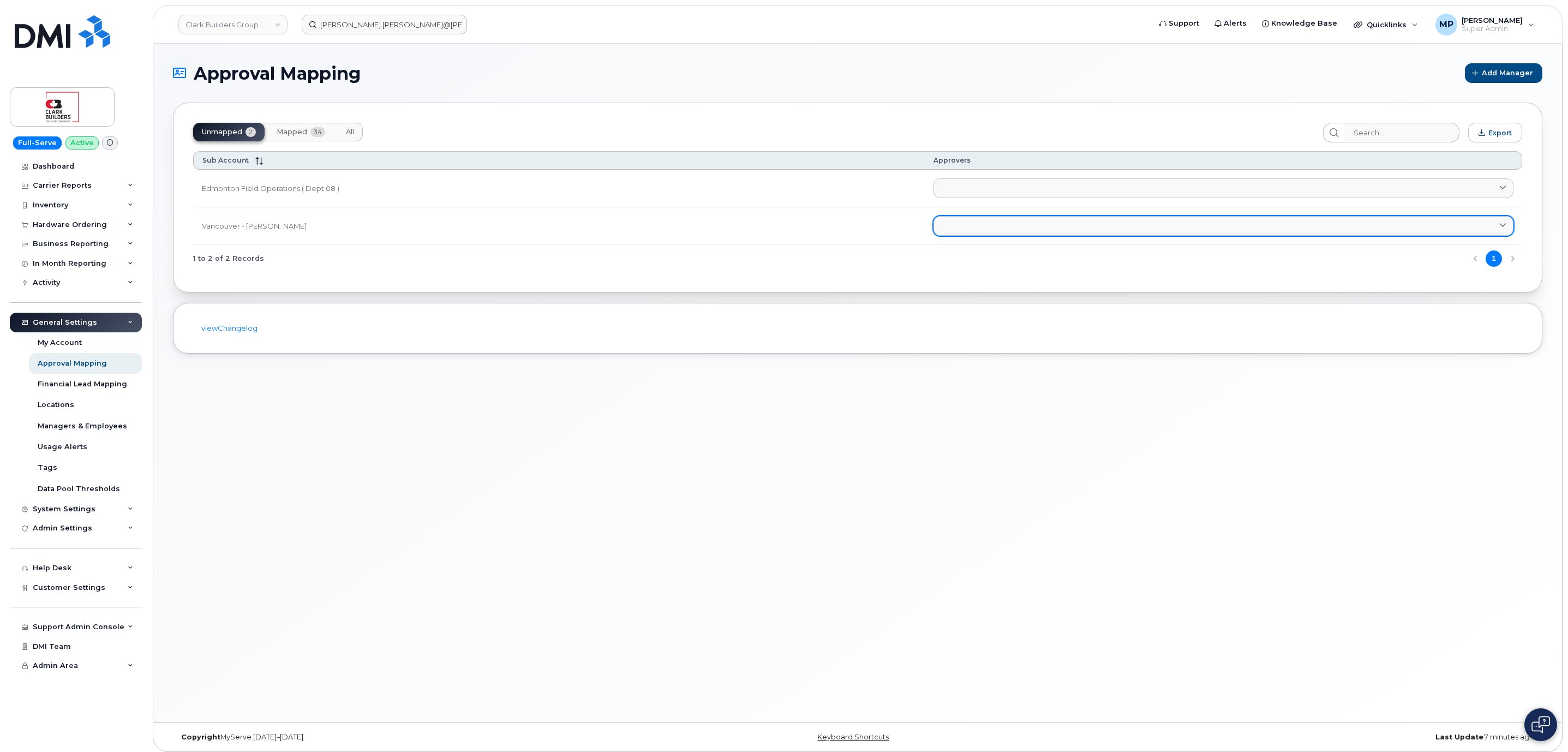
click at [979, 222] on link at bounding box center [1223, 225] width 580 height 20
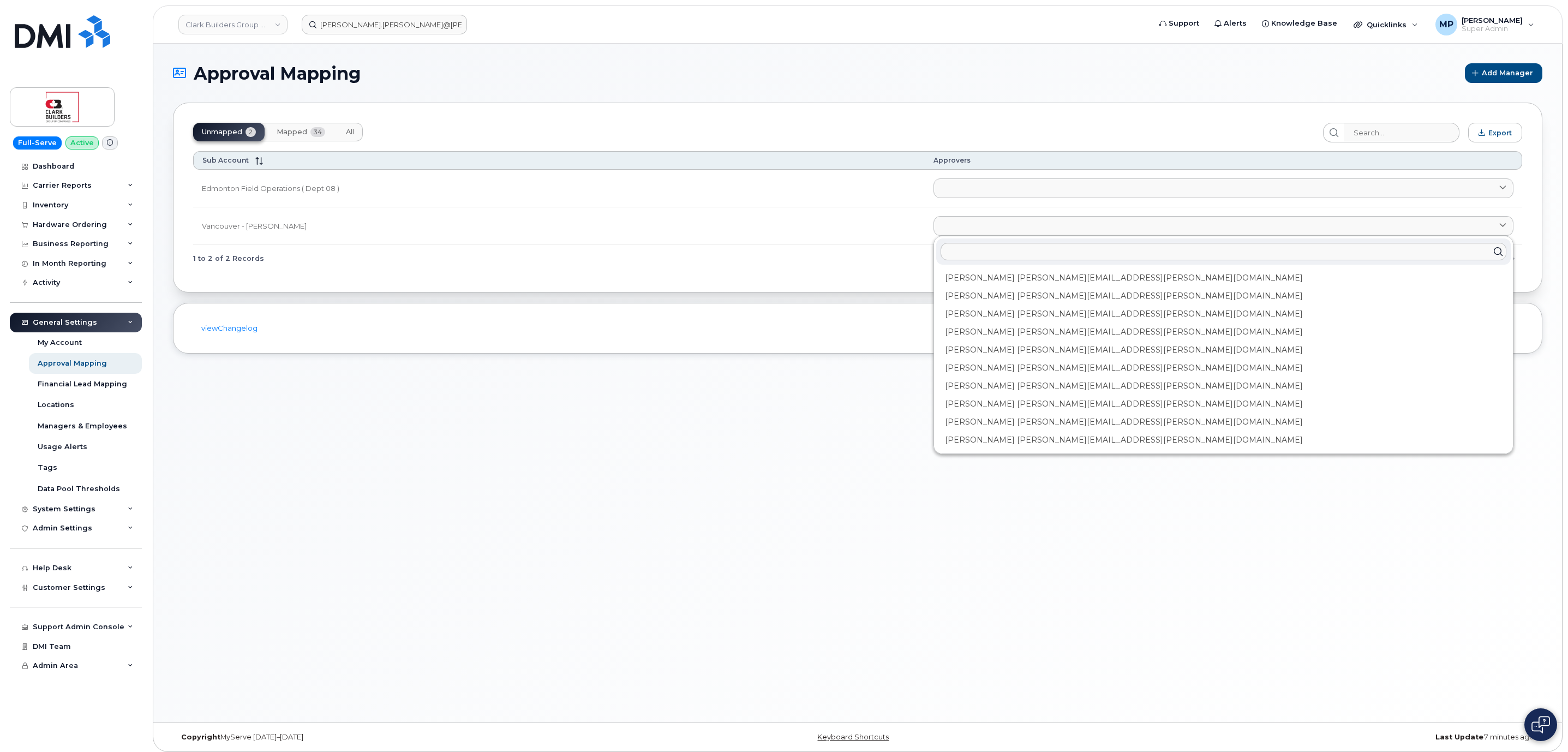
click at [727, 441] on div "Approval Mapping Add Manager Unmapped 2 Mapped 34 All Export Sub Account Approv…" at bounding box center [858, 383] width 1409 height 679
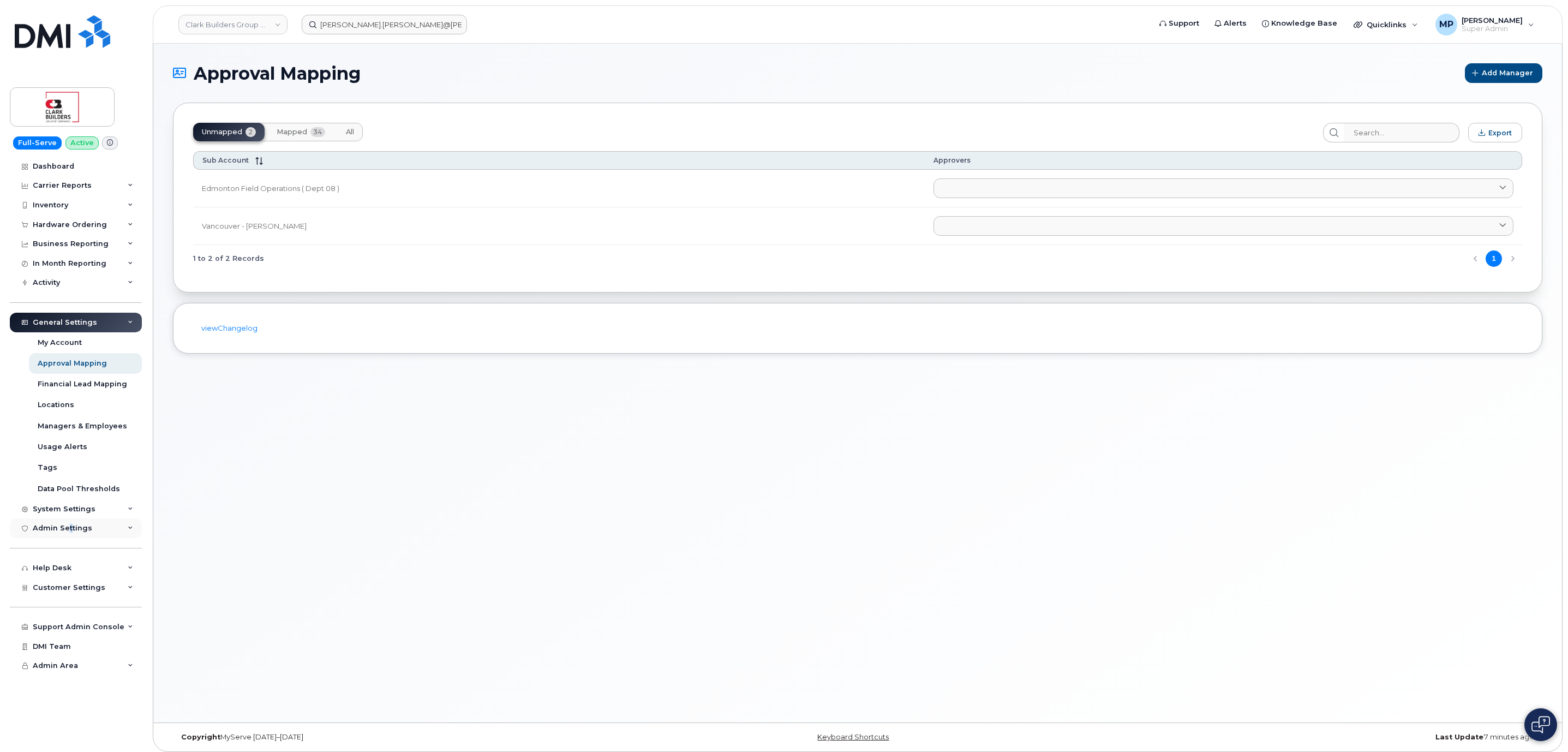
click at [69, 524] on div "Admin Settings" at bounding box center [62, 528] width 60 height 9
click at [68, 499] on div "System Settings" at bounding box center [76, 509] width 132 height 20
click at [62, 533] on div "Accounting Codes" at bounding box center [73, 529] width 71 height 10
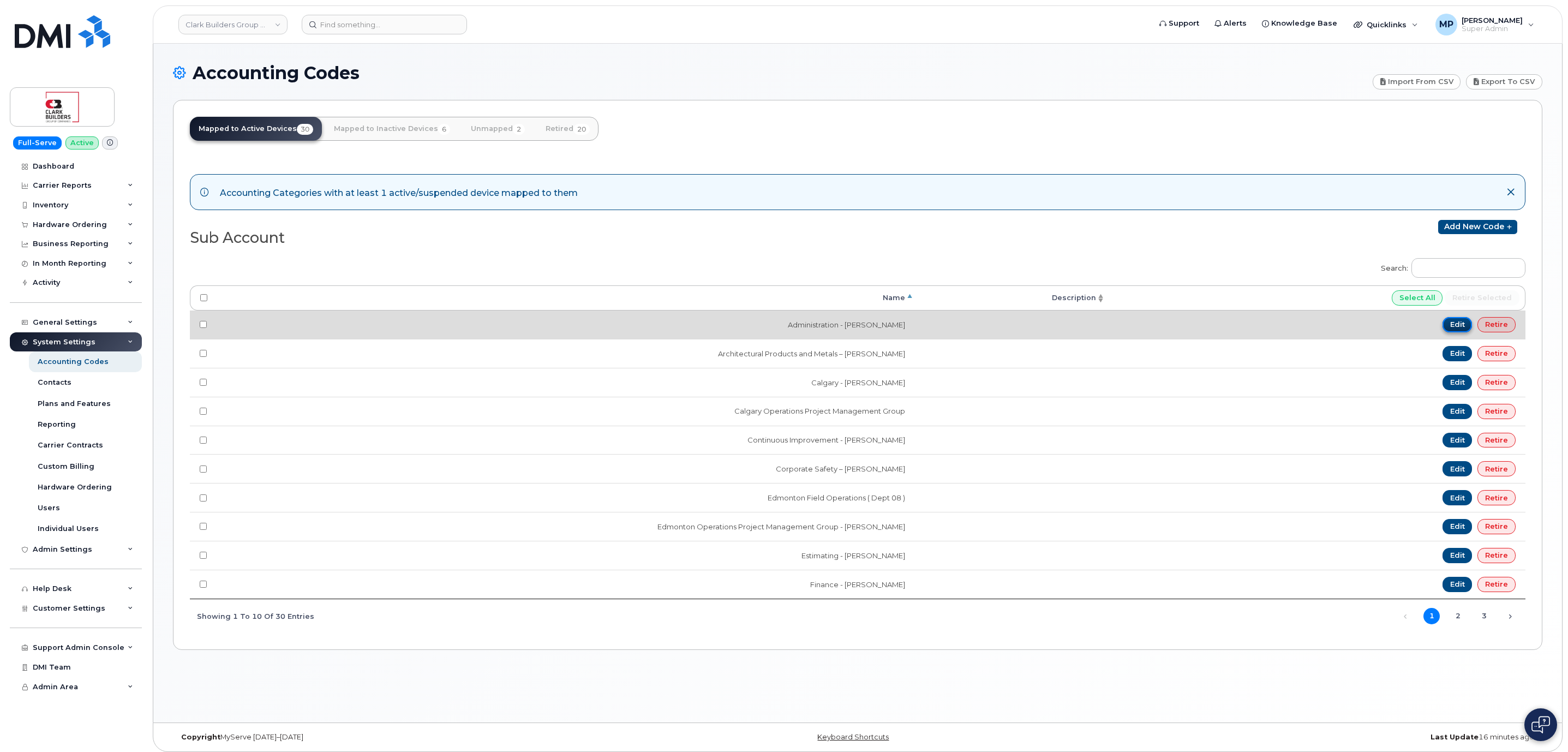
click at [1462, 320] on link "Edit" at bounding box center [1457, 324] width 30 height 15
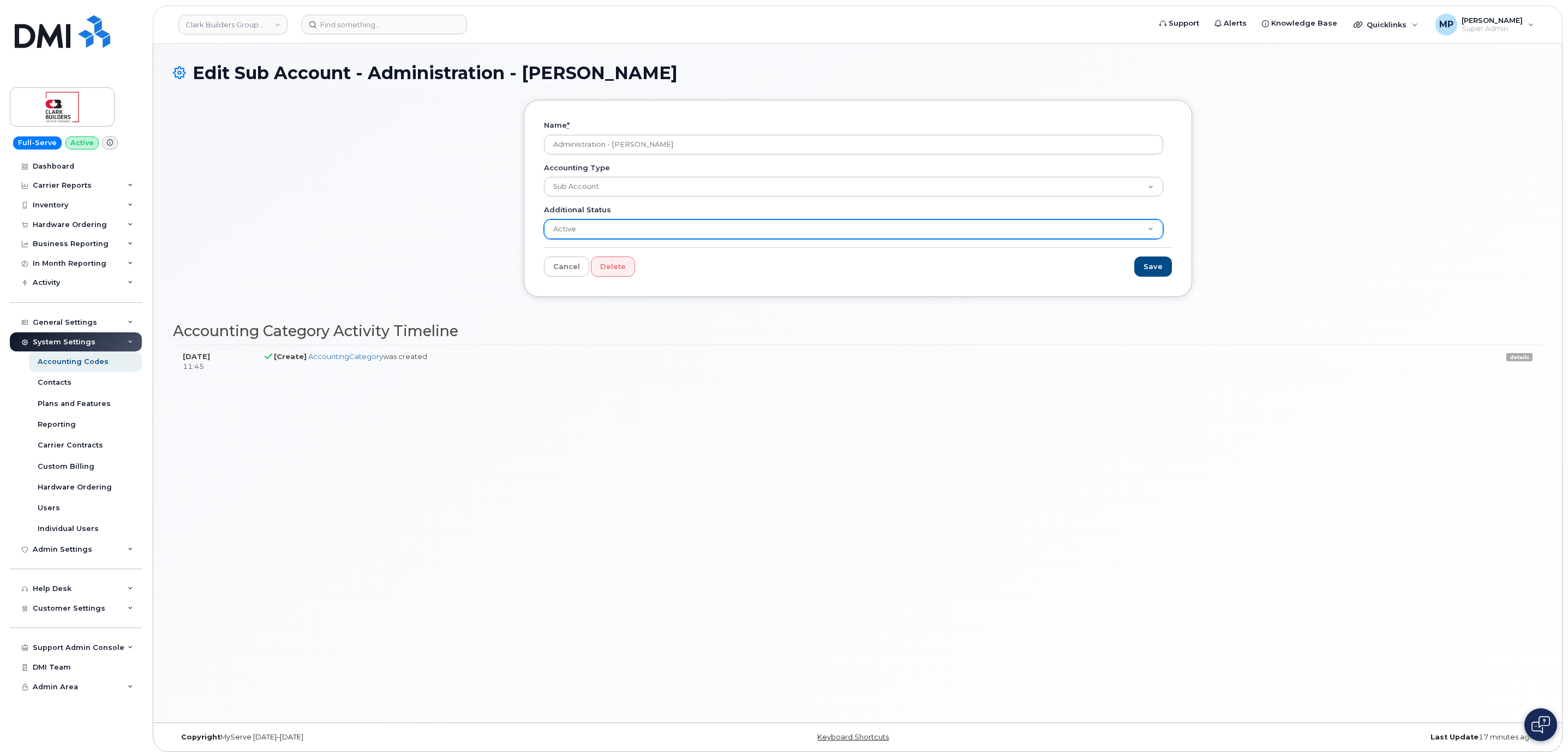
click at [986, 225] on select "Active Suspended Cancelled Closed" at bounding box center [853, 229] width 620 height 20
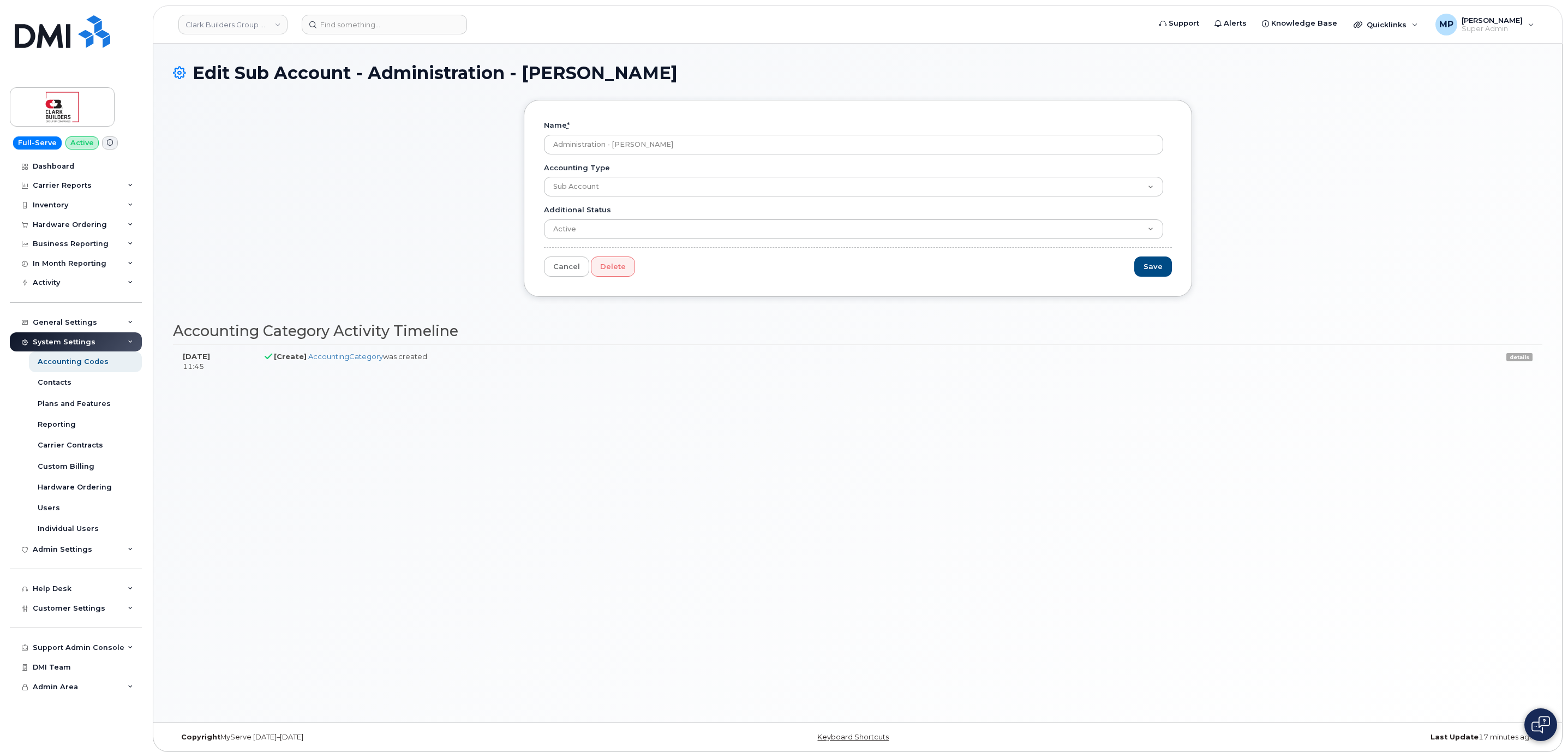
click at [514, 218] on div "Name * Administration - Gail Hayes Accounting Type Sub Account Additional Statu…" at bounding box center [858, 206] width 1370 height 214
click at [61, 609] on span "Customer Settings" at bounding box center [69, 608] width 73 height 8
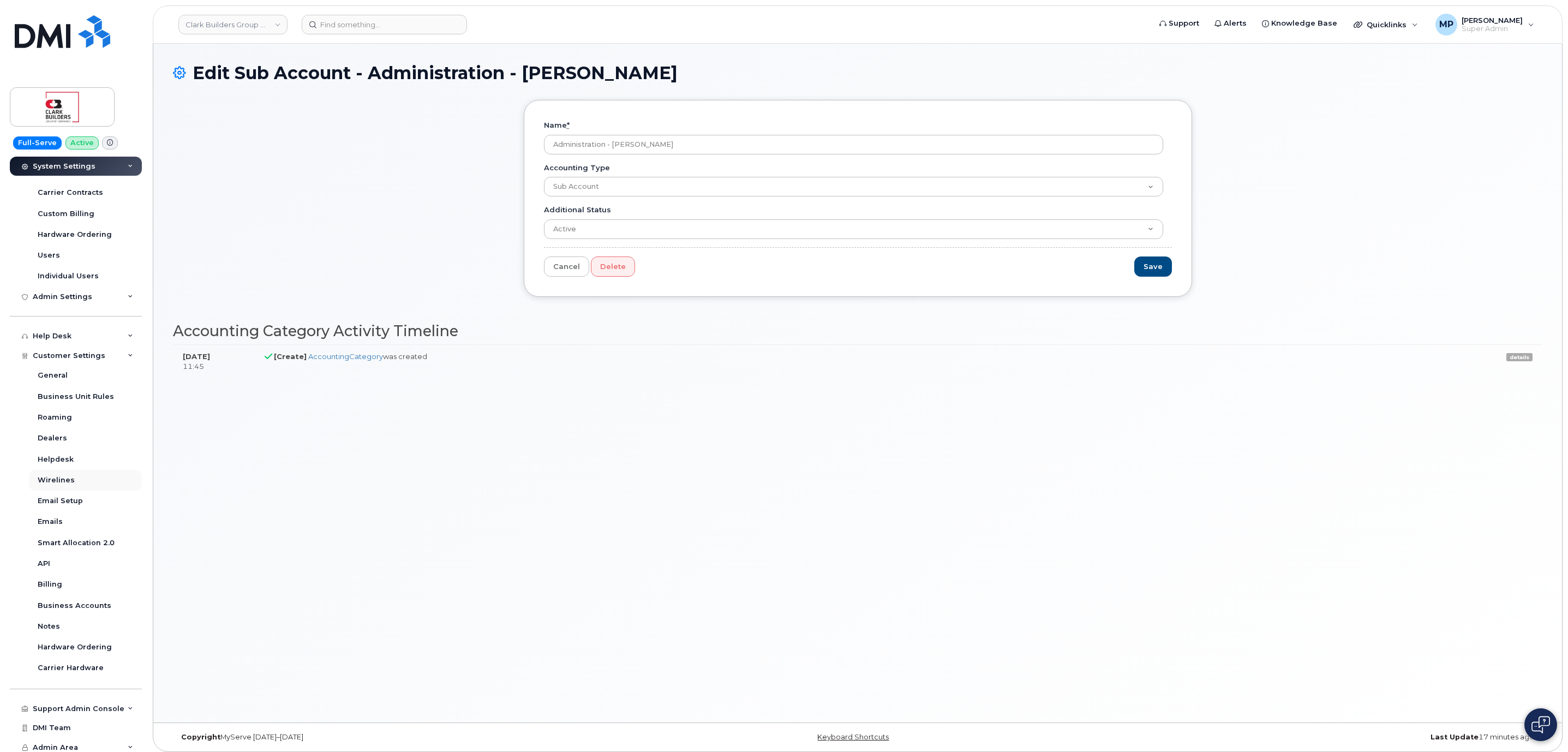
scroll to position [257, 0]
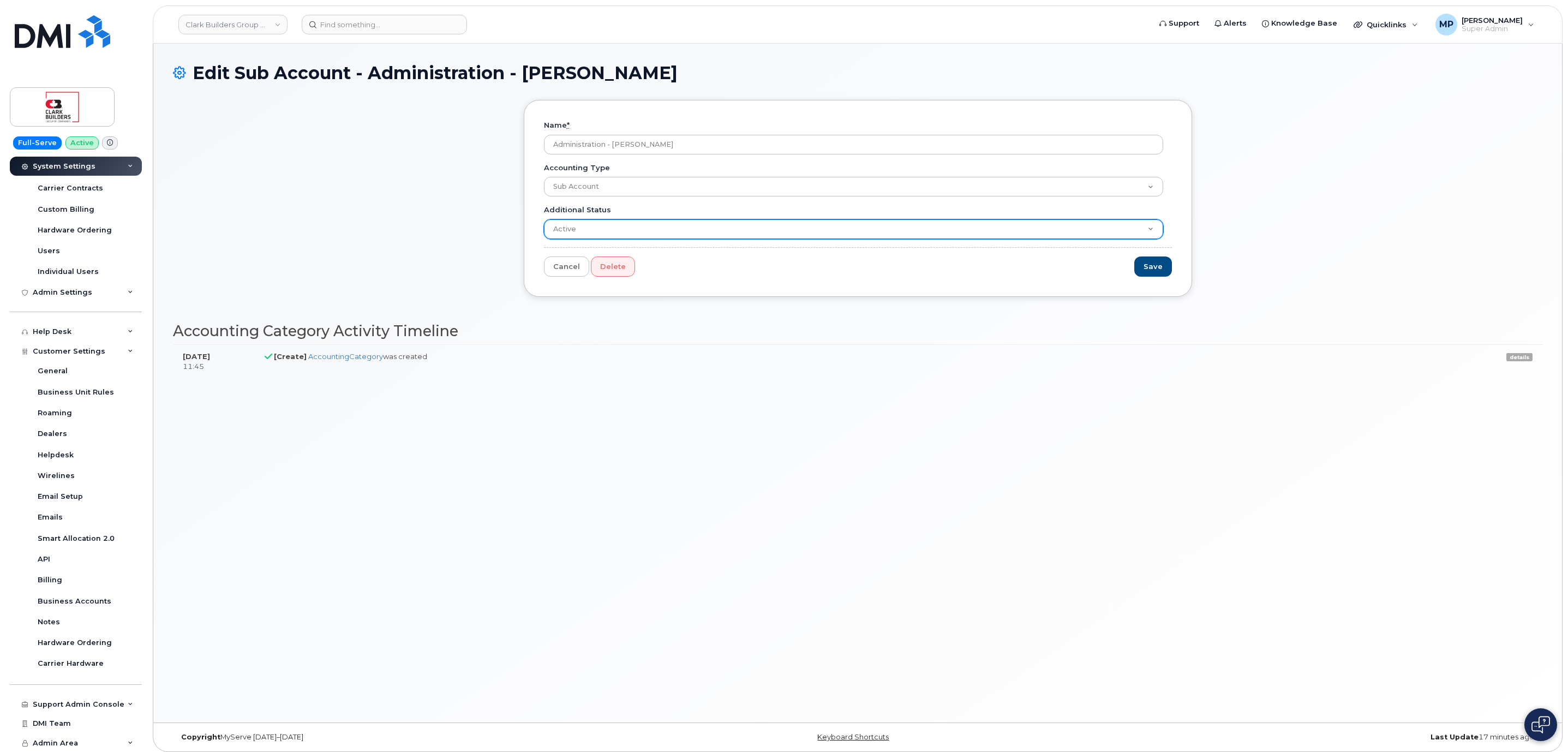
click at [843, 222] on select "Active Suspended Cancelled Closed" at bounding box center [853, 229] width 620 height 20
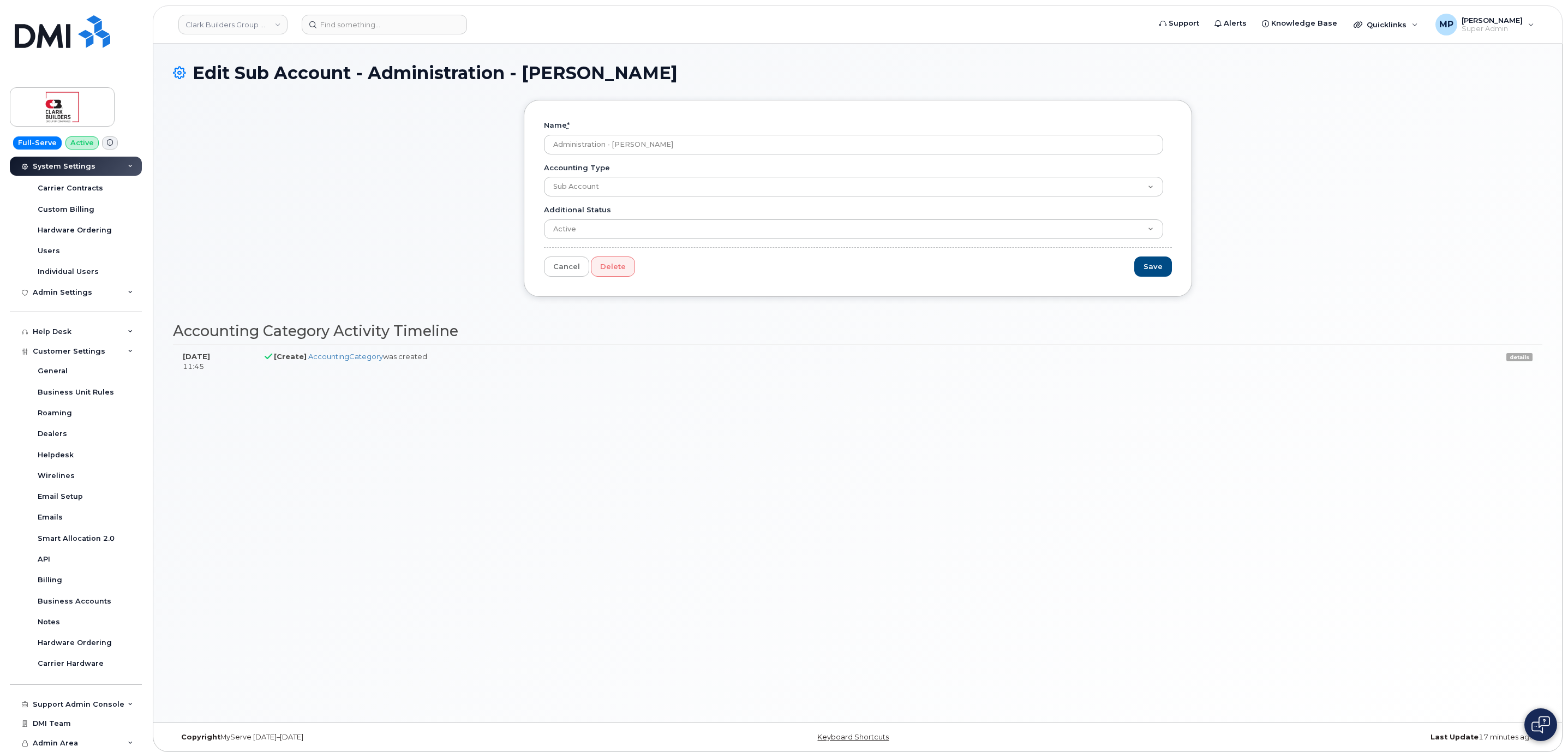
click at [617, 479] on div "Edit Sub Account - Administration - Gail Hayes Name * Administration - Gail Hay…" at bounding box center [858, 383] width 1409 height 679
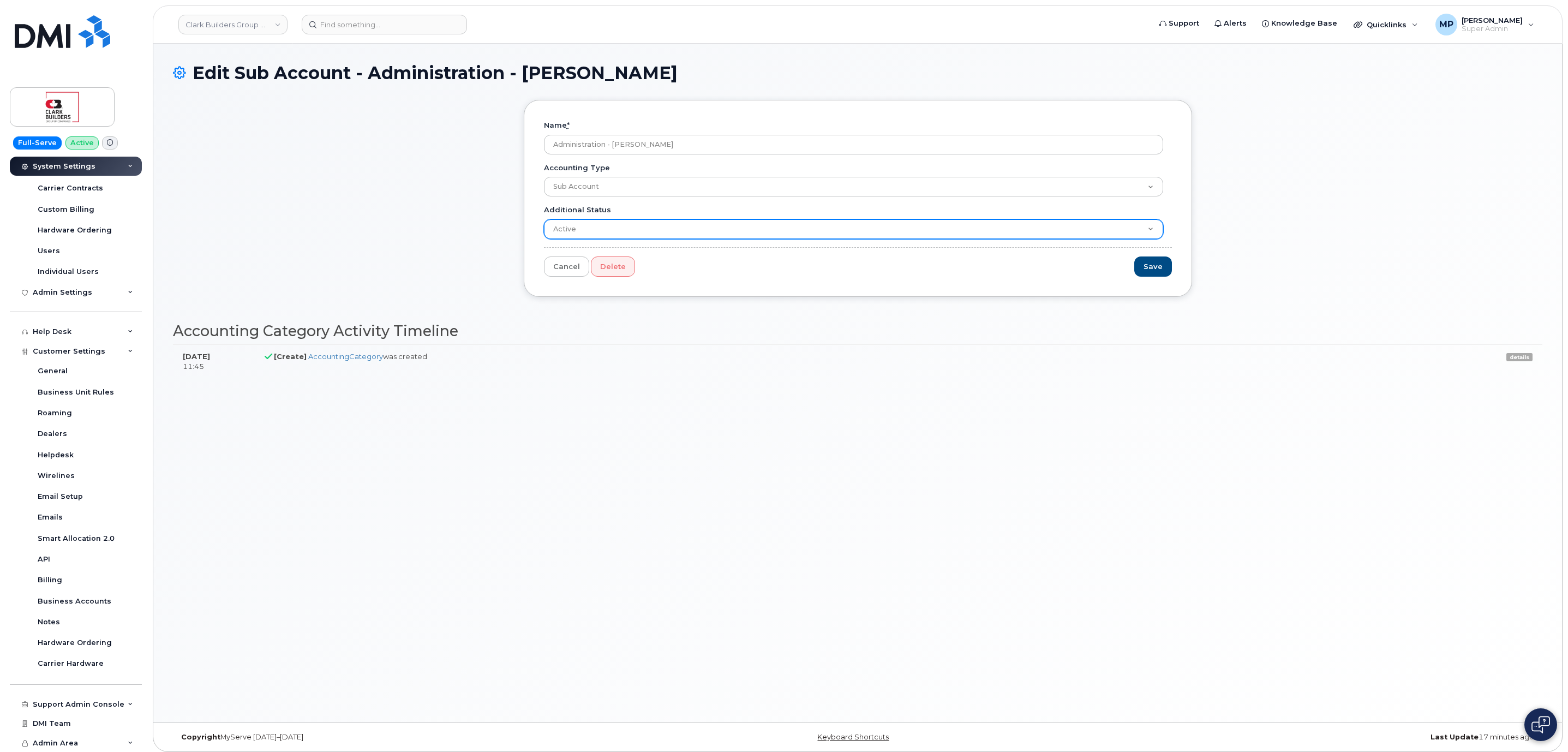
click at [589, 230] on select "Active Suspended Cancelled Closed" at bounding box center [853, 229] width 620 height 20
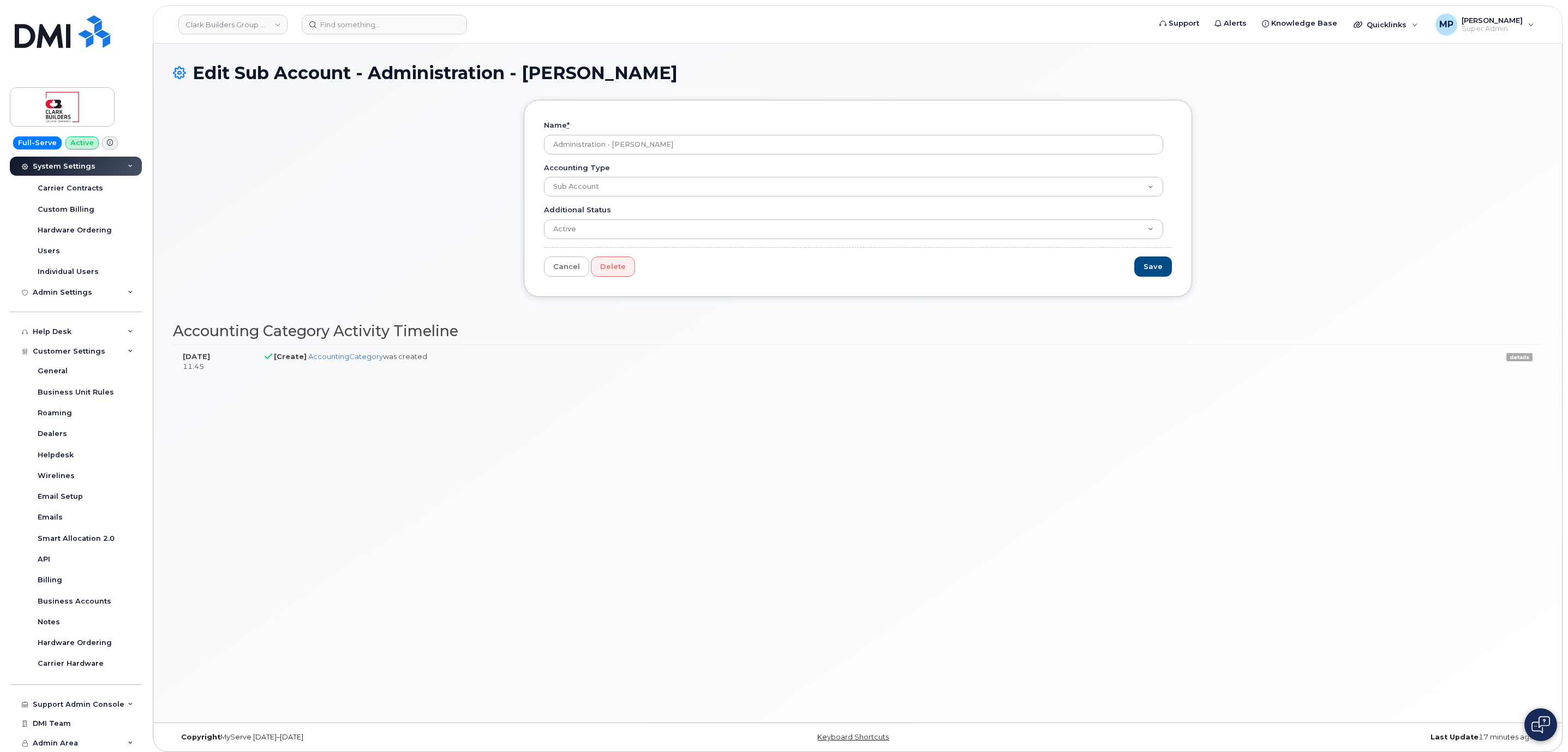
click at [576, 319] on div "Name * Administration - Gail Hayes Accounting Type Sub Account Additional Statu…" at bounding box center [858, 238] width 1370 height 278
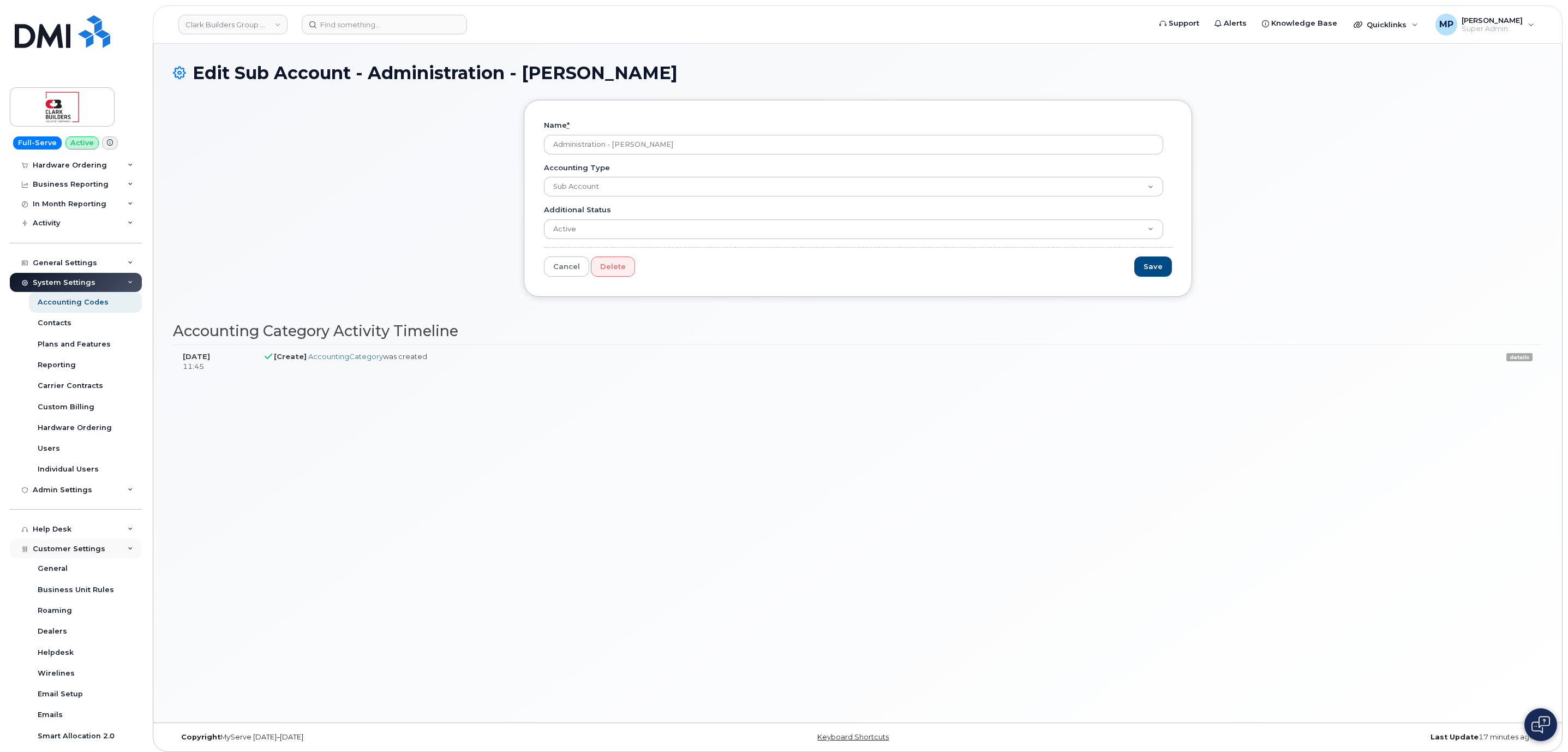
scroll to position [12, 0]
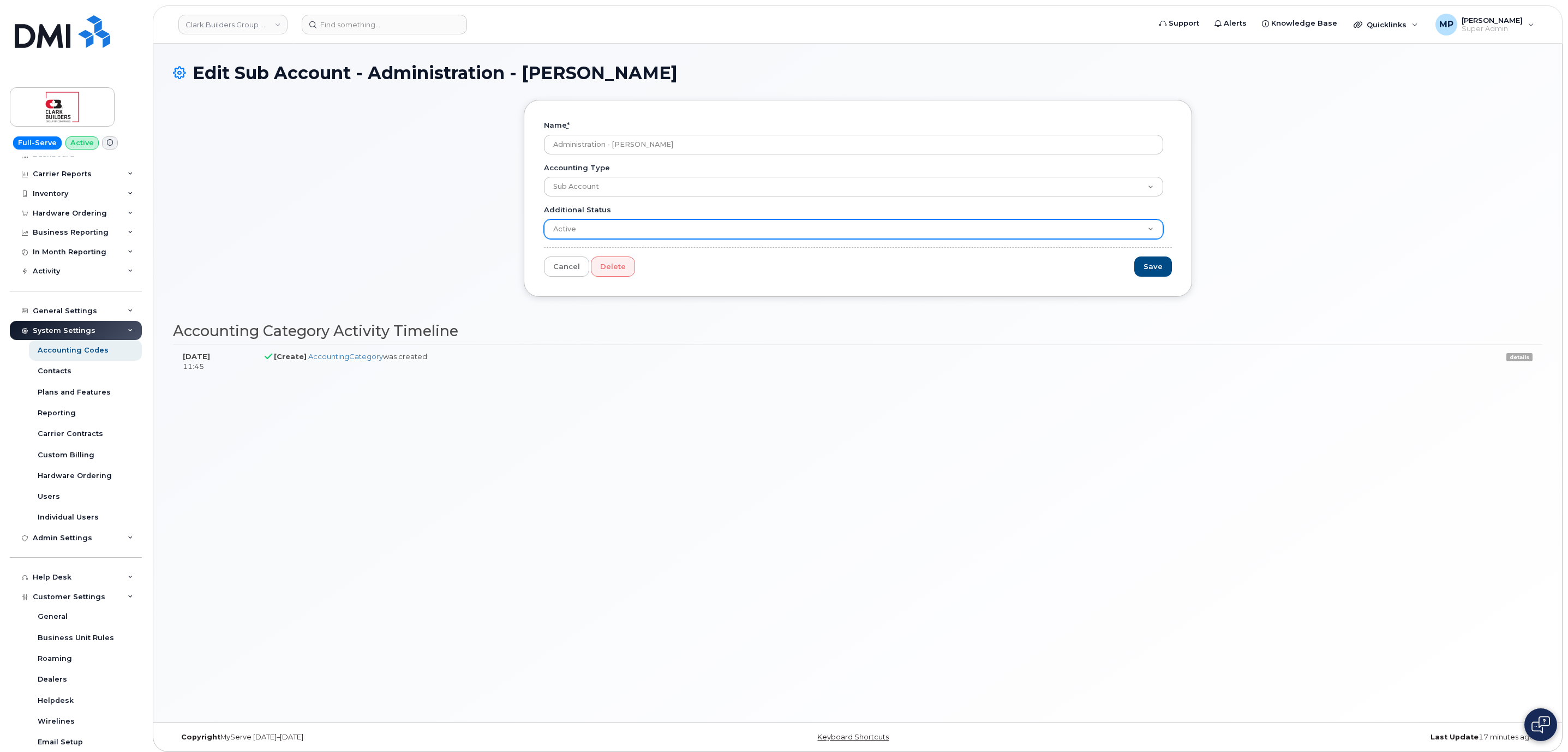
click at [578, 228] on select "Active Suspended Cancelled Closed" at bounding box center [853, 229] width 620 height 20
select select "Closed"
click at [544, 219] on select "Active Suspended Cancelled Closed" at bounding box center [853, 229] width 620 height 20
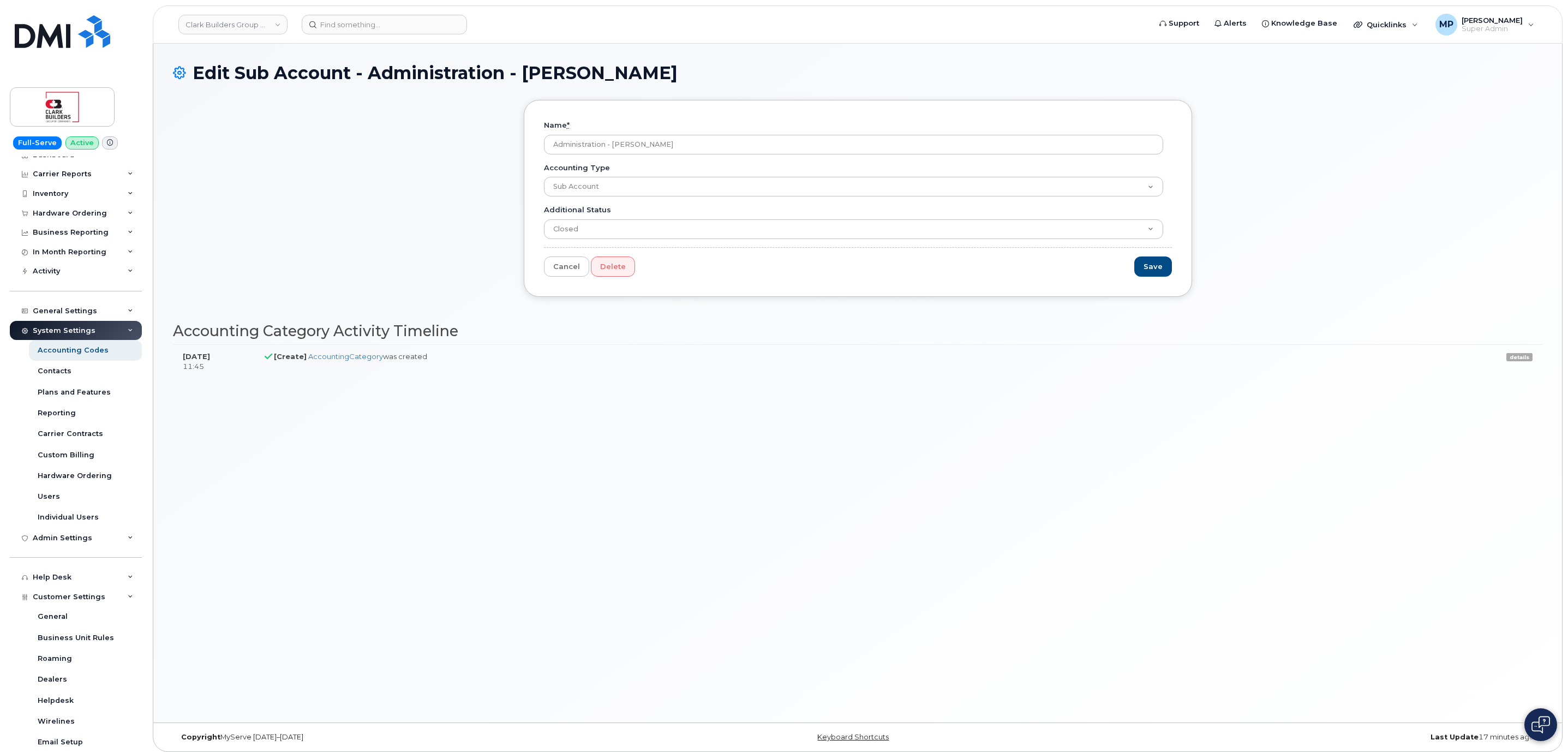
click at [801, 551] on div "Edit Sub Account - Administration - Gail Hayes Name * Administration - Gail Hay…" at bounding box center [858, 383] width 1409 height 679
click at [861, 449] on div "Edit Sub Account - Administration - Gail Hayes Name * Administration - Gail Hay…" at bounding box center [858, 383] width 1409 height 679
click at [219, 25] on link "Clark Builders Group of Companies" at bounding box center [233, 24] width 109 height 20
type input "f"
type input "kiewit"
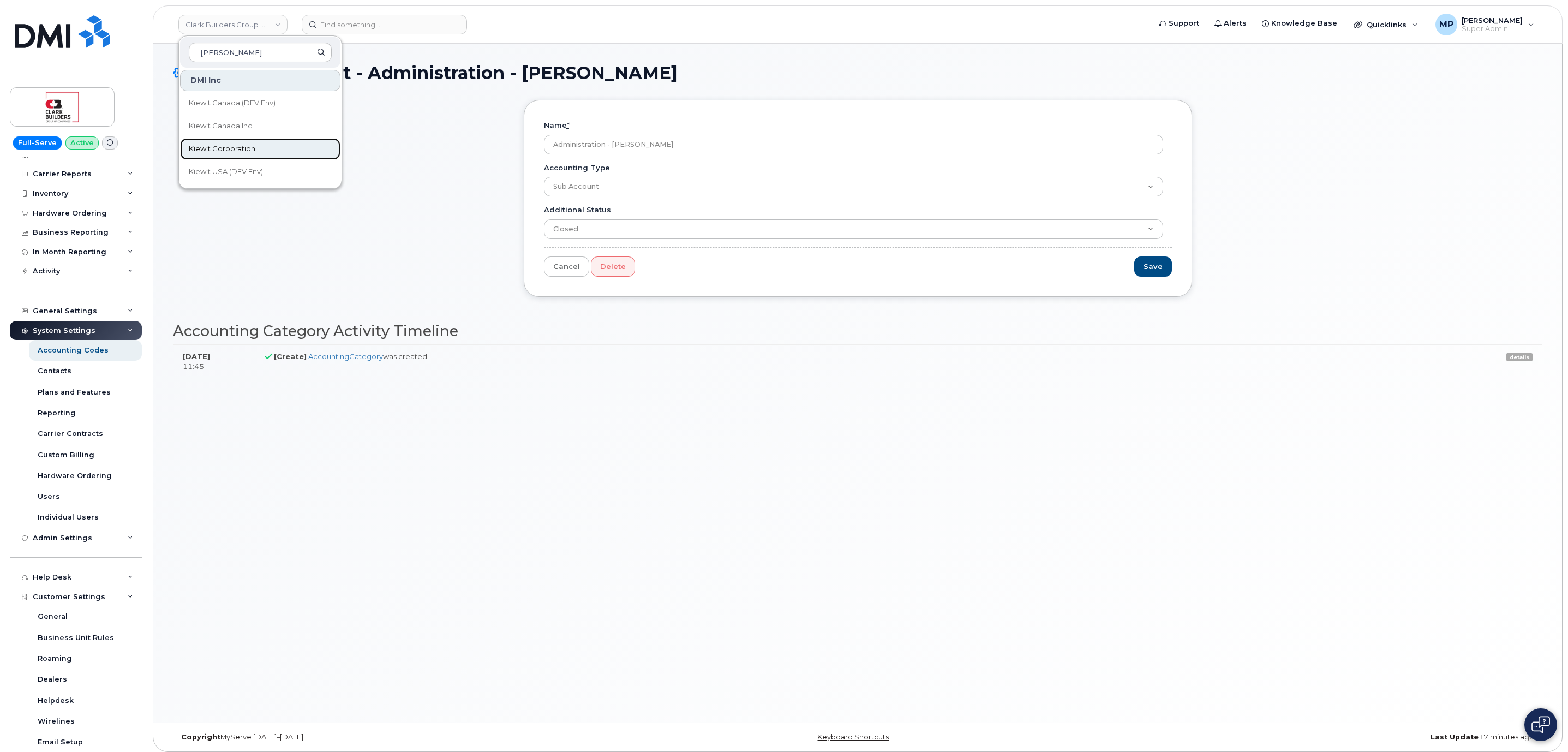
click at [241, 147] on span "Kiewit Corporation" at bounding box center [222, 149] width 67 height 11
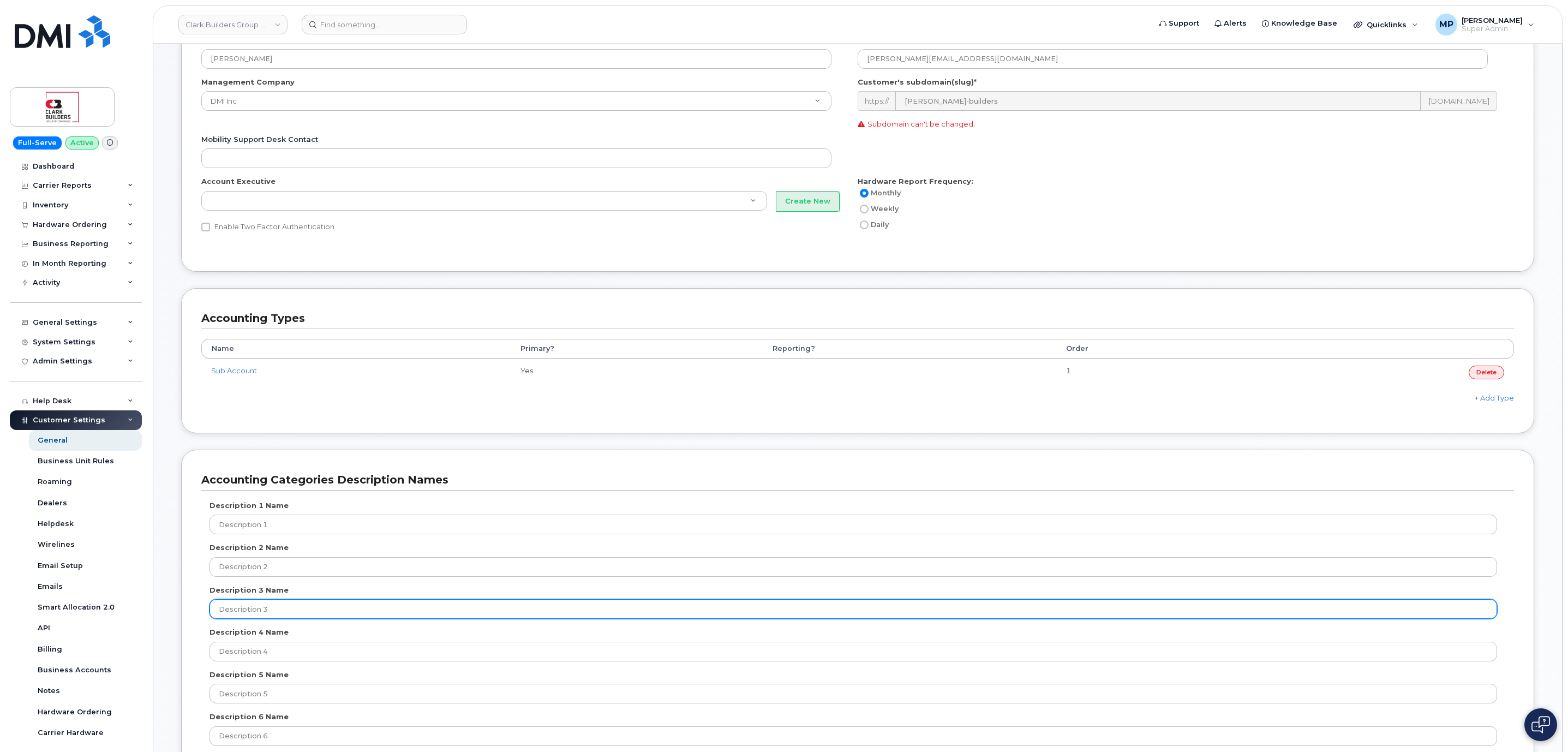
scroll to position [491, 0]
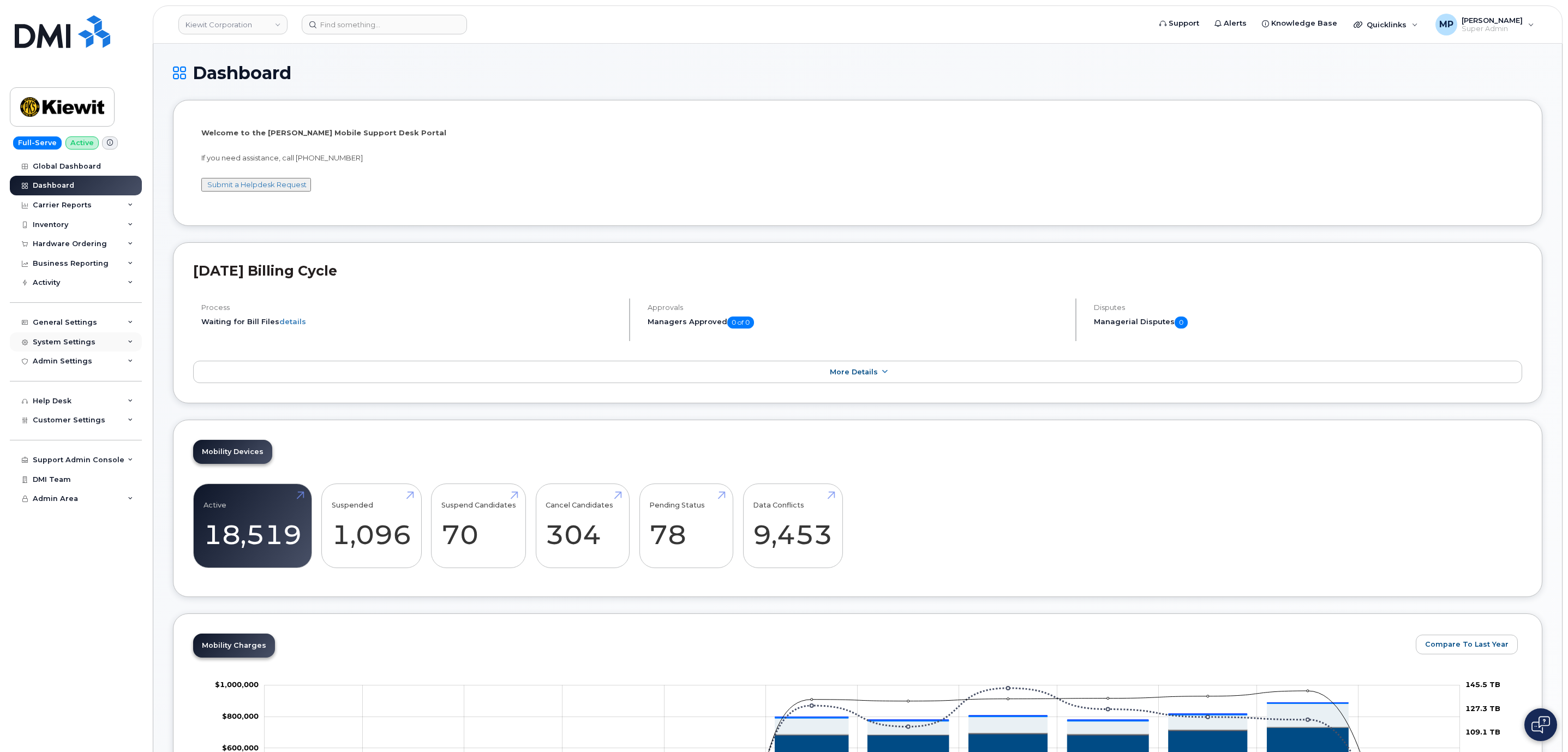
click at [69, 334] on div "System Settings" at bounding box center [76, 341] width 132 height 20
click at [73, 321] on div "General Settings" at bounding box center [65, 323] width 65 height 9
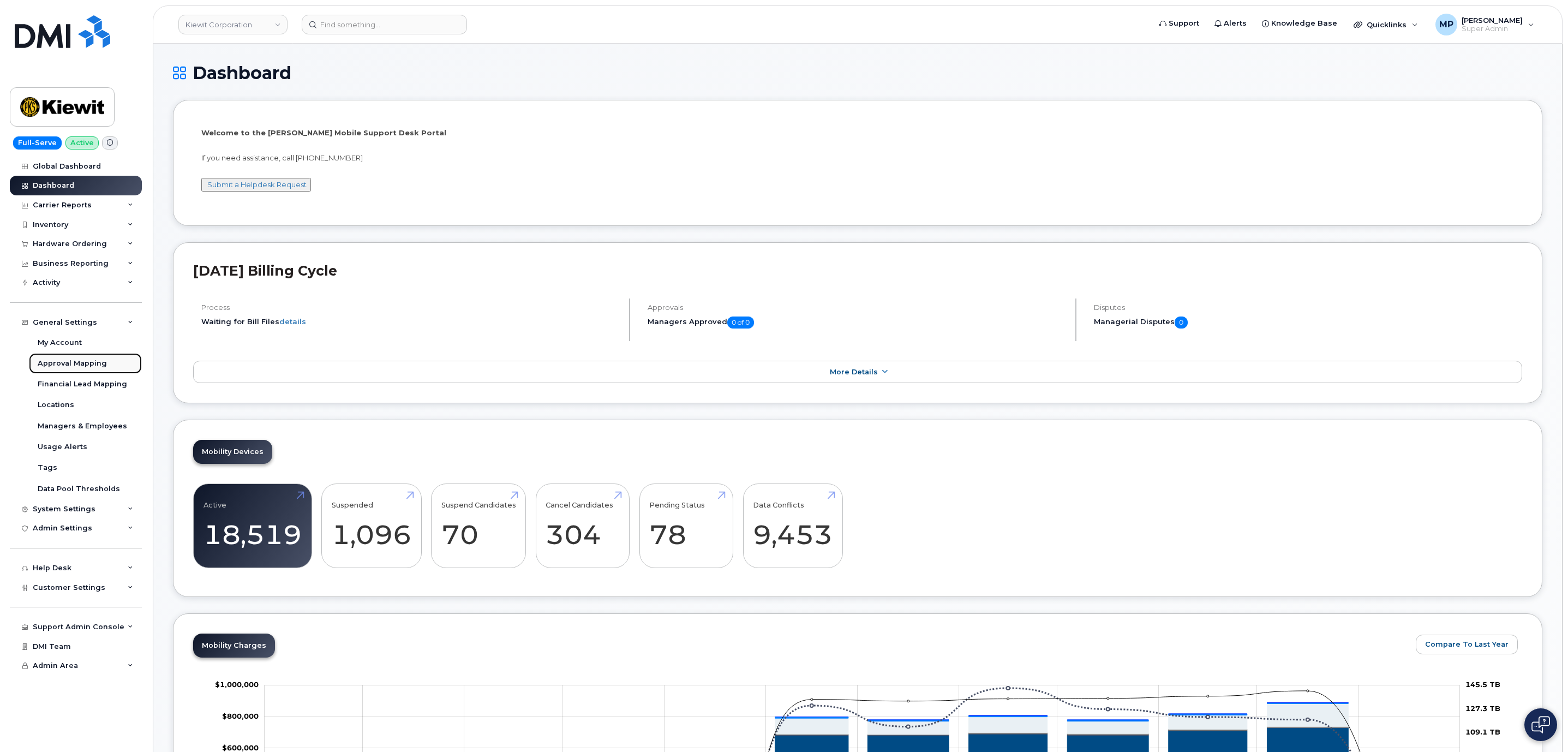
click at [70, 364] on div "Approval Mapping" at bounding box center [72, 364] width 69 height 10
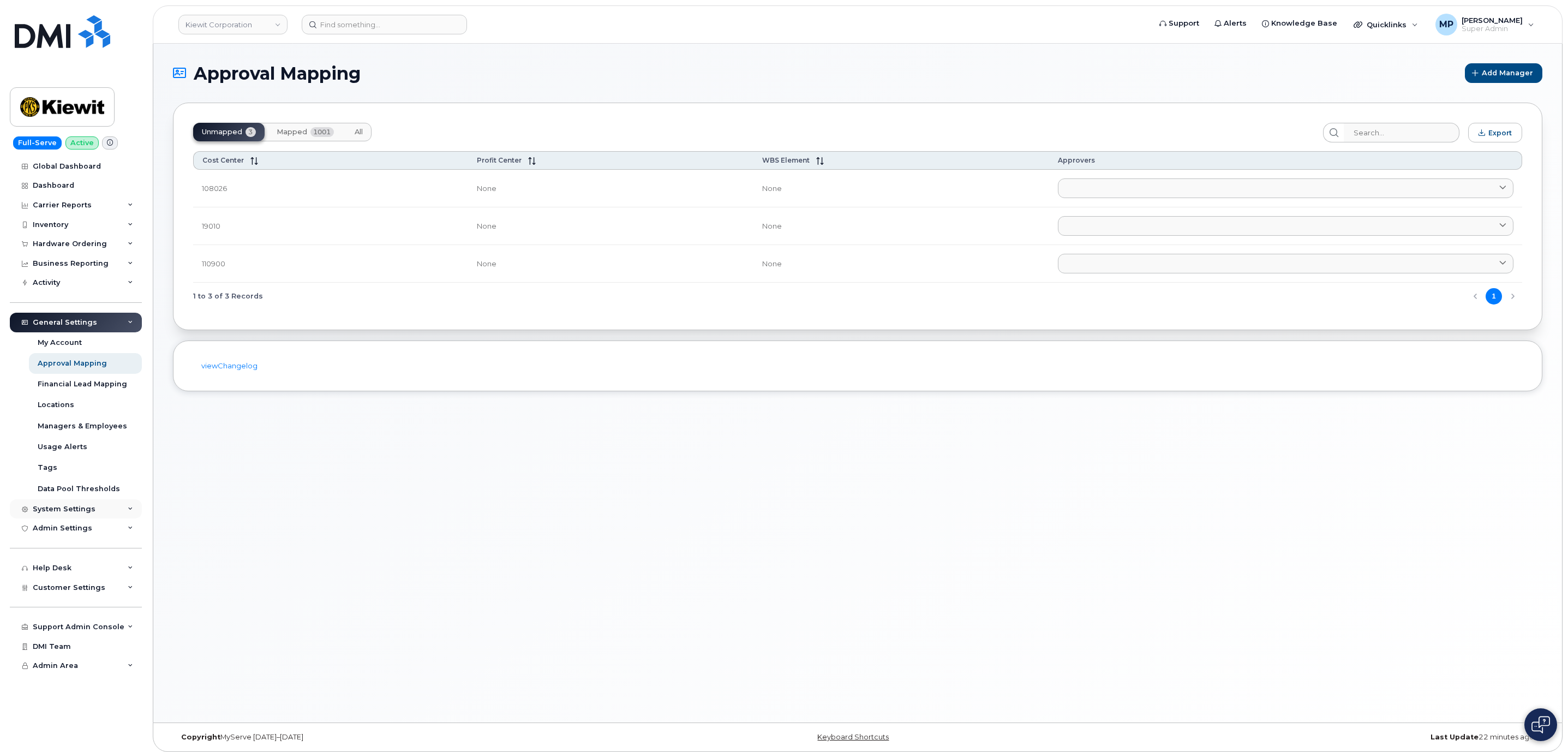
click at [65, 506] on div "System Settings" at bounding box center [64, 509] width 62 height 9
click at [65, 523] on link "Accounting Codes" at bounding box center [85, 529] width 113 height 21
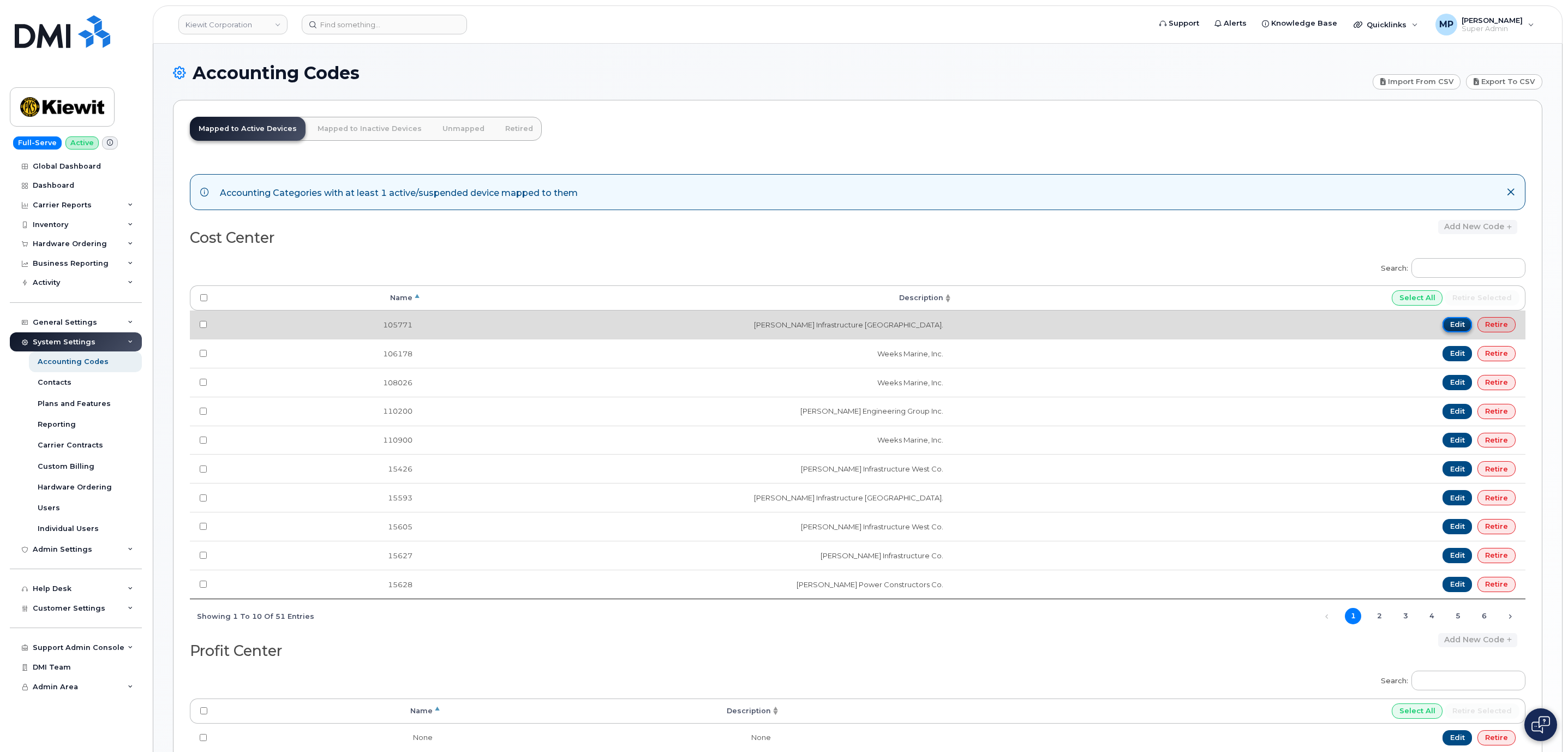
click at [1455, 328] on link "Edit" at bounding box center [1457, 324] width 30 height 15
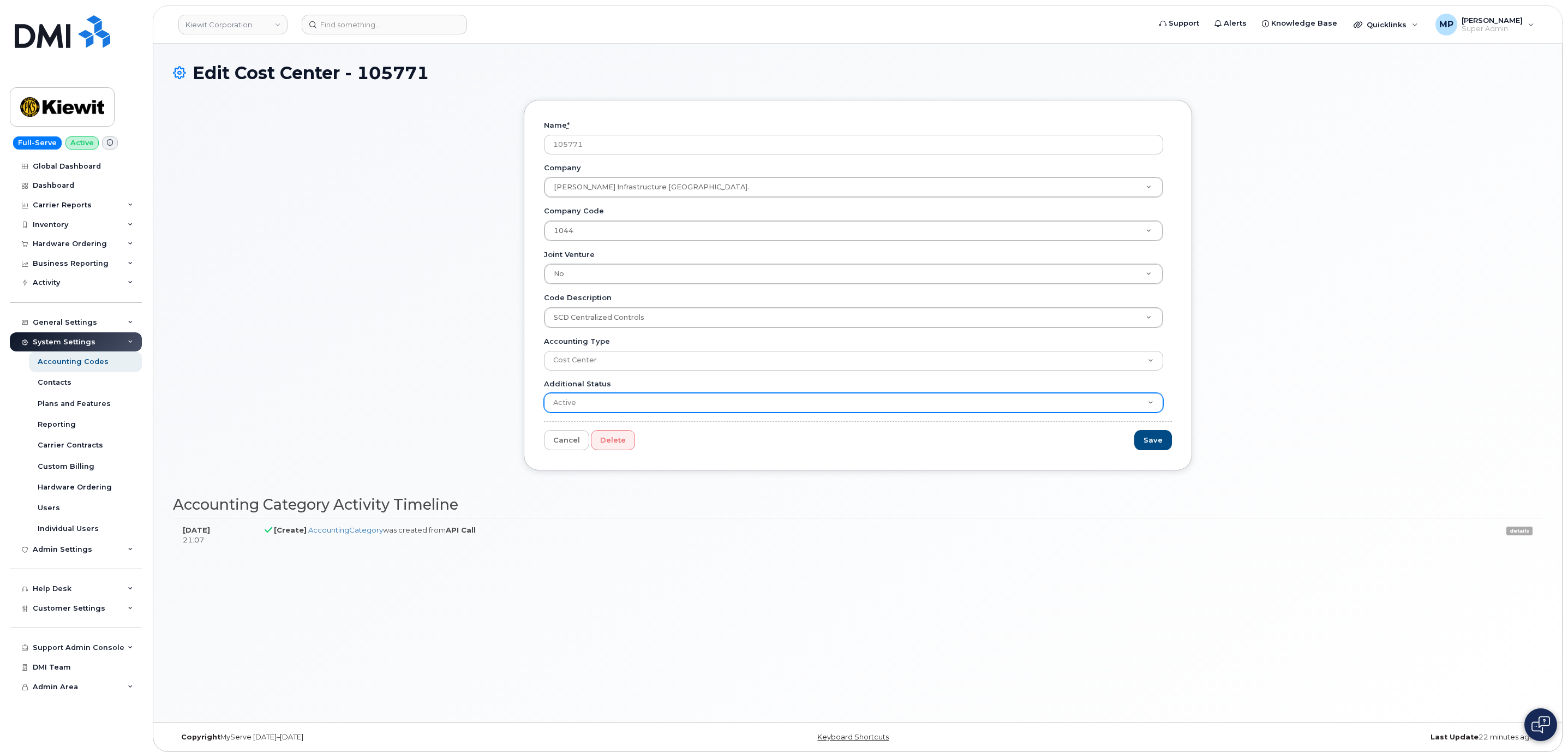
click at [775, 405] on select "Active Suspended Cancelled Closed" at bounding box center [853, 403] width 620 height 20
